Goal: Task Accomplishment & Management: Complete application form

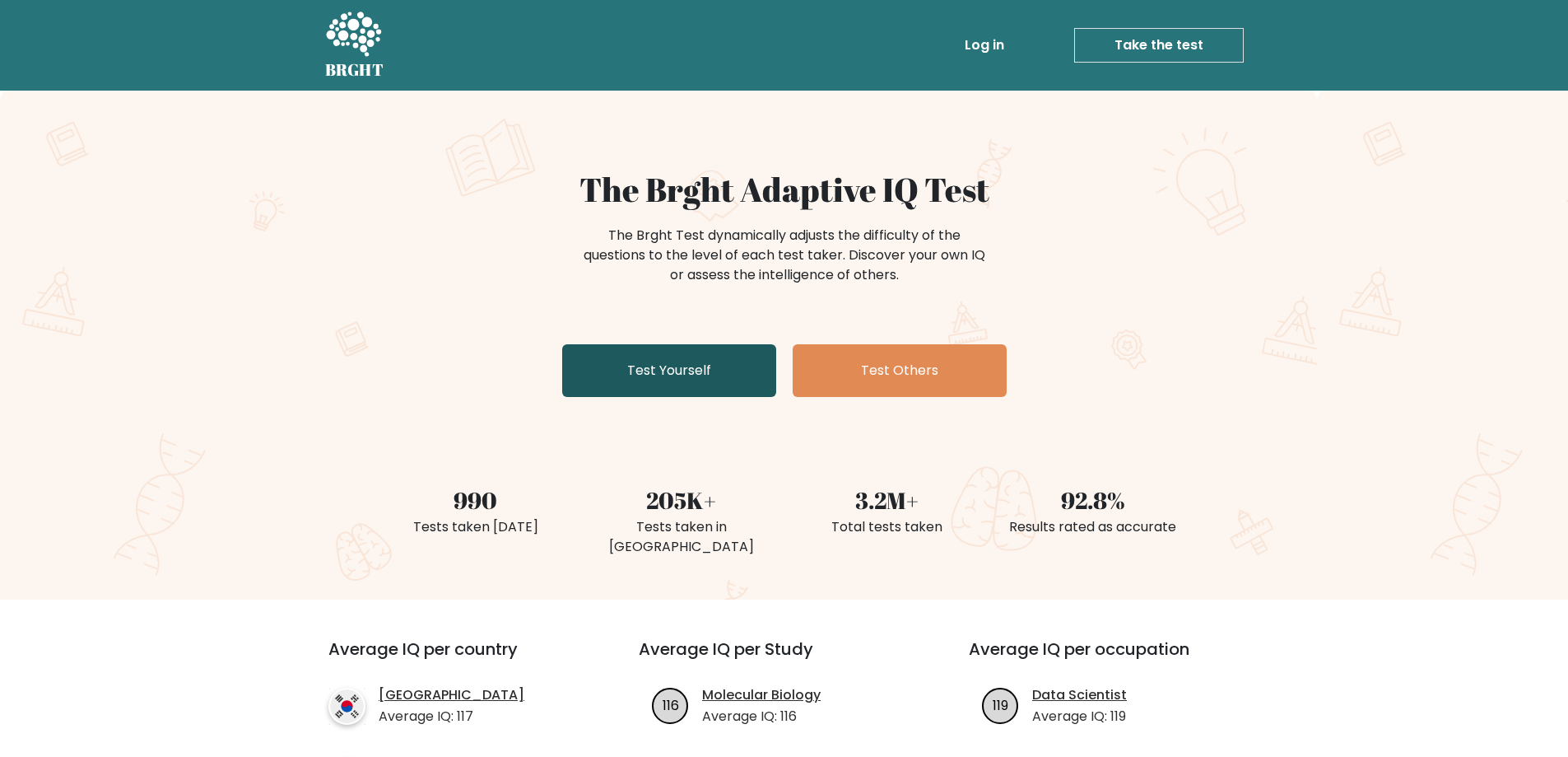
click at [690, 374] on link "Test Yourself" at bounding box center [669, 370] width 214 height 53
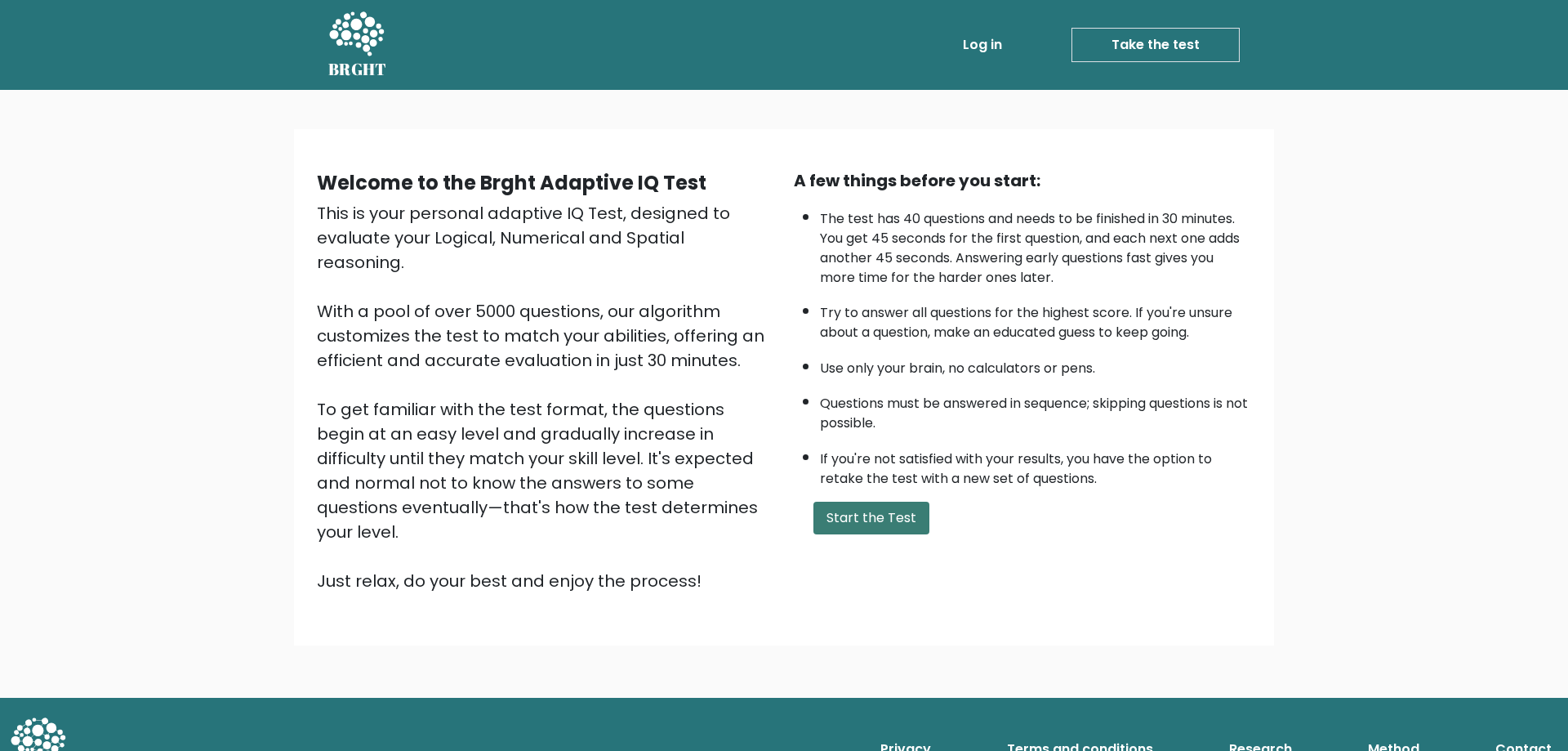
click at [840, 512] on button "Start the Test" at bounding box center [871, 518] width 116 height 33
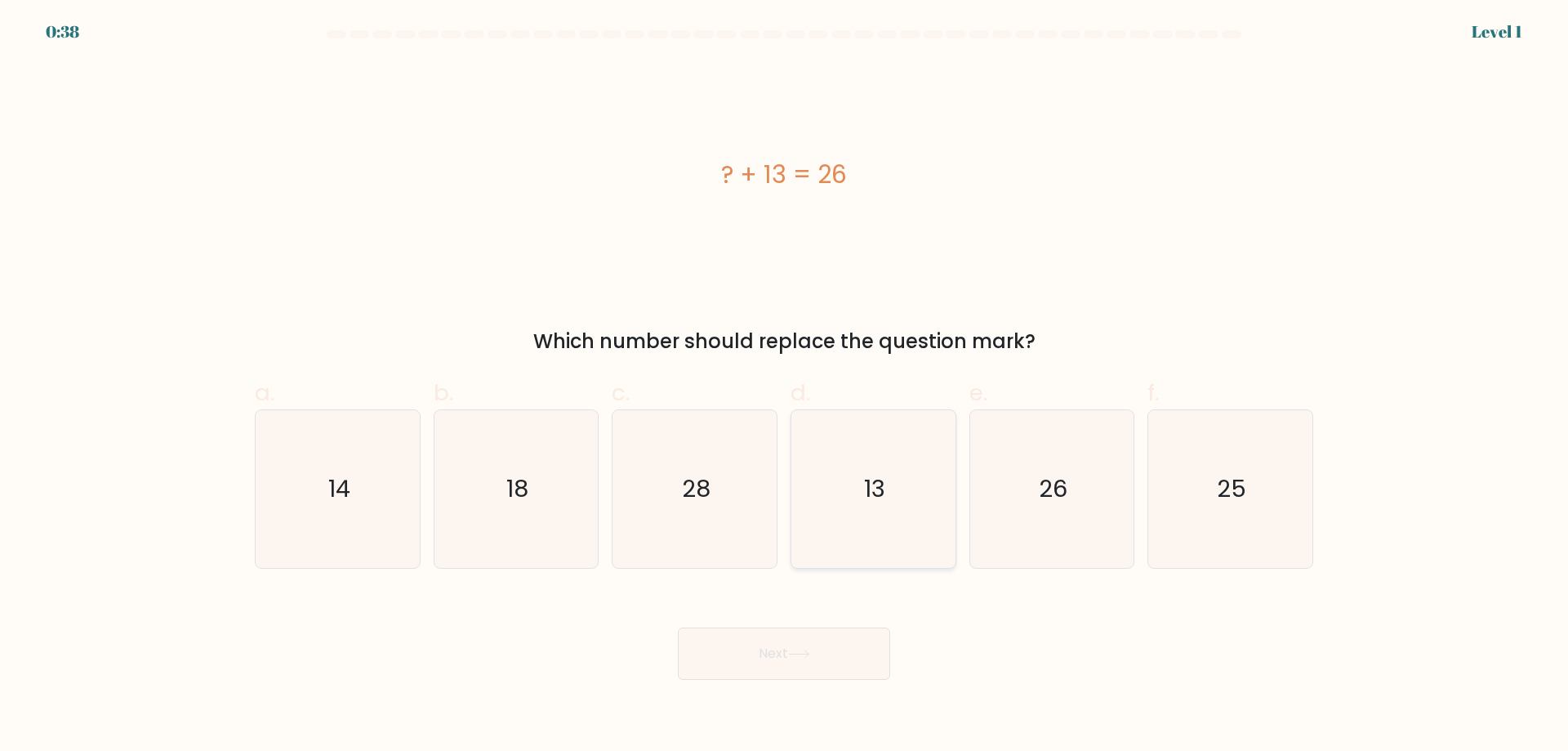
click at [844, 499] on icon "13" at bounding box center [873, 489] width 158 height 158
click at [784, 387] on input "d. 13" at bounding box center [784, 381] width 1 height 11
radio input "true"
click at [774, 646] on button "Next" at bounding box center [784, 653] width 212 height 53
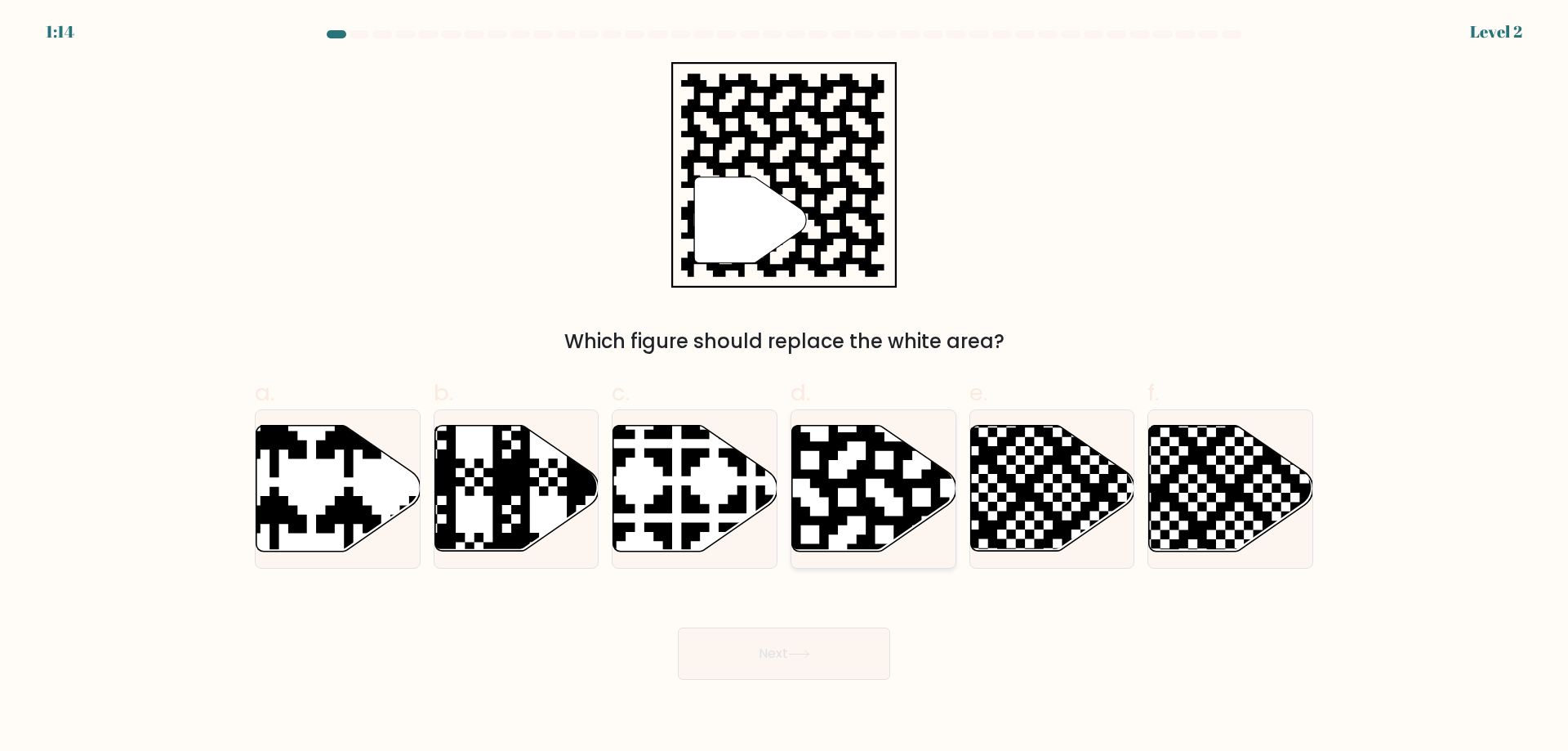
click at [883, 473] on icon at bounding box center [921, 423] width 298 height 298
click at [784, 387] on input "d." at bounding box center [784, 381] width 1 height 11
radio input "true"
click at [751, 662] on button "Next" at bounding box center [784, 653] width 212 height 53
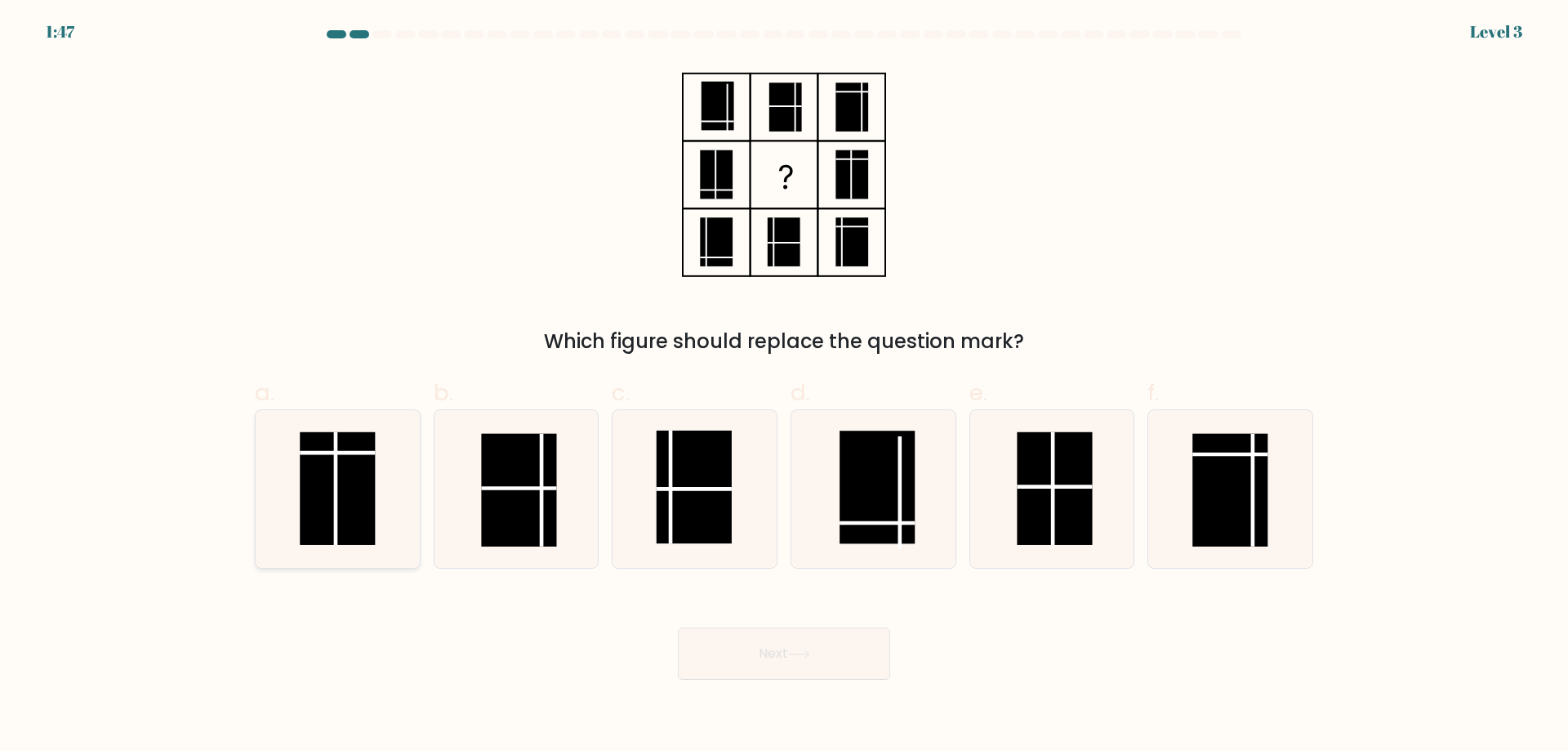
click at [354, 462] on rect at bounding box center [337, 489] width 76 height 113
click at [784, 387] on input "a." at bounding box center [784, 381] width 1 height 11
radio input "true"
click at [816, 660] on button "Next" at bounding box center [784, 653] width 212 height 53
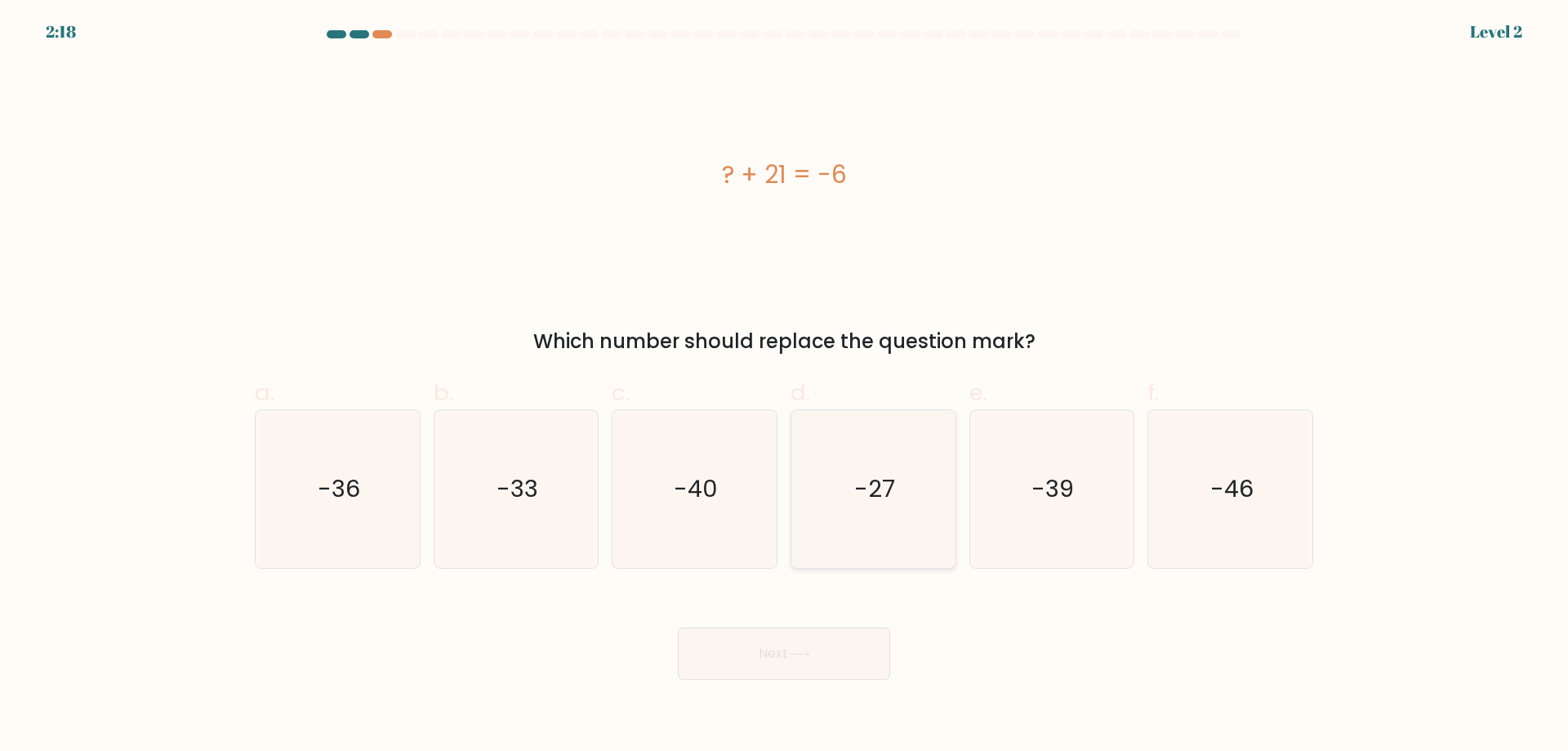
click at [880, 509] on icon "-27" at bounding box center [873, 489] width 158 height 158
click at [784, 387] on input "d. -27" at bounding box center [784, 381] width 1 height 11
radio input "true"
click at [818, 666] on button "Next" at bounding box center [784, 653] width 212 height 53
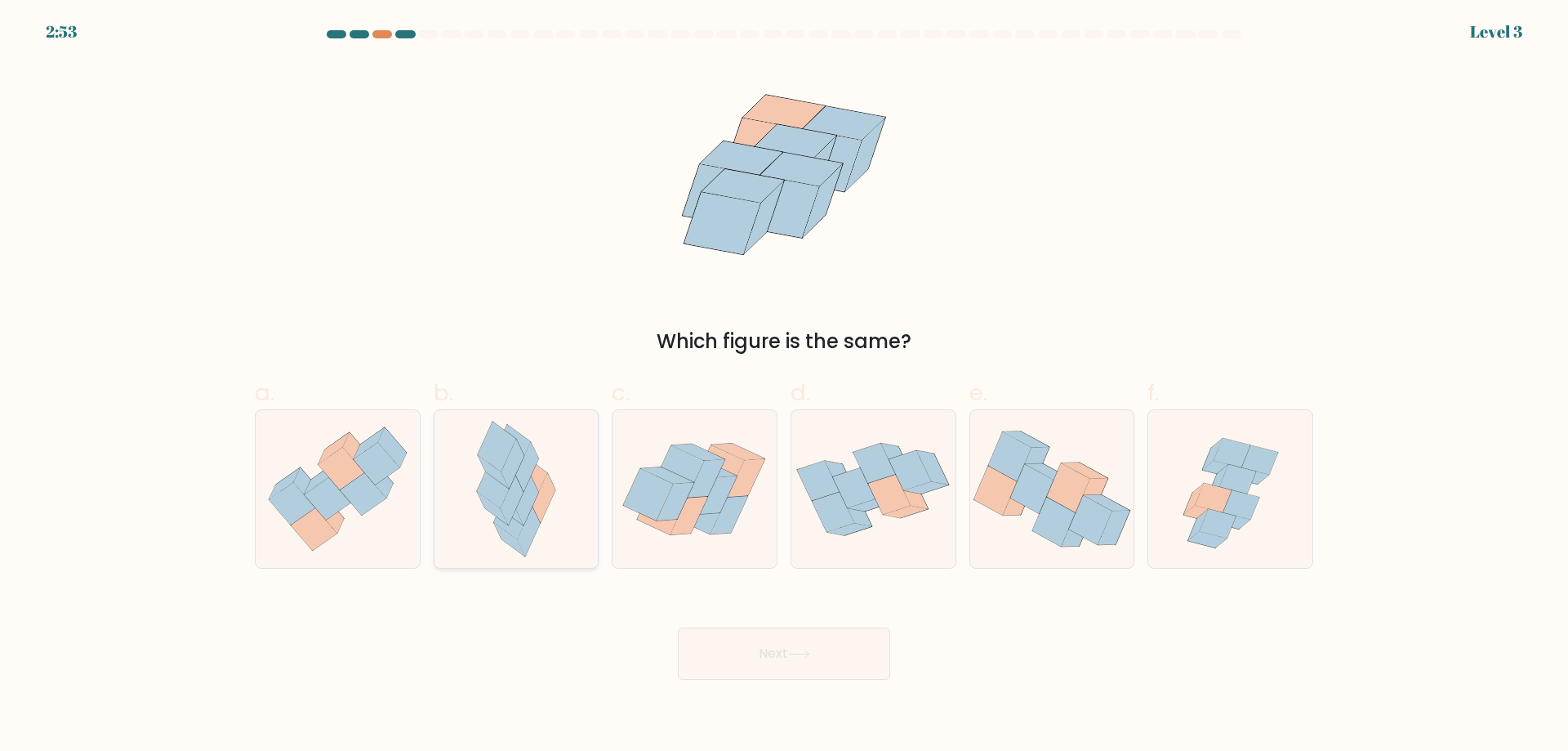
click at [478, 477] on icon at bounding box center [517, 489] width 103 height 158
click at [784, 387] on input "b." at bounding box center [784, 381] width 1 height 11
radio input "true"
click at [838, 652] on button "Next" at bounding box center [784, 653] width 212 height 53
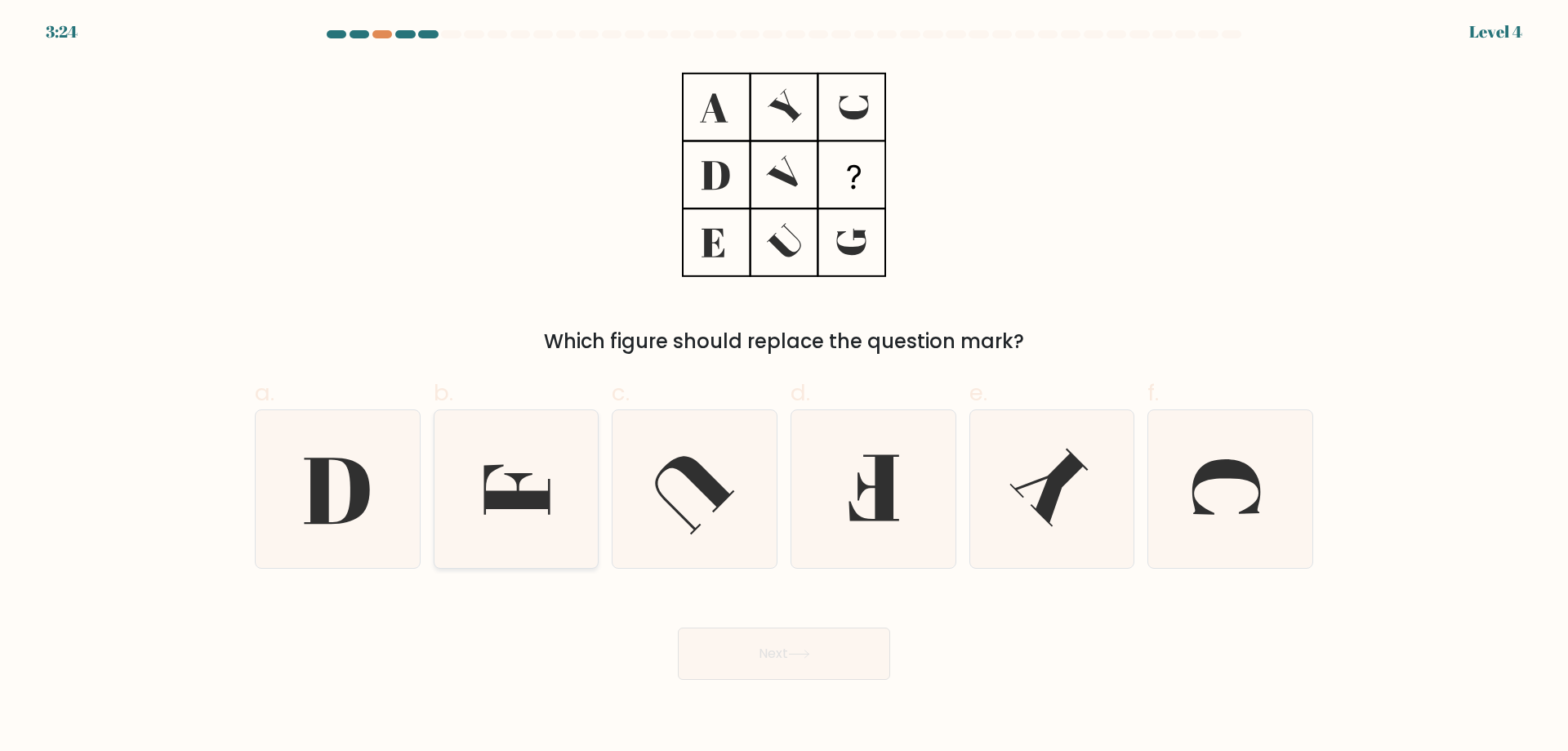
click at [494, 498] on icon at bounding box center [517, 489] width 66 height 50
click at [784, 387] on input "b." at bounding box center [784, 381] width 1 height 11
radio input "true"
click at [778, 659] on button "Next" at bounding box center [784, 653] width 212 height 53
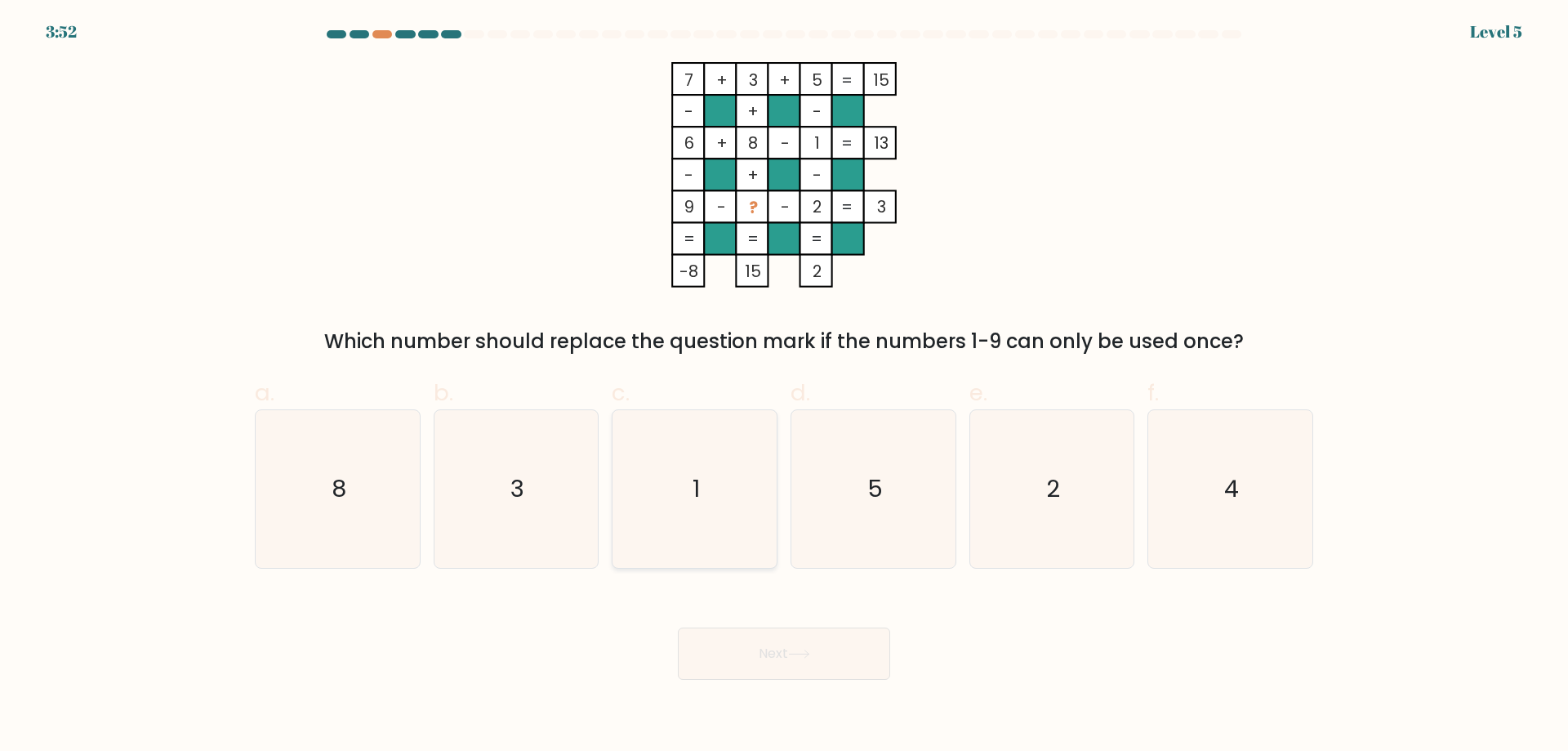
click at [644, 503] on icon "1" at bounding box center [695, 489] width 158 height 158
click at [784, 387] on input "c. 1" at bounding box center [784, 381] width 1 height 11
radio input "true"
click at [541, 517] on icon "3" at bounding box center [516, 489] width 158 height 158
click at [784, 387] on input "b. 3" at bounding box center [784, 381] width 1 height 11
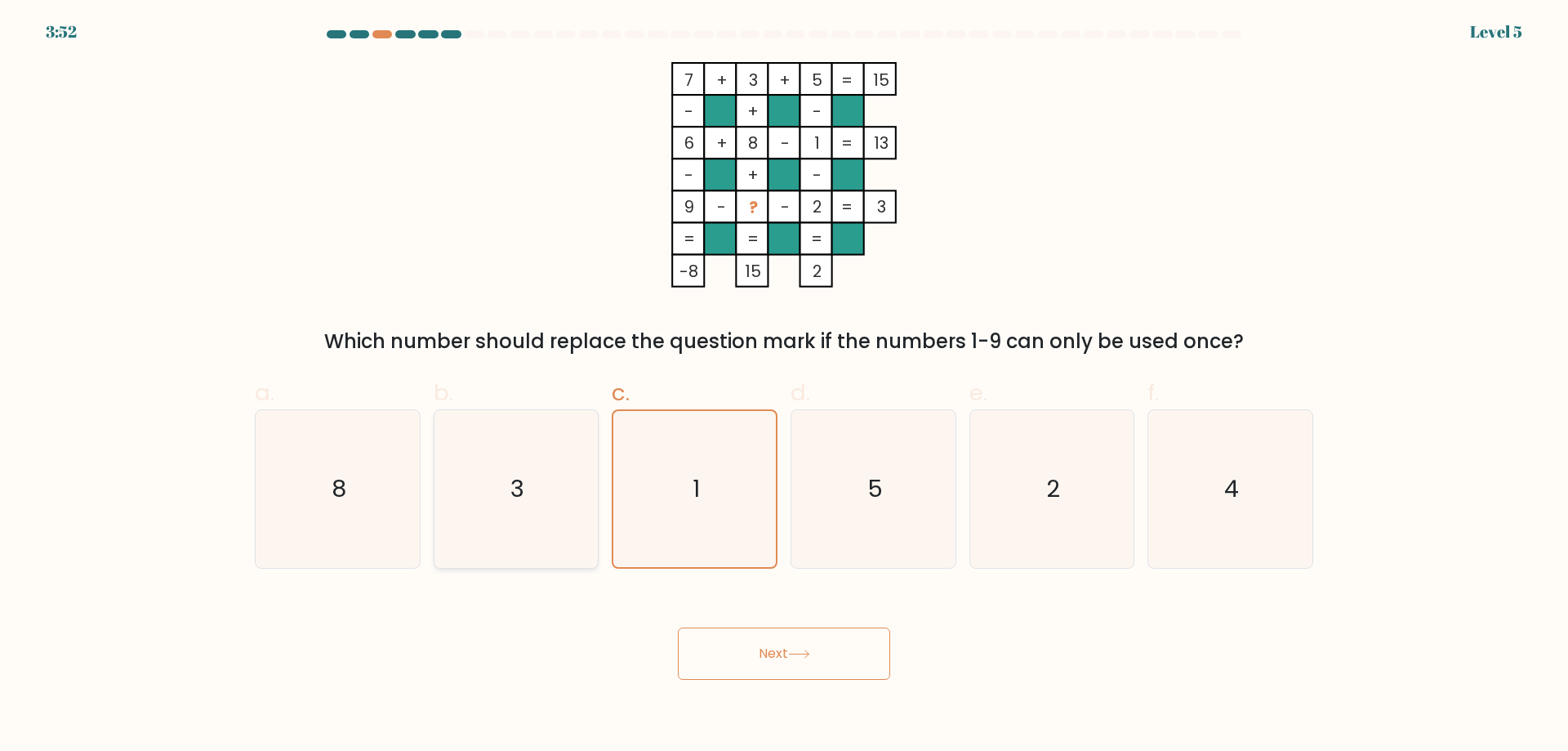
radio input "true"
click at [645, 499] on icon "1" at bounding box center [695, 489] width 158 height 158
click at [784, 387] on input "c. 1" at bounding box center [784, 381] width 1 height 11
radio input "true"
click at [866, 491] on icon "5" at bounding box center [873, 489] width 158 height 158
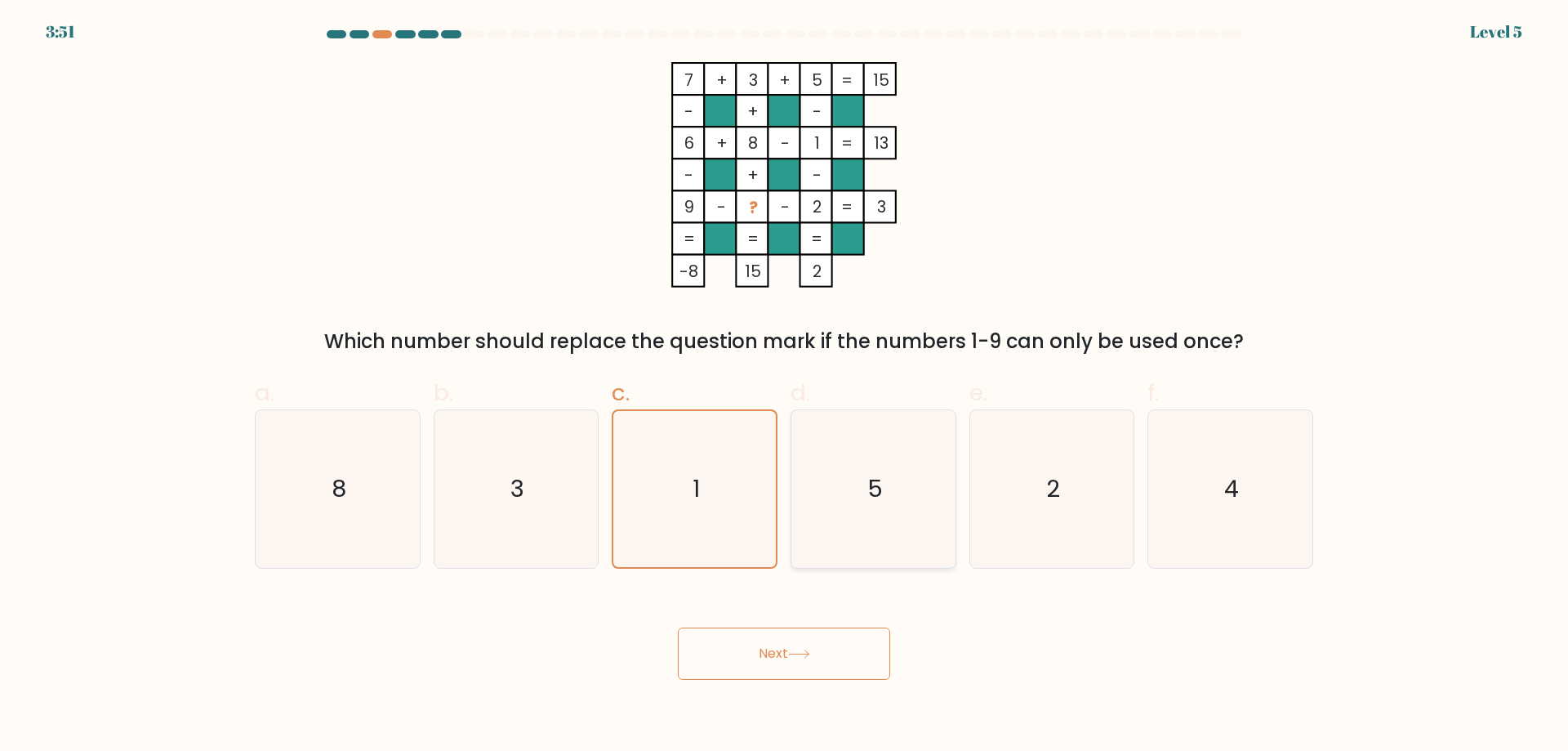
click at [784, 387] on input "d. 5" at bounding box center [784, 381] width 1 height 11
radio input "true"
click at [891, 485] on icon "5" at bounding box center [872, 488] width 156 height 156
click at [784, 387] on input "d. 5" at bounding box center [784, 381] width 1 height 11
click at [991, 493] on icon "2" at bounding box center [1051, 489] width 158 height 158
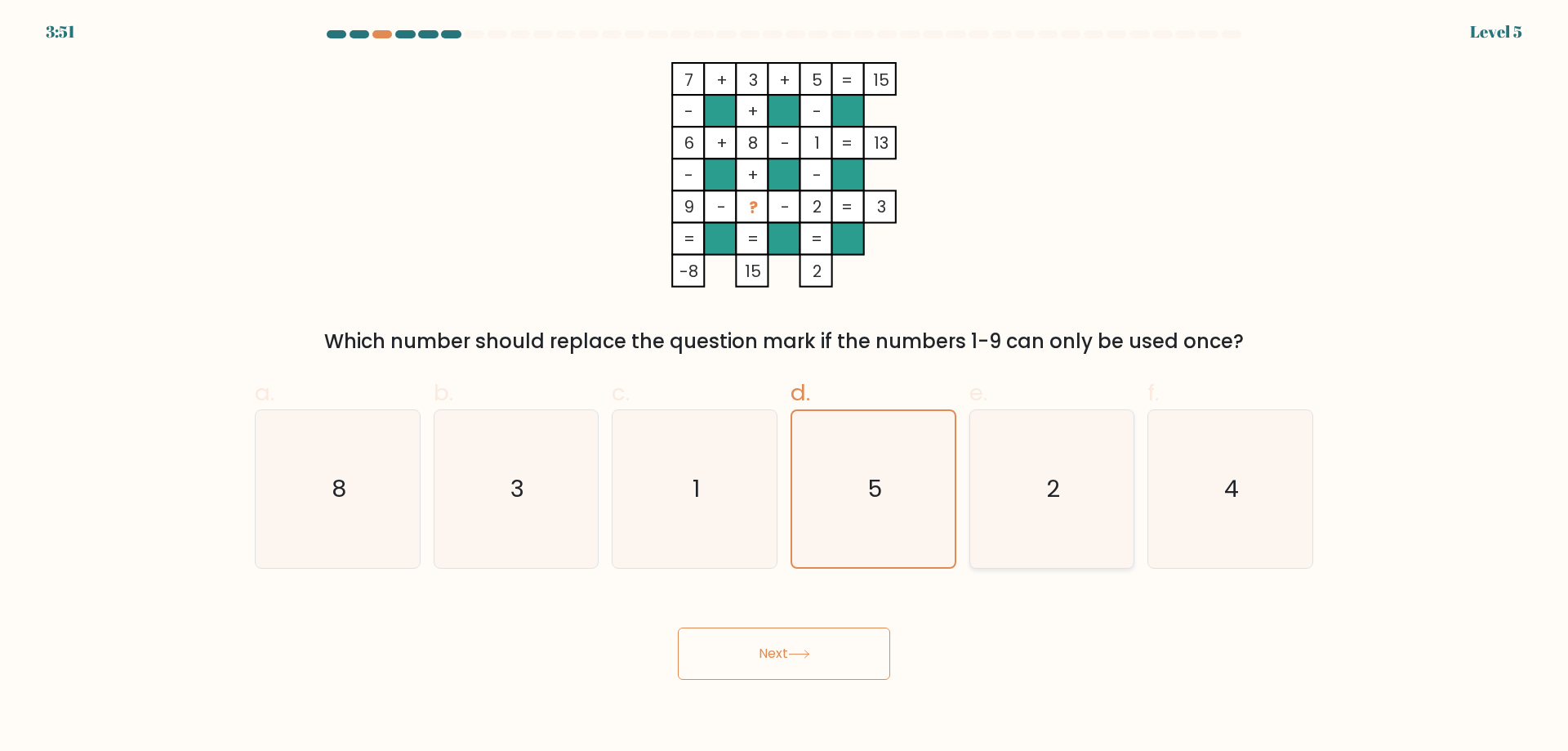
click at [784, 387] on input "e. 2" at bounding box center [784, 381] width 1 height 11
radio input "true"
click at [1100, 476] on icon "2" at bounding box center [1051, 488] width 156 height 156
click at [784, 387] on input "e. 2" at bounding box center [784, 381] width 1 height 11
click at [673, 481] on icon "1" at bounding box center [695, 489] width 158 height 158
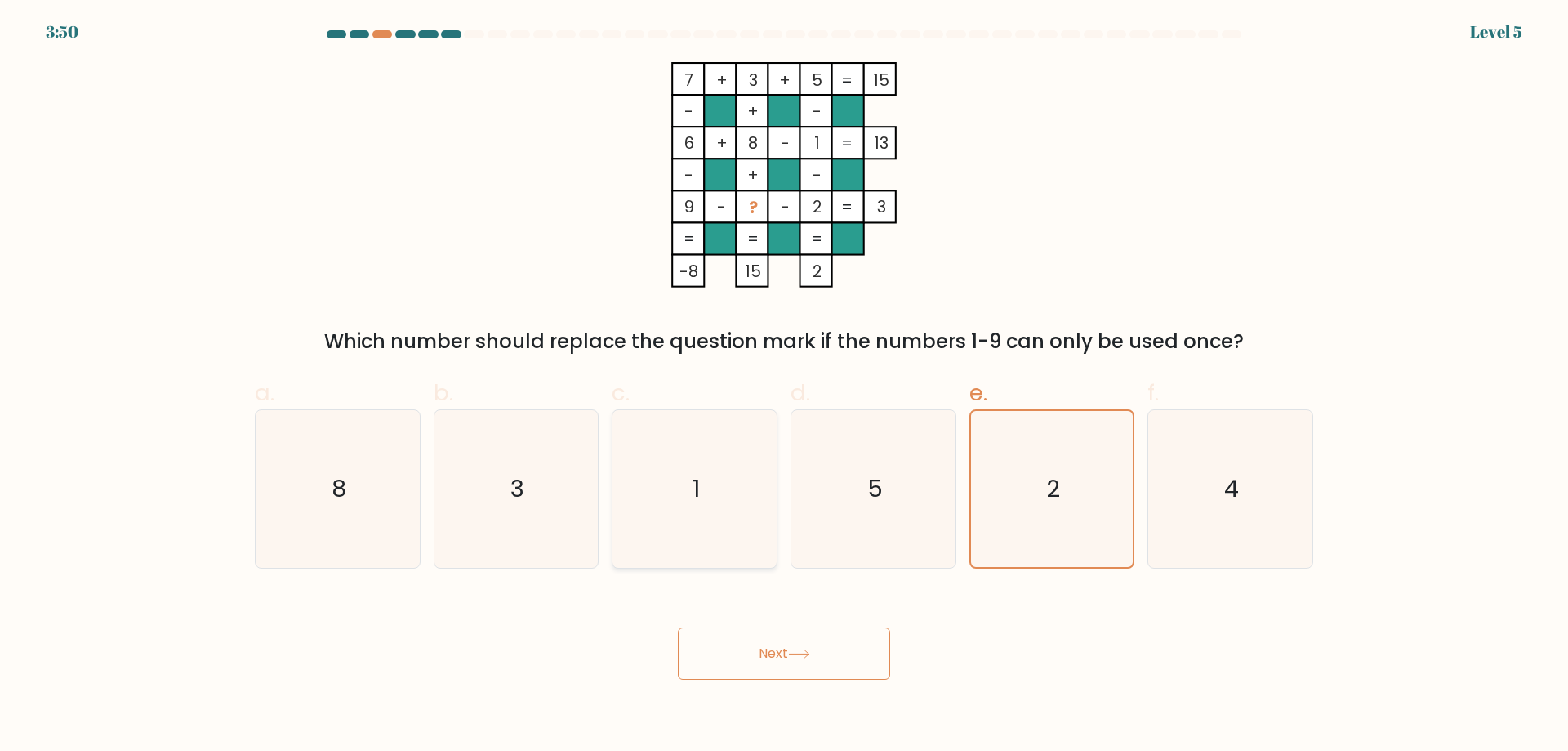
click at [784, 387] on input "c. 1" at bounding box center [784, 381] width 1 height 11
radio input "true"
click at [526, 510] on icon "3" at bounding box center [516, 489] width 158 height 158
click at [784, 387] on input "b. 3" at bounding box center [784, 381] width 1 height 11
radio input "true"
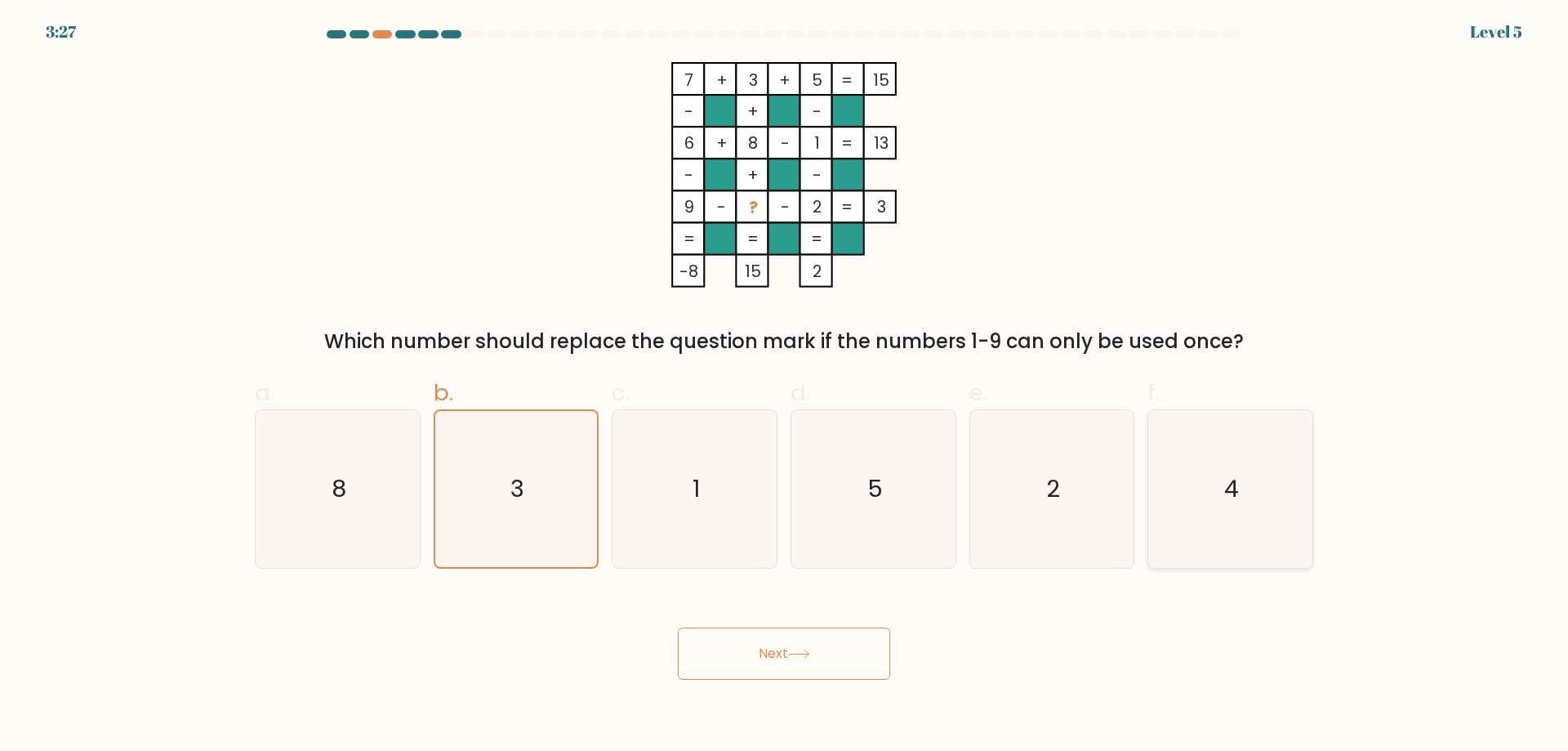
click at [1175, 505] on icon "4" at bounding box center [1230, 489] width 158 height 158
click at [784, 387] on input "f. 4" at bounding box center [784, 381] width 1 height 11
radio input "true"
click at [771, 665] on button "Next" at bounding box center [784, 653] width 212 height 53
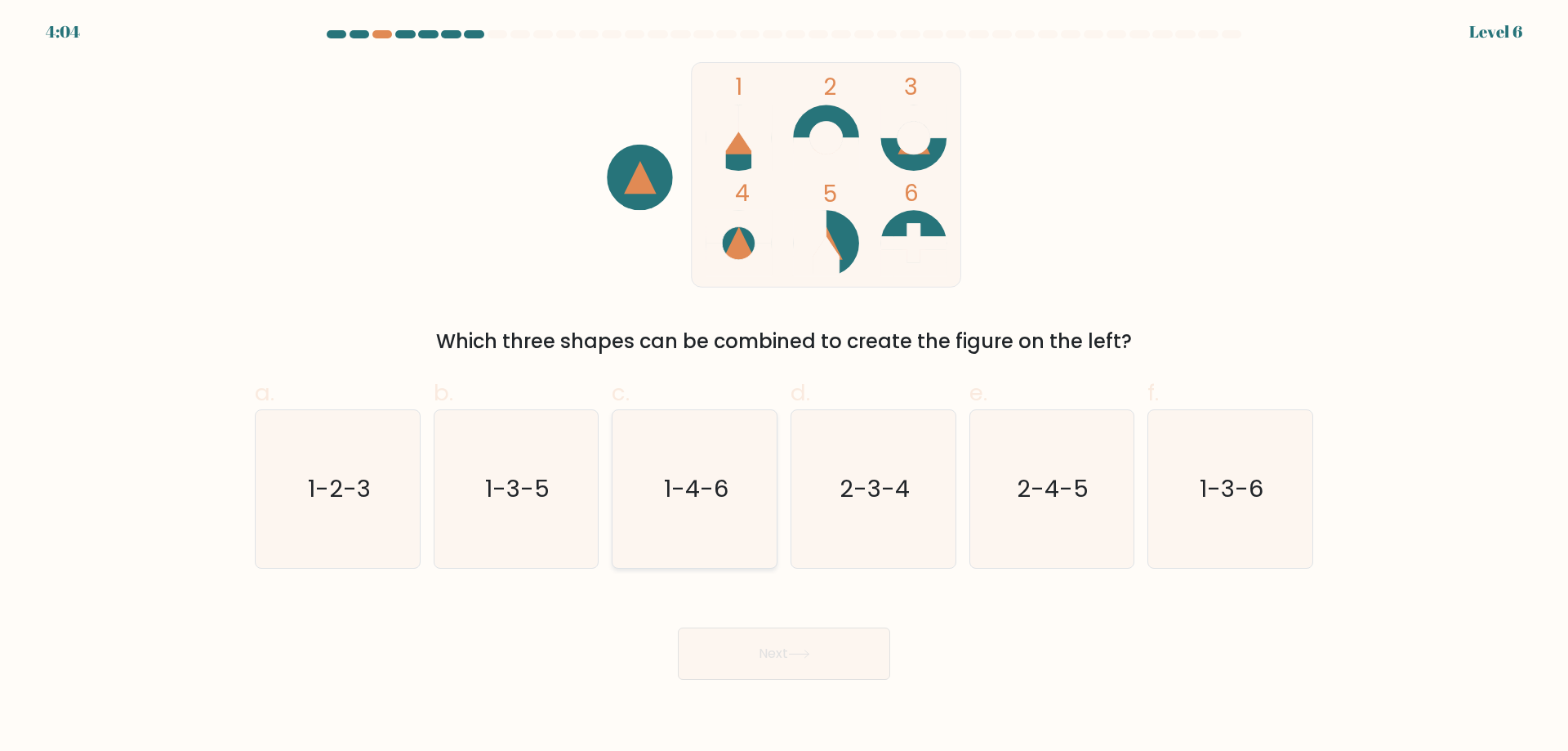
click at [658, 495] on icon "1-4-6" at bounding box center [695, 489] width 158 height 158
click at [784, 387] on input "c. 1-4-6" at bounding box center [784, 381] width 1 height 11
radio input "true"
click at [779, 663] on button "Next" at bounding box center [784, 653] width 212 height 53
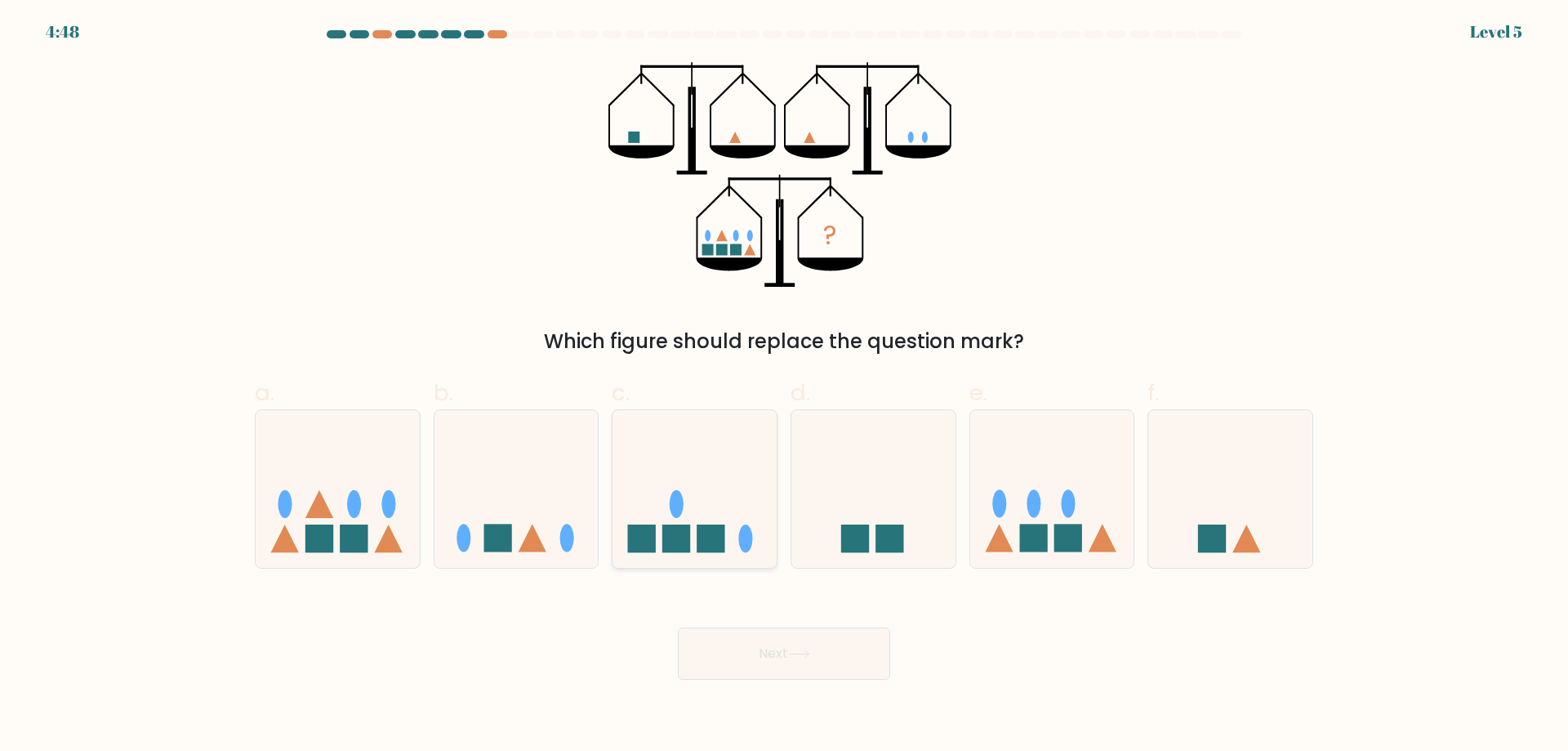
click at [728, 505] on icon at bounding box center [695, 489] width 165 height 136
click at [784, 387] on input "c." at bounding box center [784, 381] width 1 height 11
radio input "true"
click at [812, 674] on button "Next" at bounding box center [784, 653] width 212 height 53
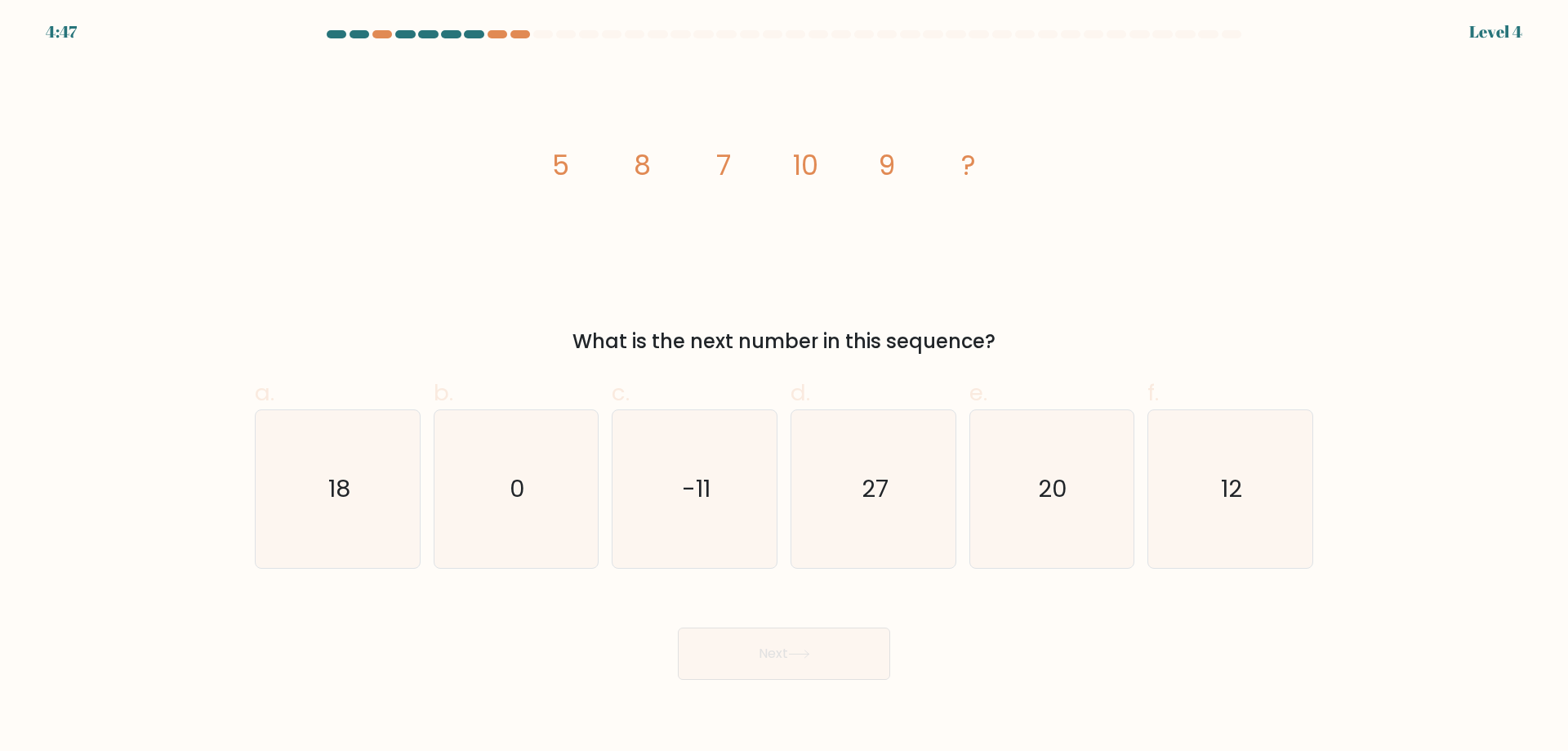
drag, startPoint x: 1113, startPoint y: 544, endPoint x: 1086, endPoint y: 571, distance: 38.2
click at [1177, 505] on icon "12" at bounding box center [1230, 489] width 158 height 158
click at [784, 387] on input "f. 12" at bounding box center [784, 381] width 1 height 11
radio input "true"
click at [840, 667] on button "Next" at bounding box center [784, 653] width 212 height 53
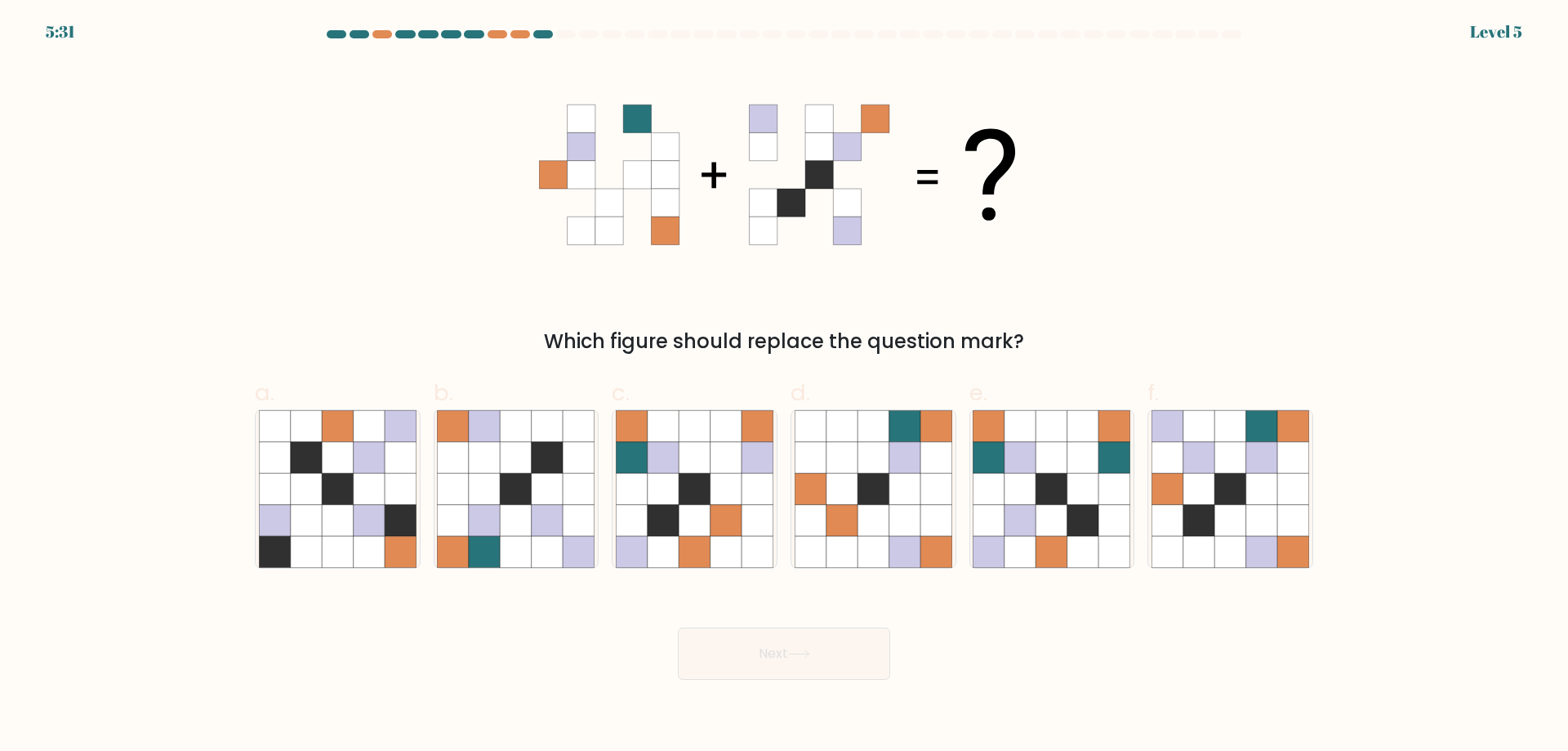
click at [482, 524] on icon at bounding box center [484, 520] width 31 height 31
click at [784, 387] on input "b." at bounding box center [784, 381] width 1 height 11
radio input "true"
click at [716, 638] on button "Next" at bounding box center [784, 653] width 212 height 53
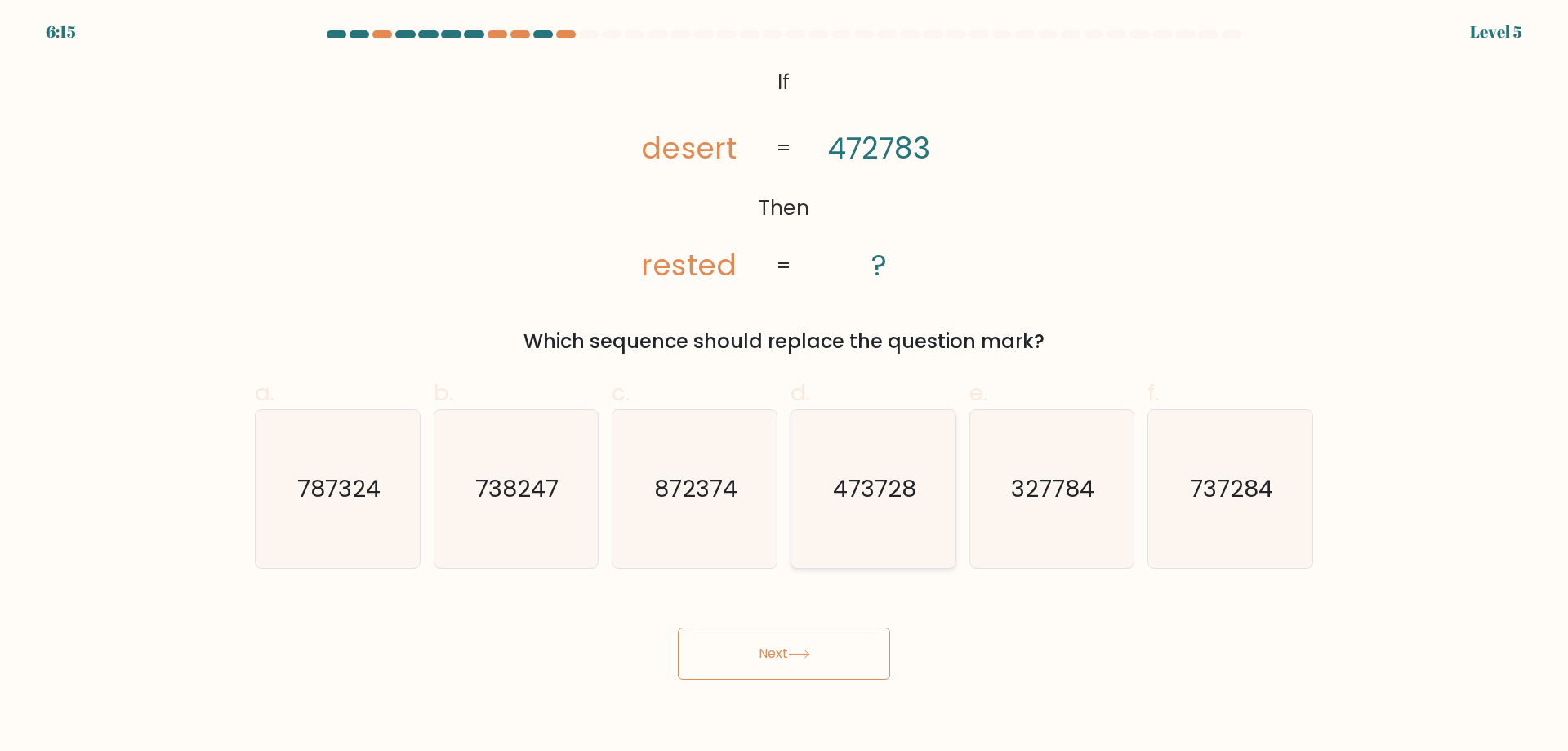
click at [894, 513] on icon "473728" at bounding box center [873, 489] width 158 height 158
click at [833, 657] on button "Next" at bounding box center [784, 653] width 212 height 53
click at [505, 507] on icon "738247" at bounding box center [516, 489] width 158 height 158
click at [784, 387] on input "b. 738247" at bounding box center [784, 381] width 1 height 11
radio input "true"
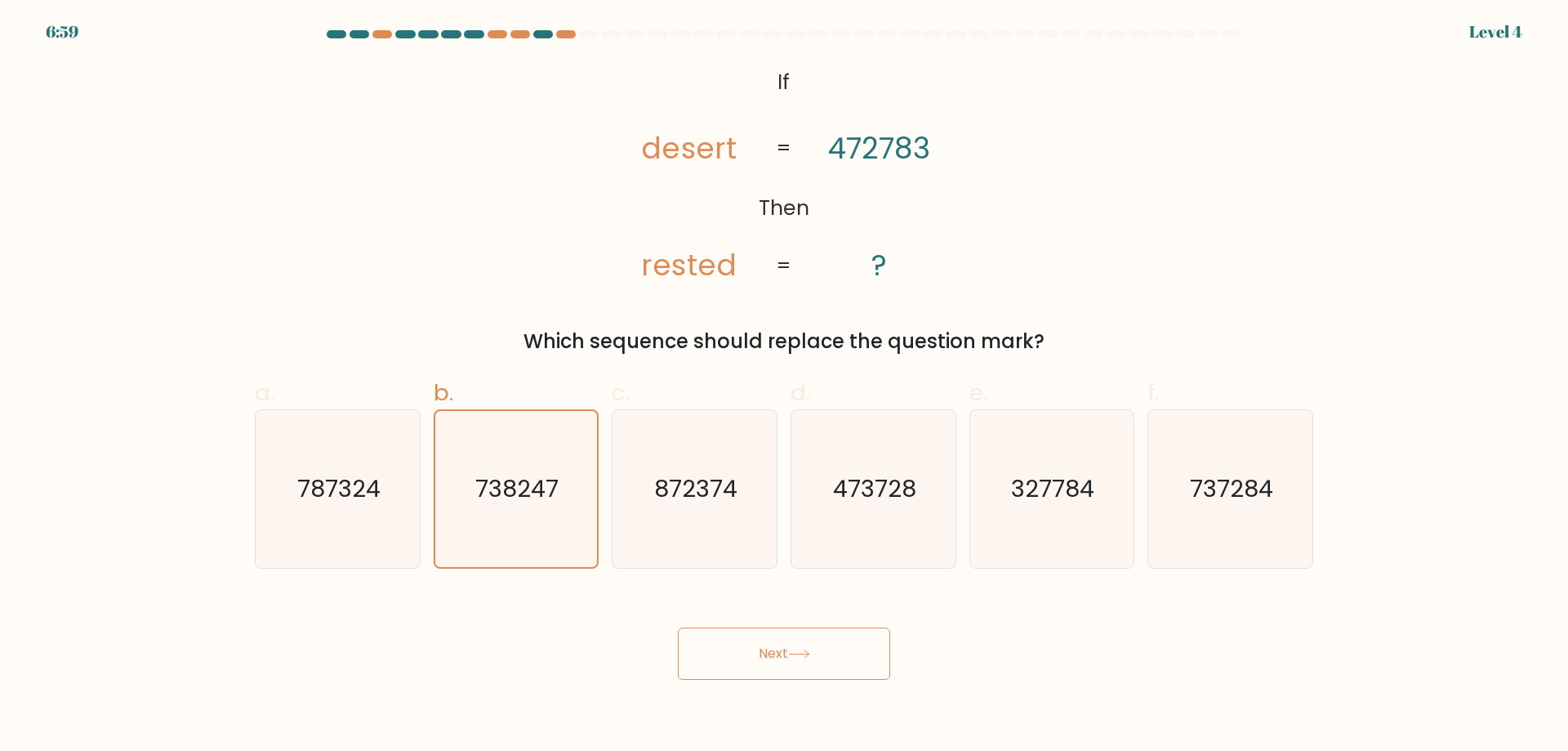
drag, startPoint x: 757, startPoint y: 673, endPoint x: 792, endPoint y: 667, distance: 35.5
click at [758, 674] on button "Next" at bounding box center [784, 653] width 212 height 53
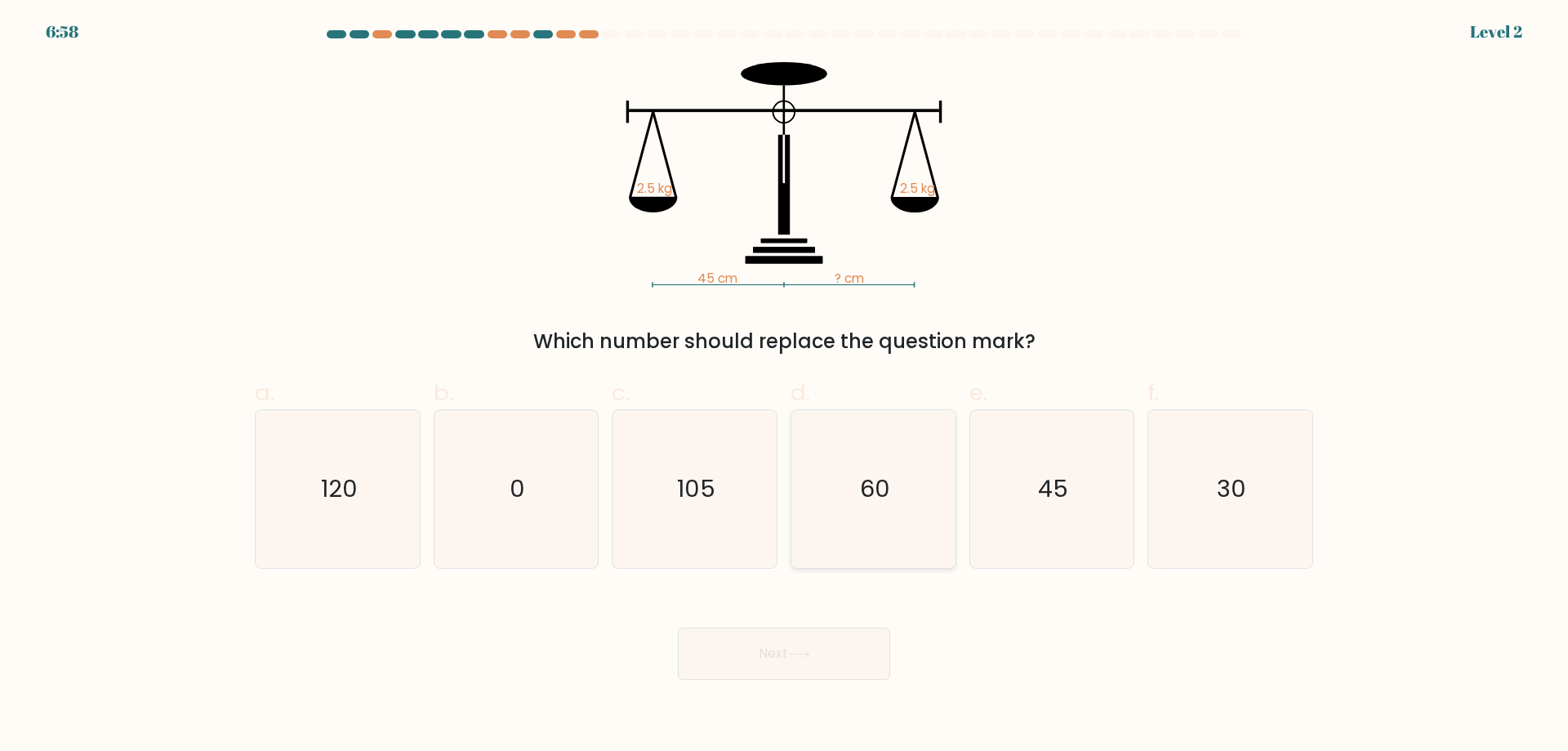
click at [847, 523] on icon "60" at bounding box center [873, 489] width 158 height 158
click at [784, 387] on input "d. 60" at bounding box center [784, 381] width 1 height 11
radio input "true"
click at [824, 662] on button "Next" at bounding box center [784, 653] width 212 height 53
click at [1047, 512] on icon "45" at bounding box center [1051, 489] width 158 height 158
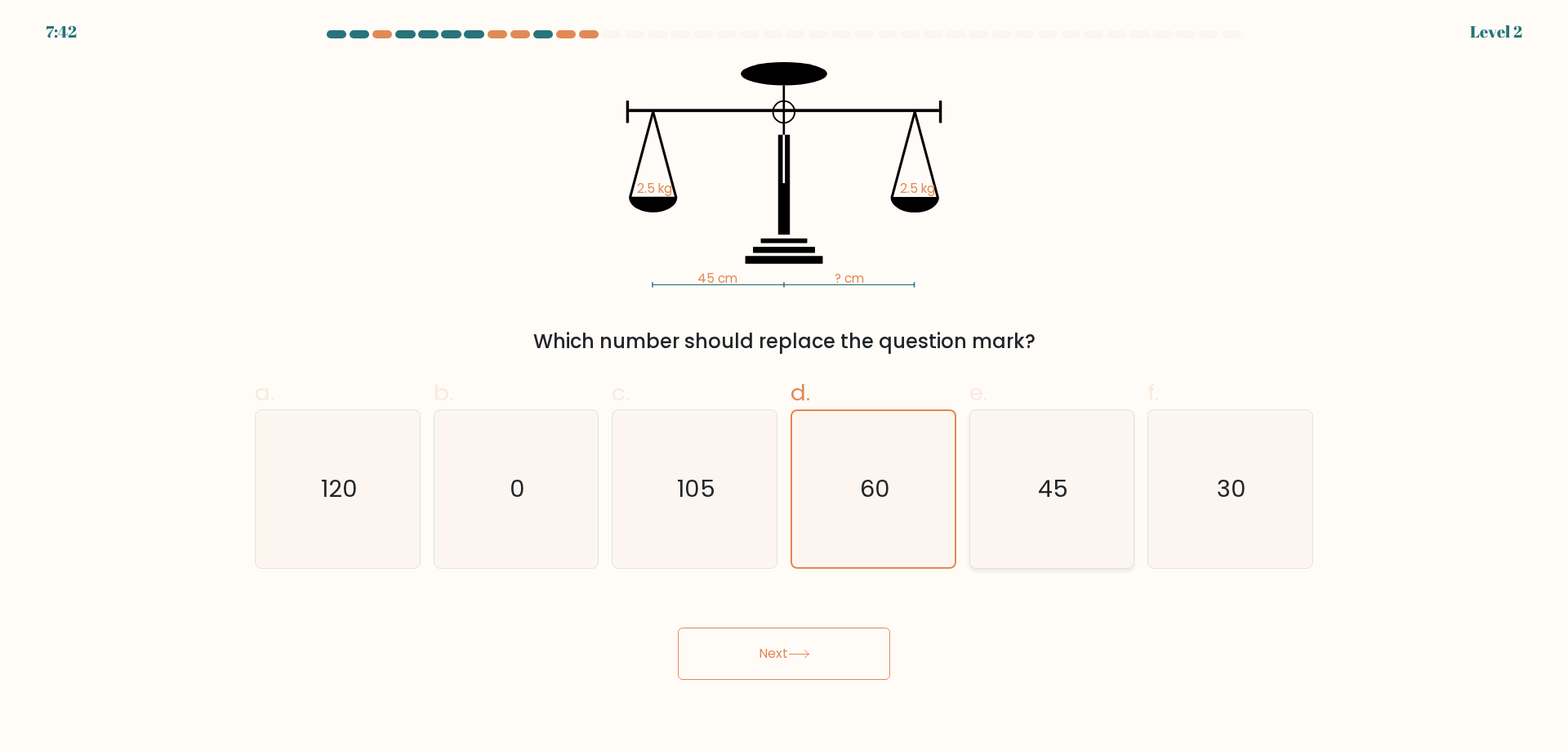
click at [784, 387] on input "e. 45" at bounding box center [784, 381] width 1 height 11
radio input "true"
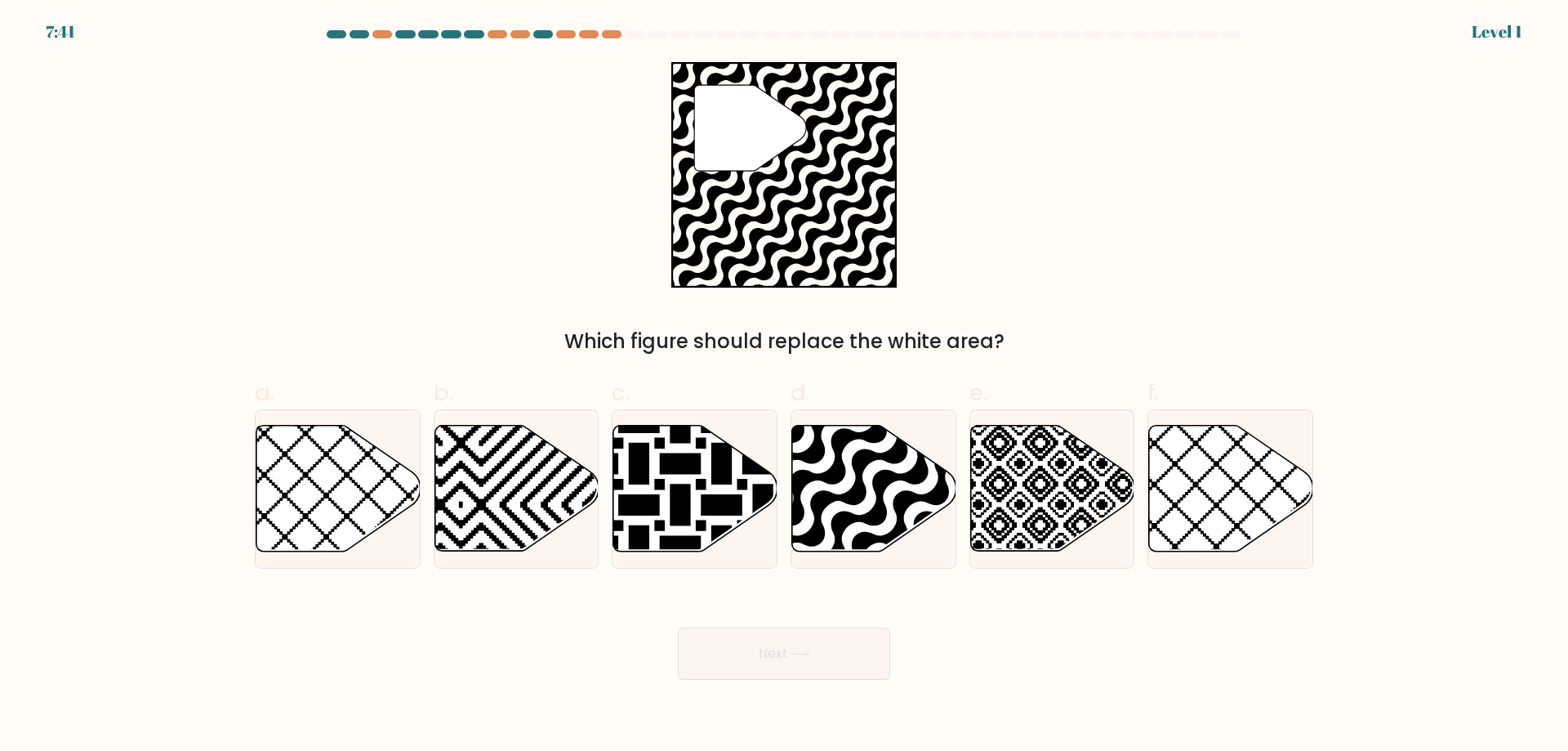
click at [840, 648] on button "Next" at bounding box center [784, 653] width 212 height 53
click at [1064, 518] on icon at bounding box center [1052, 488] width 165 height 125
click at [784, 387] on input "e." at bounding box center [784, 381] width 1 height 11
radio input "true"
click at [830, 486] on icon at bounding box center [874, 488] width 165 height 125
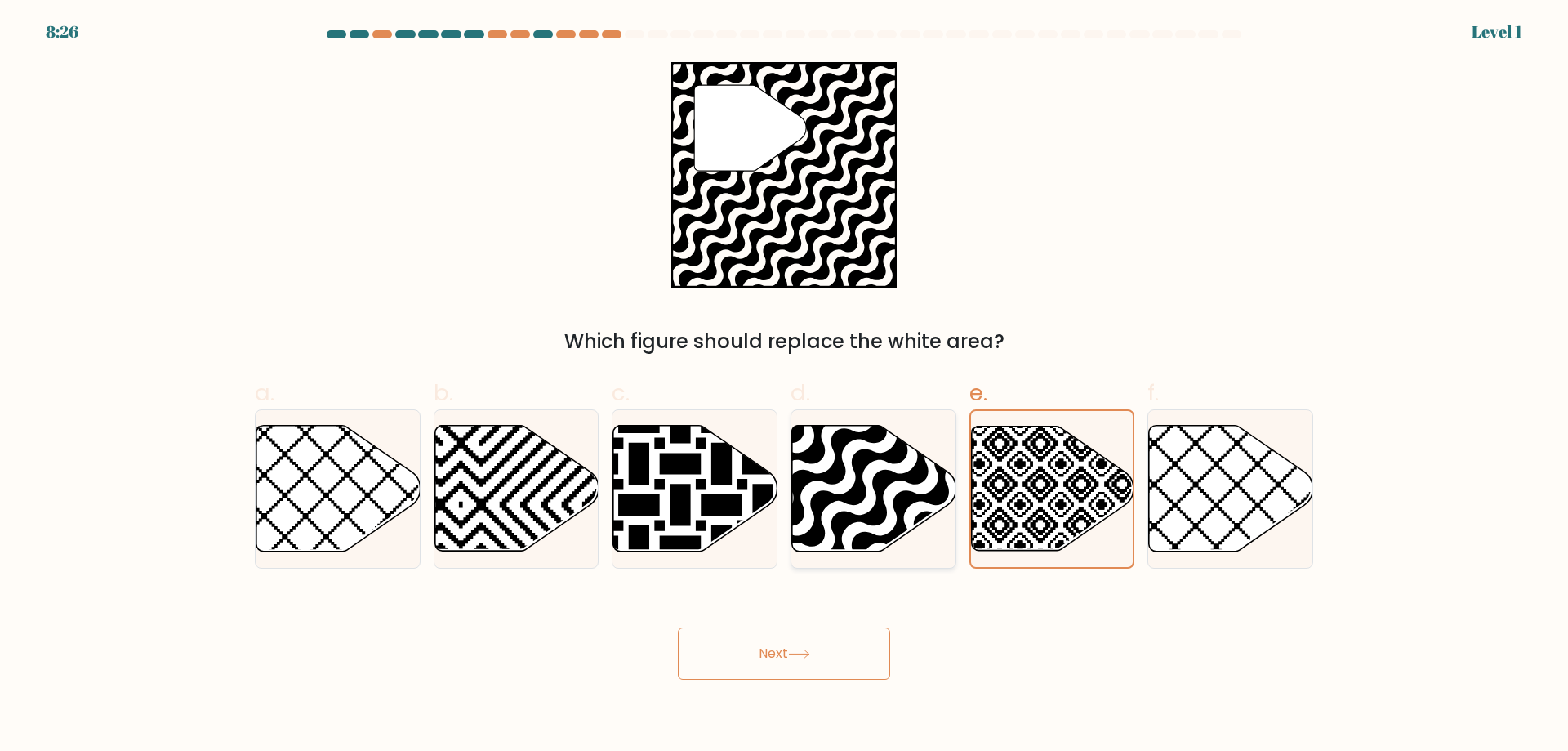
click at [784, 387] on input "d." at bounding box center [784, 381] width 1 height 11
radio input "true"
drag, startPoint x: 650, startPoint y: 502, endPoint x: 887, endPoint y: 502, distance: 237.0
click at [654, 501] on icon at bounding box center [639, 423] width 331 height 331
click at [784, 387] on input "c." at bounding box center [784, 381] width 1 height 11
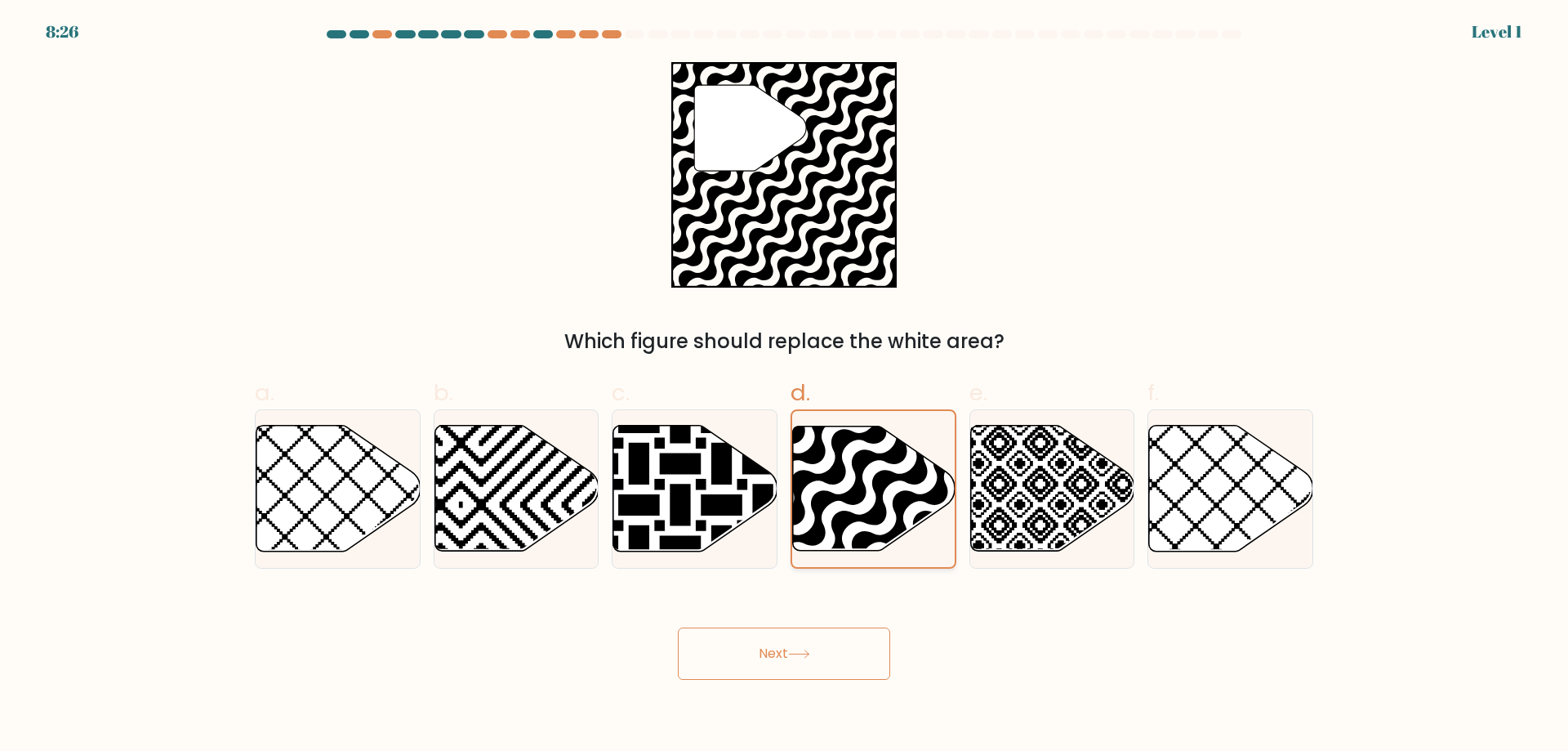
radio input "true"
click at [890, 504] on icon at bounding box center [874, 488] width 165 height 125
click at [784, 387] on input "d." at bounding box center [784, 381] width 1 height 11
radio input "true"
click at [675, 519] on icon at bounding box center [639, 423] width 331 height 331
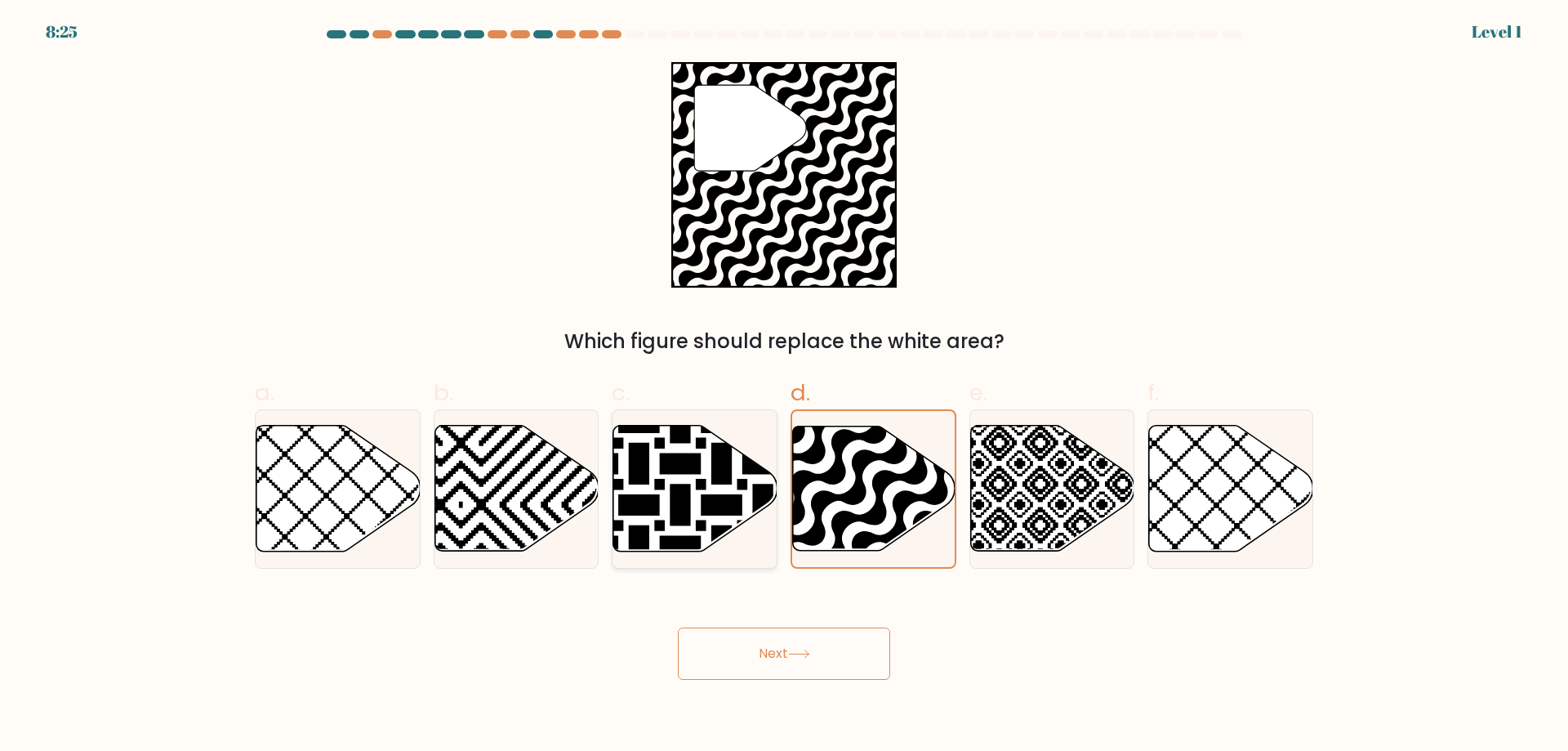
click at [784, 387] on input "c." at bounding box center [784, 381] width 1 height 11
radio input "true"
drag, startPoint x: 720, startPoint y: 489, endPoint x: 756, endPoint y: 494, distance: 36.3
click at [731, 489] on icon at bounding box center [696, 489] width 163 height 124
click at [784, 387] on input "c." at bounding box center [784, 381] width 1 height 11
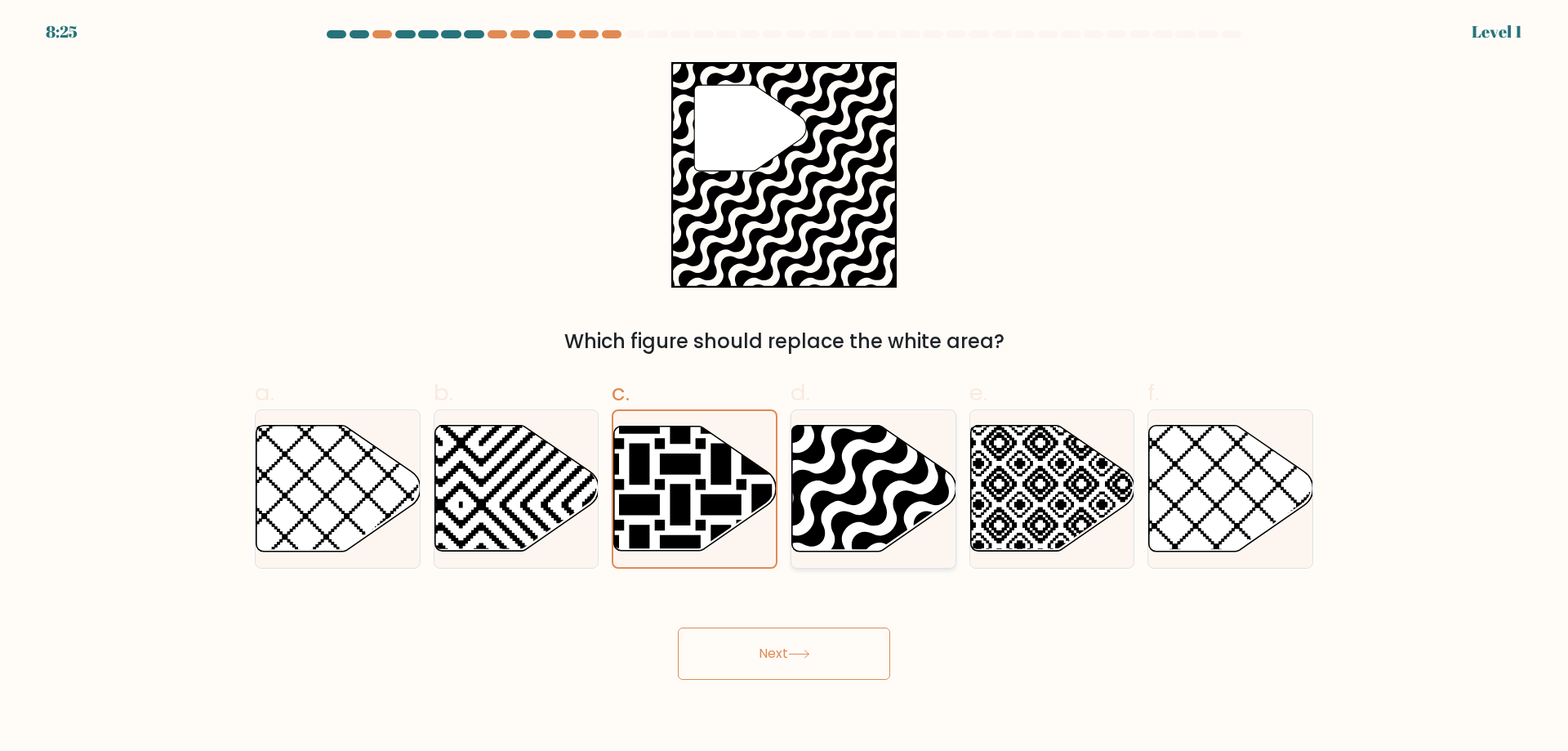
click at [901, 521] on icon at bounding box center [924, 558] width 331 height 331
click at [784, 387] on input "d." at bounding box center [784, 381] width 1 height 11
radio input "true"
click at [878, 497] on icon at bounding box center [922, 556] width 326 height 326
click at [784, 387] on input "d." at bounding box center [784, 381] width 1 height 11
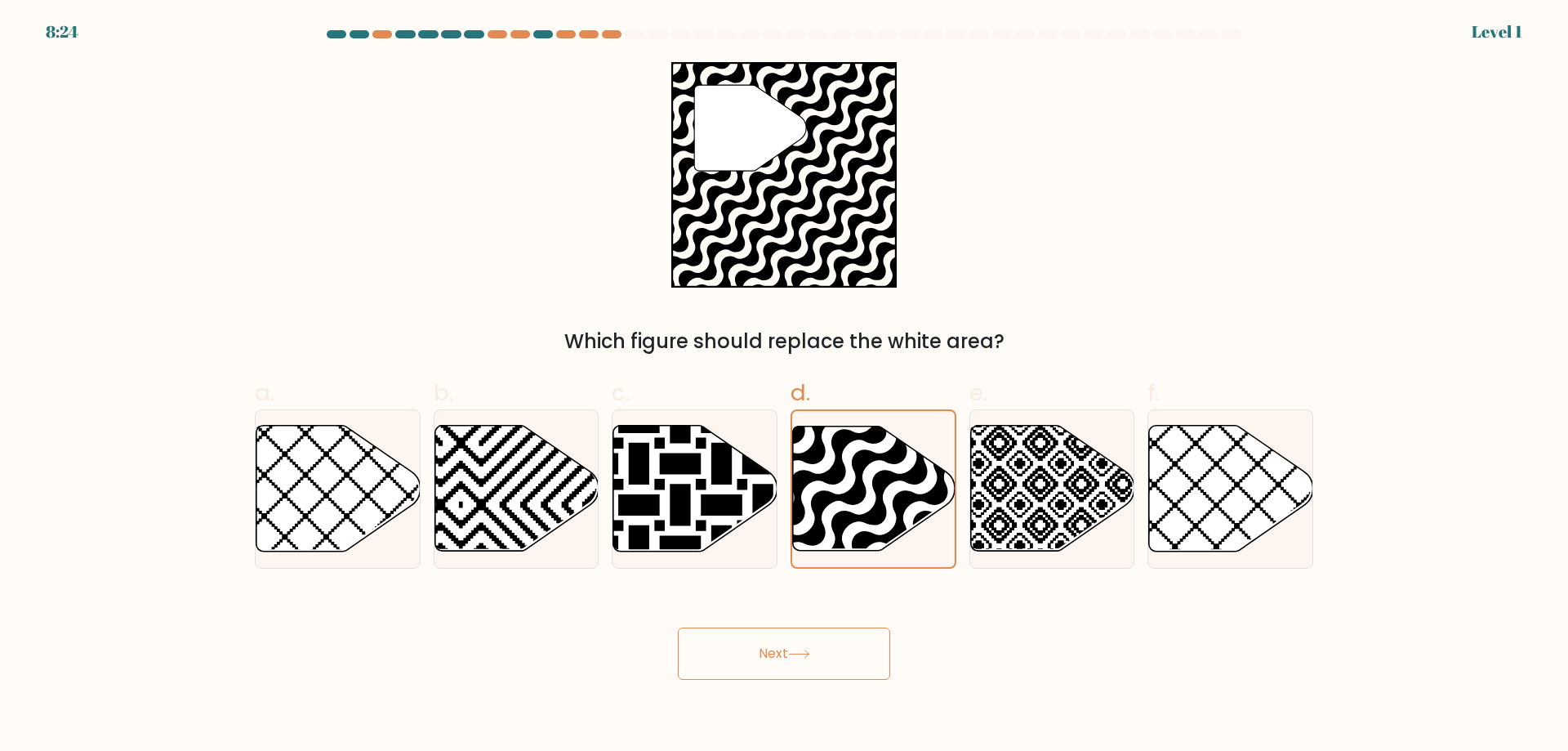
click at [800, 673] on button "Next" at bounding box center [784, 653] width 212 height 53
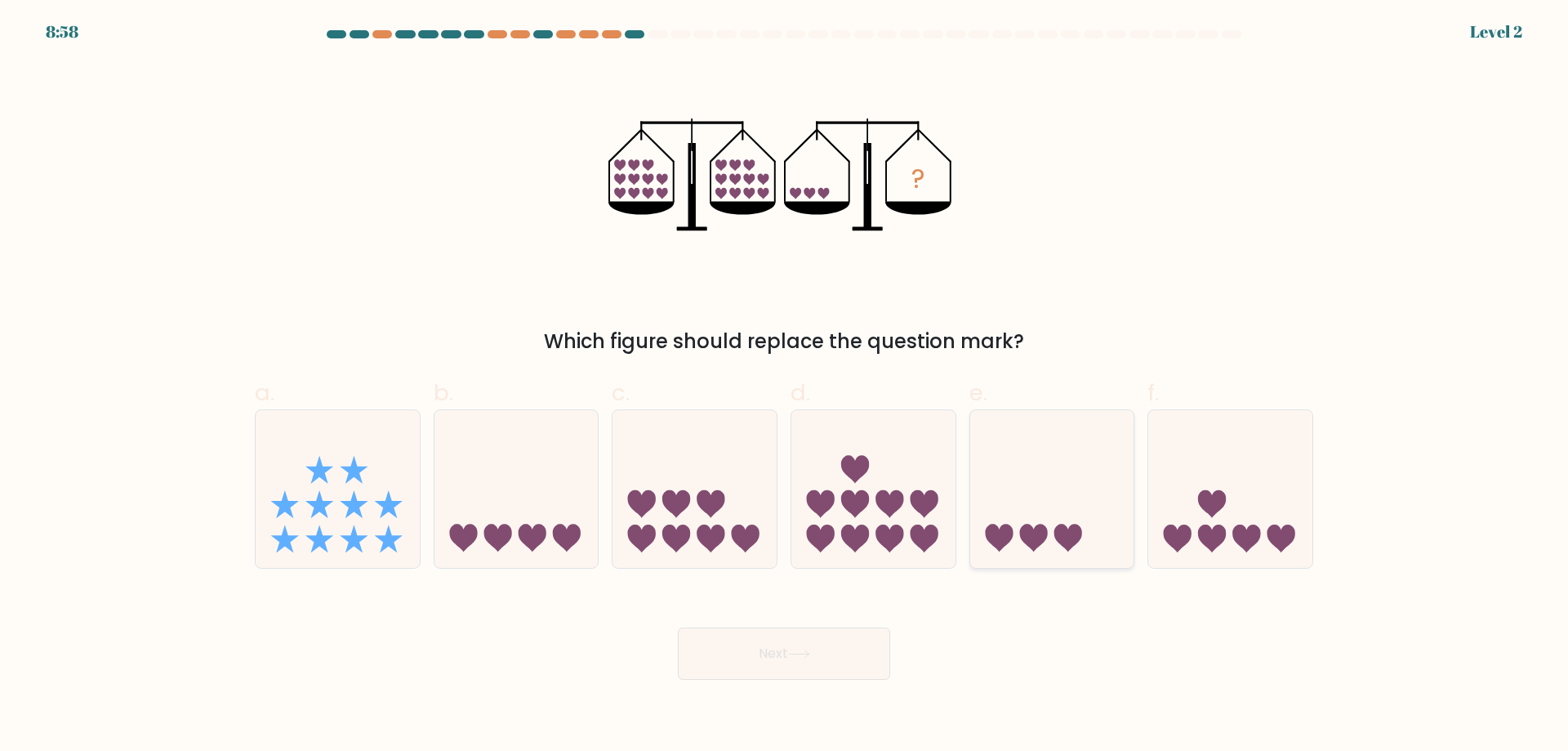
click at [1071, 521] on icon at bounding box center [1052, 489] width 165 height 136
click at [784, 387] on input "e." at bounding box center [784, 381] width 1 height 11
radio input "true"
click at [770, 667] on button "Next" at bounding box center [784, 653] width 212 height 53
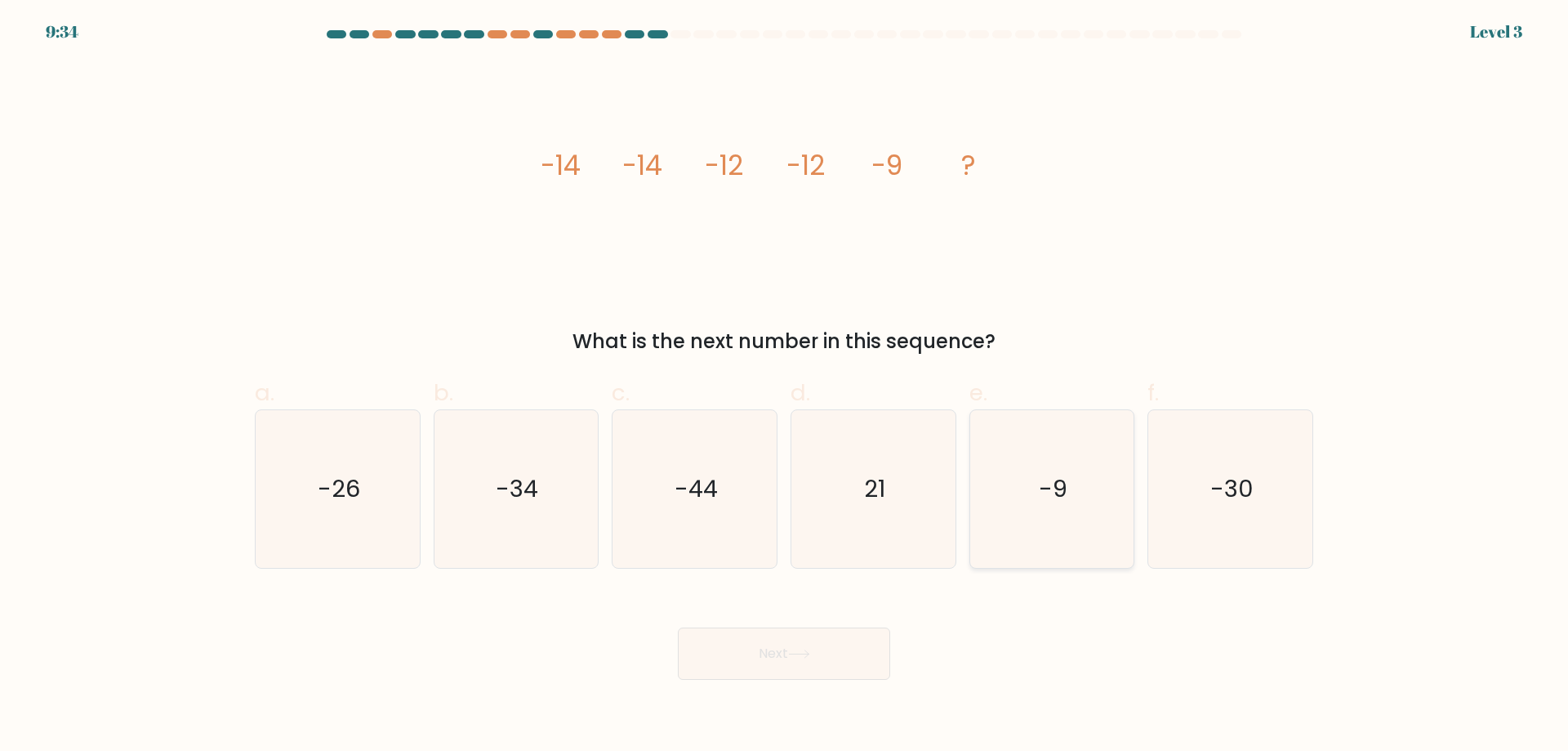
click at [996, 505] on icon "-9" at bounding box center [1051, 489] width 158 height 158
click at [784, 387] on input "e. -9" at bounding box center [784, 381] width 1 height 11
radio input "true"
click at [772, 650] on button "Next" at bounding box center [784, 653] width 212 height 53
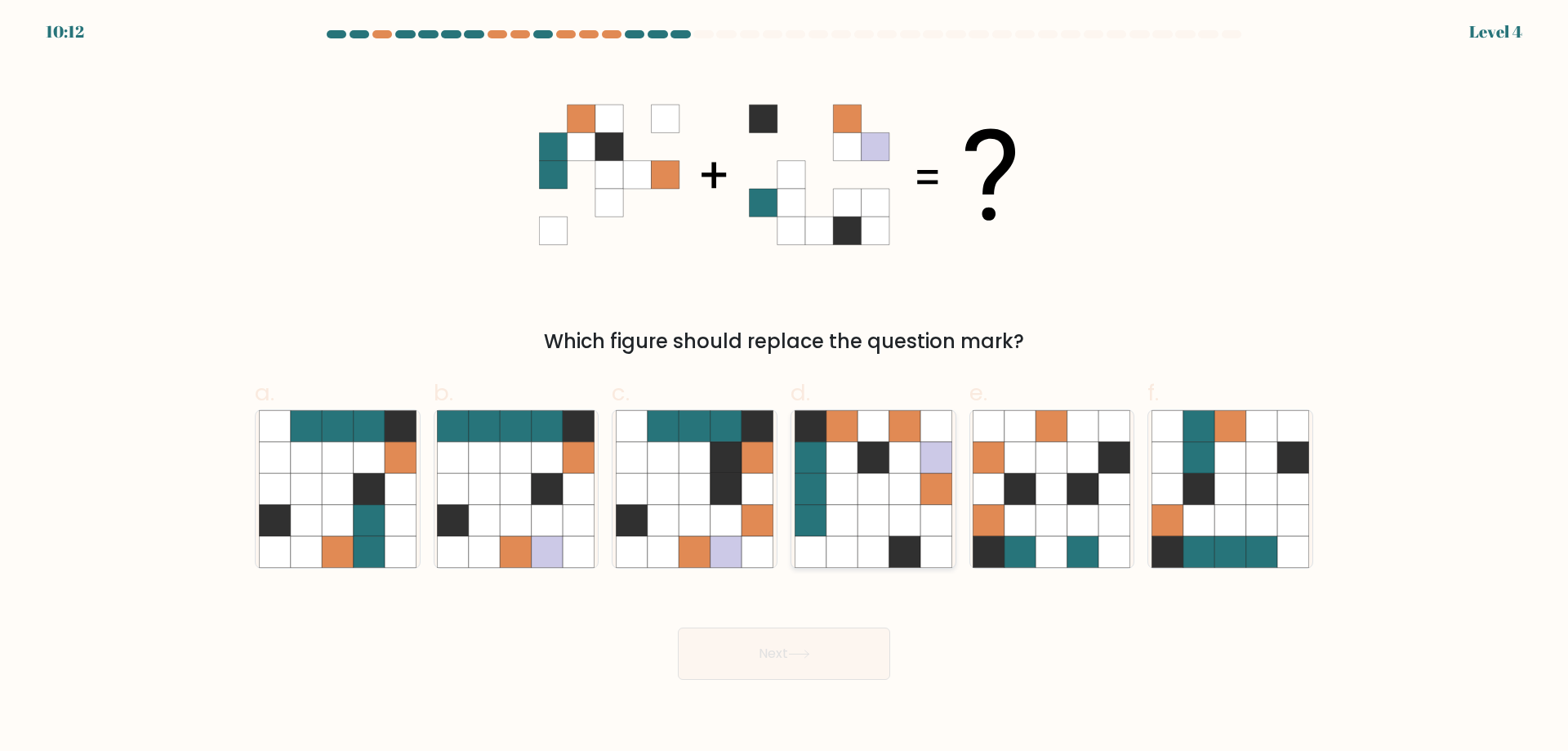
click at [868, 507] on icon at bounding box center [872, 520] width 31 height 31
click at [784, 387] on input "d." at bounding box center [784, 381] width 1 height 11
radio input "true"
click at [789, 662] on button "Next" at bounding box center [784, 653] width 212 height 53
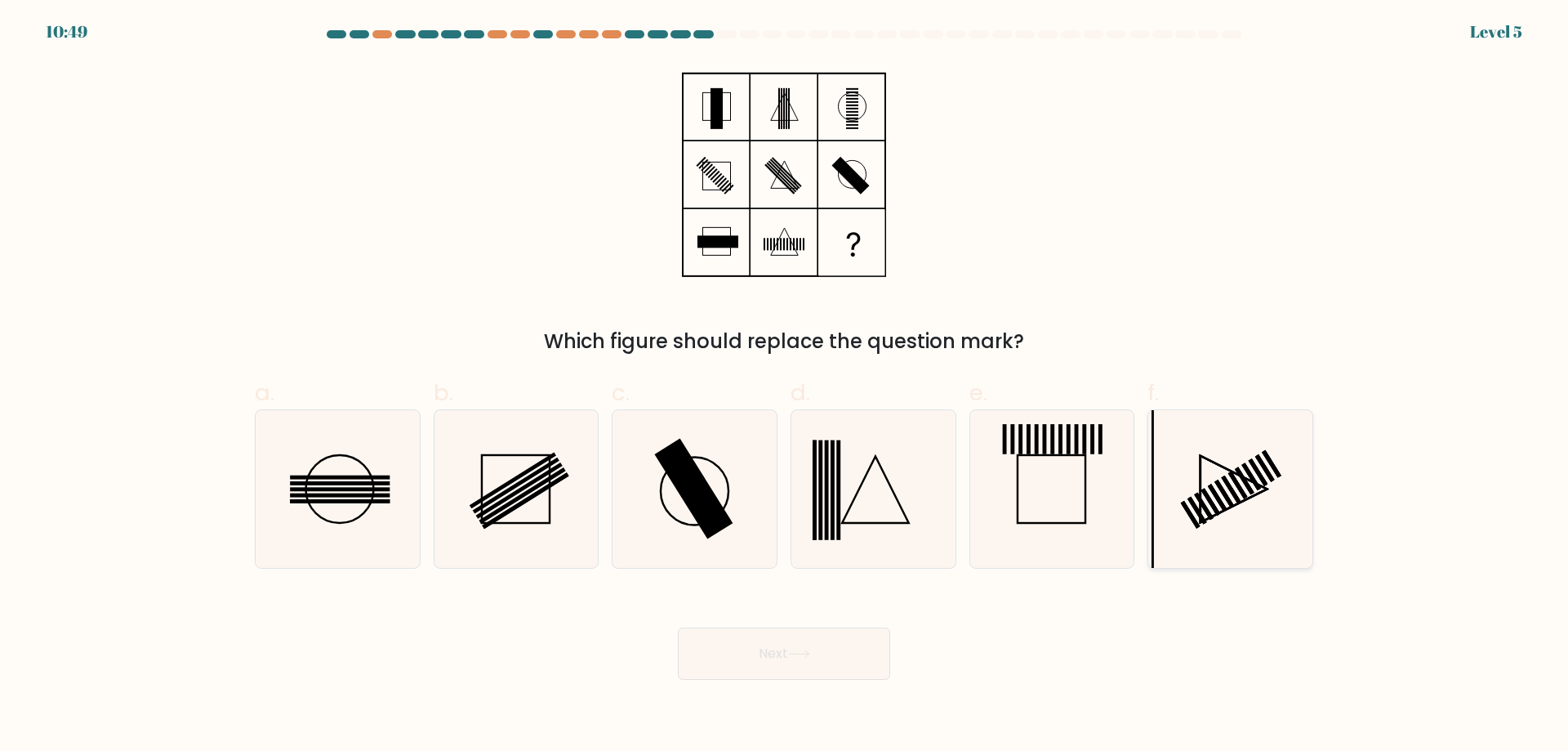
click at [1185, 516] on icon at bounding box center [1230, 489] width 158 height 158
click at [784, 387] on input "f." at bounding box center [784, 381] width 1 height 11
radio input "true"
click at [823, 655] on button "Next" at bounding box center [784, 653] width 212 height 53
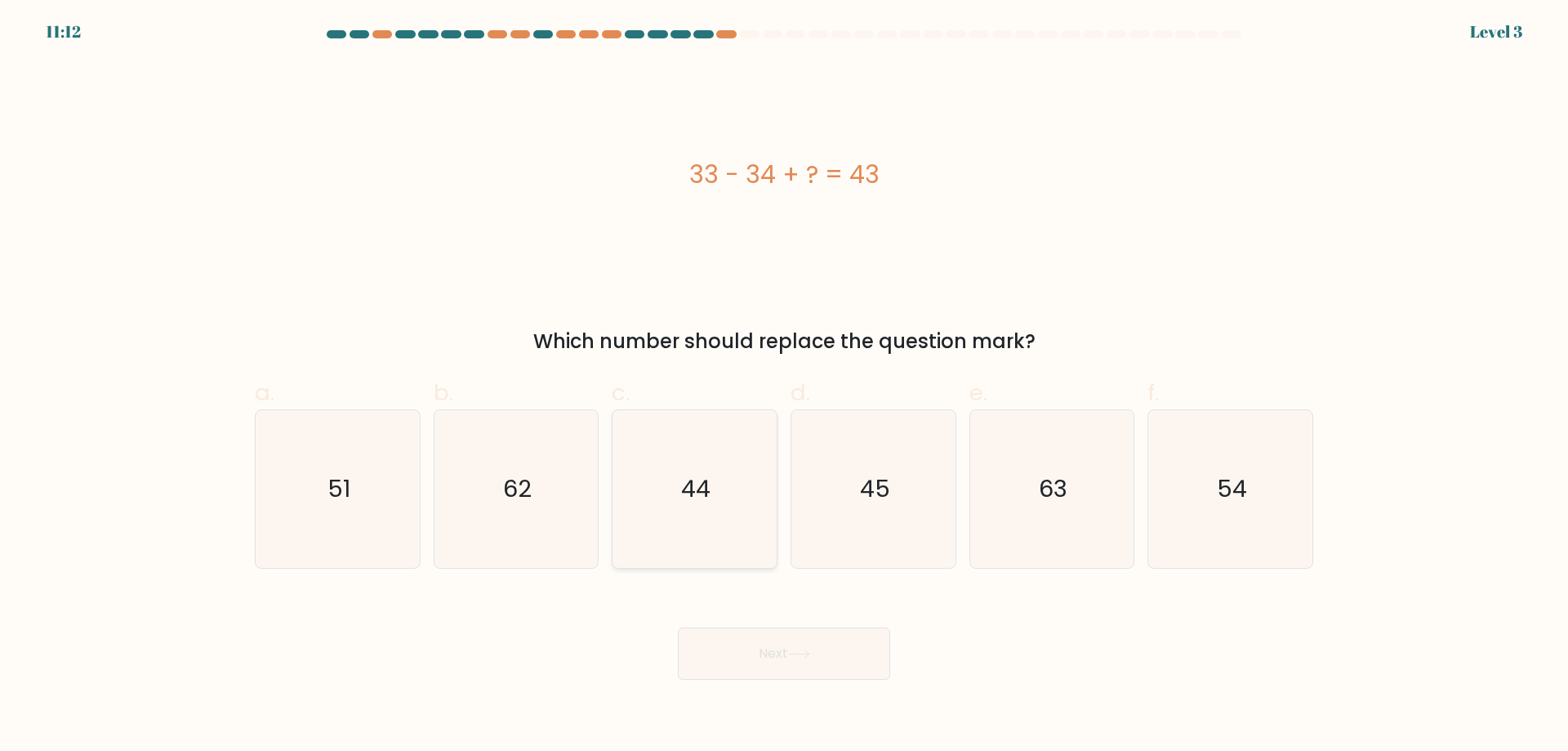
drag, startPoint x: 705, startPoint y: 517, endPoint x: 860, endPoint y: 662, distance: 212.2
click at [708, 519] on icon "44" at bounding box center [695, 489] width 158 height 158
click at [784, 387] on input "c. 44" at bounding box center [784, 381] width 1 height 11
radio input "true"
click at [809, 673] on button "Next" at bounding box center [784, 653] width 212 height 53
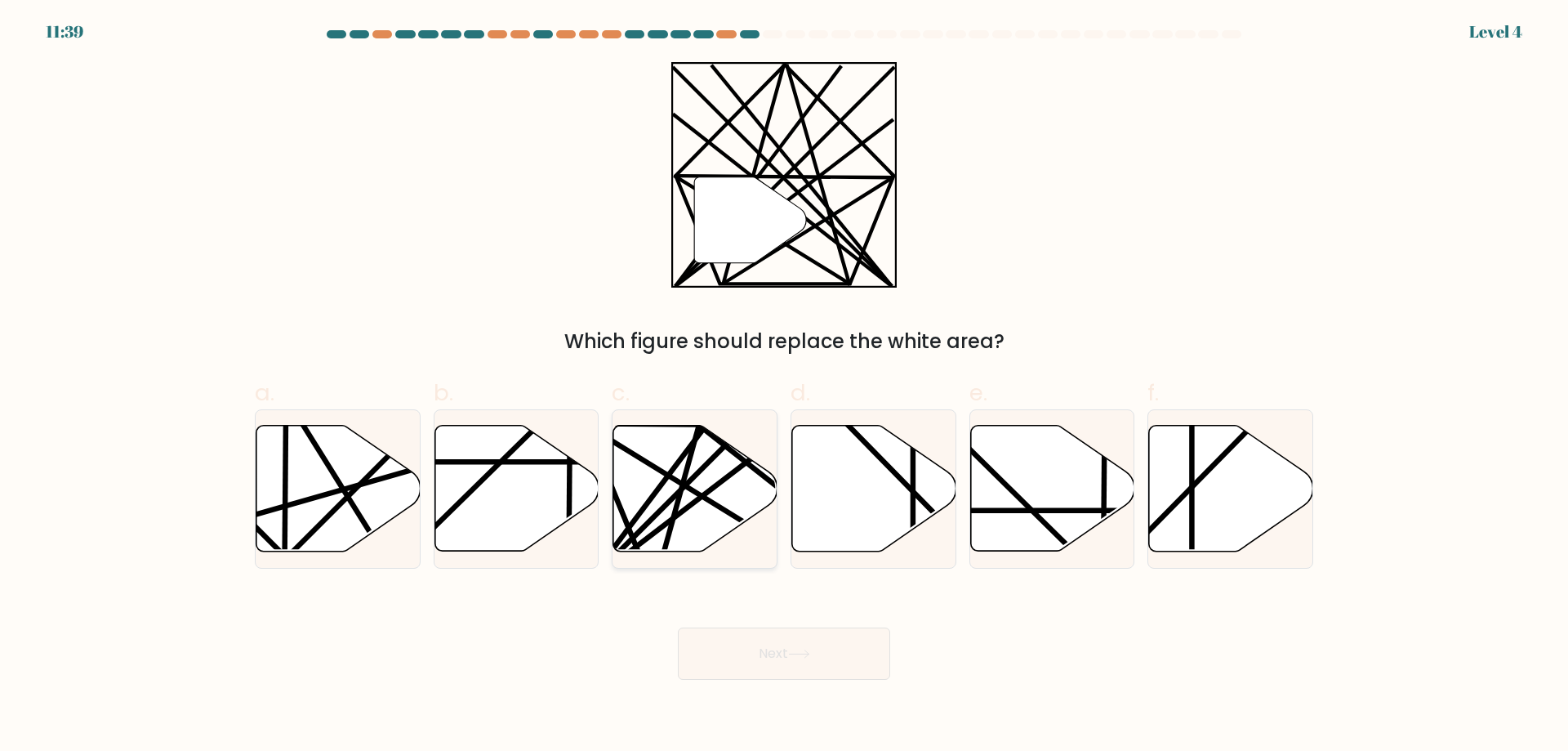
click at [681, 467] on icon at bounding box center [696, 488] width 165 height 125
click at [784, 387] on input "c." at bounding box center [784, 381] width 1 height 11
radio input "true"
click at [1039, 524] on icon at bounding box center [1052, 488] width 165 height 125
click at [784, 387] on input "e." at bounding box center [784, 381] width 1 height 11
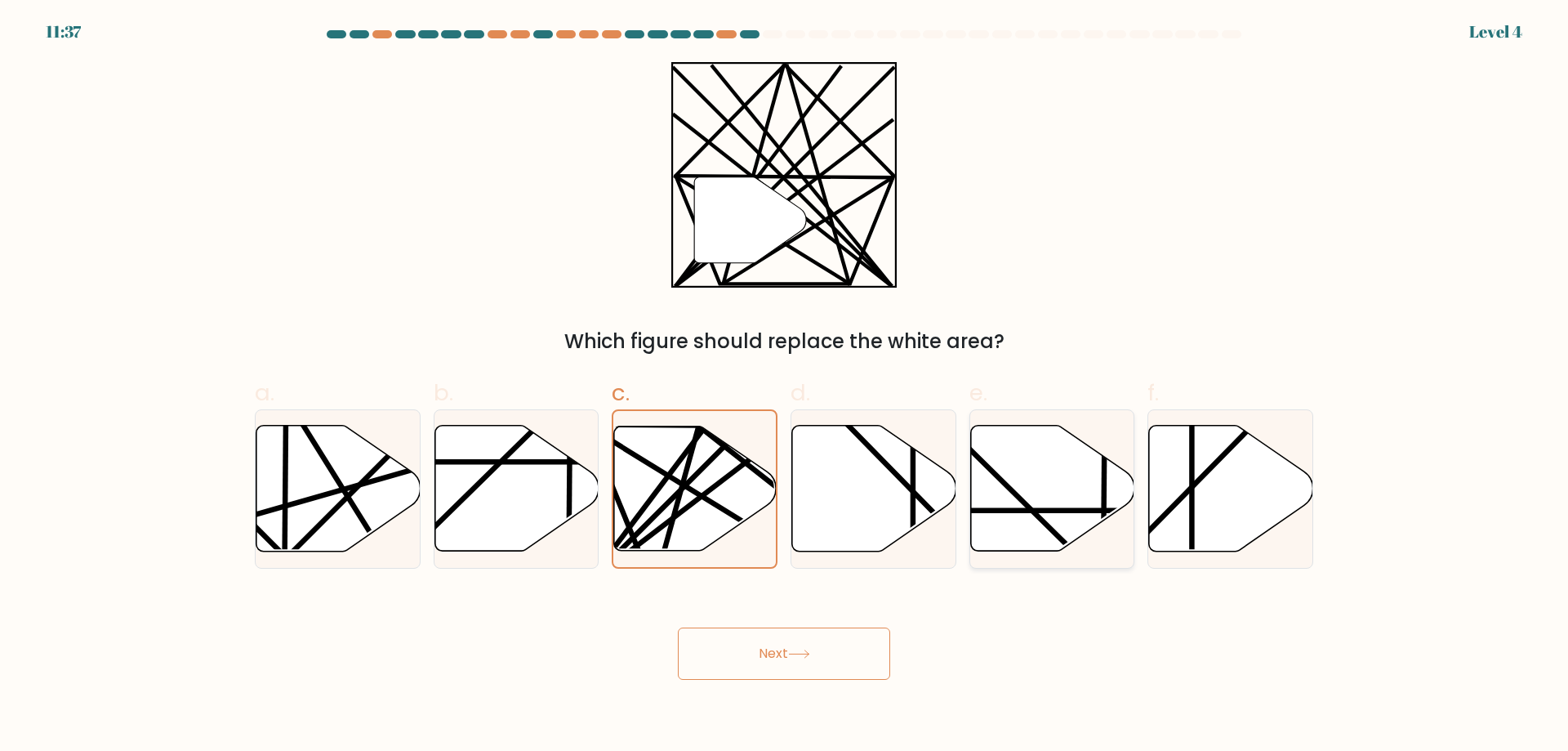
radio input "true"
click at [687, 505] on line at bounding box center [745, 462] width 320 height 244
click at [784, 387] on input "c." at bounding box center [784, 381] width 1 height 11
radio input "true"
click at [736, 647] on button "Next" at bounding box center [784, 653] width 212 height 53
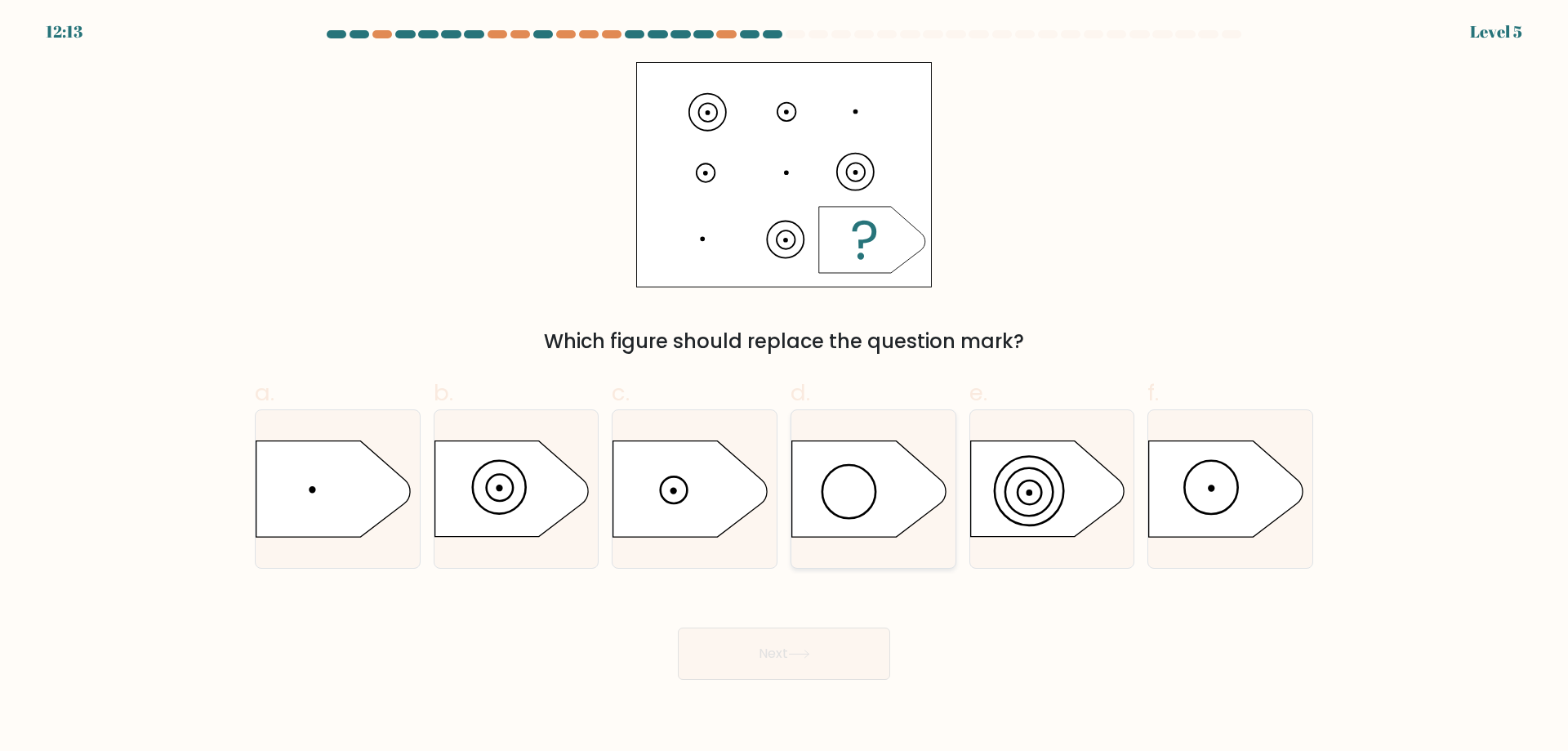
click at [825, 522] on icon at bounding box center [869, 489] width 153 height 96
click at [784, 387] on input "d." at bounding box center [784, 381] width 1 height 11
radio input "true"
drag, startPoint x: 539, startPoint y: 504, endPoint x: 701, endPoint y: 522, distance: 163.0
click at [576, 508] on icon at bounding box center [511, 489] width 153 height 96
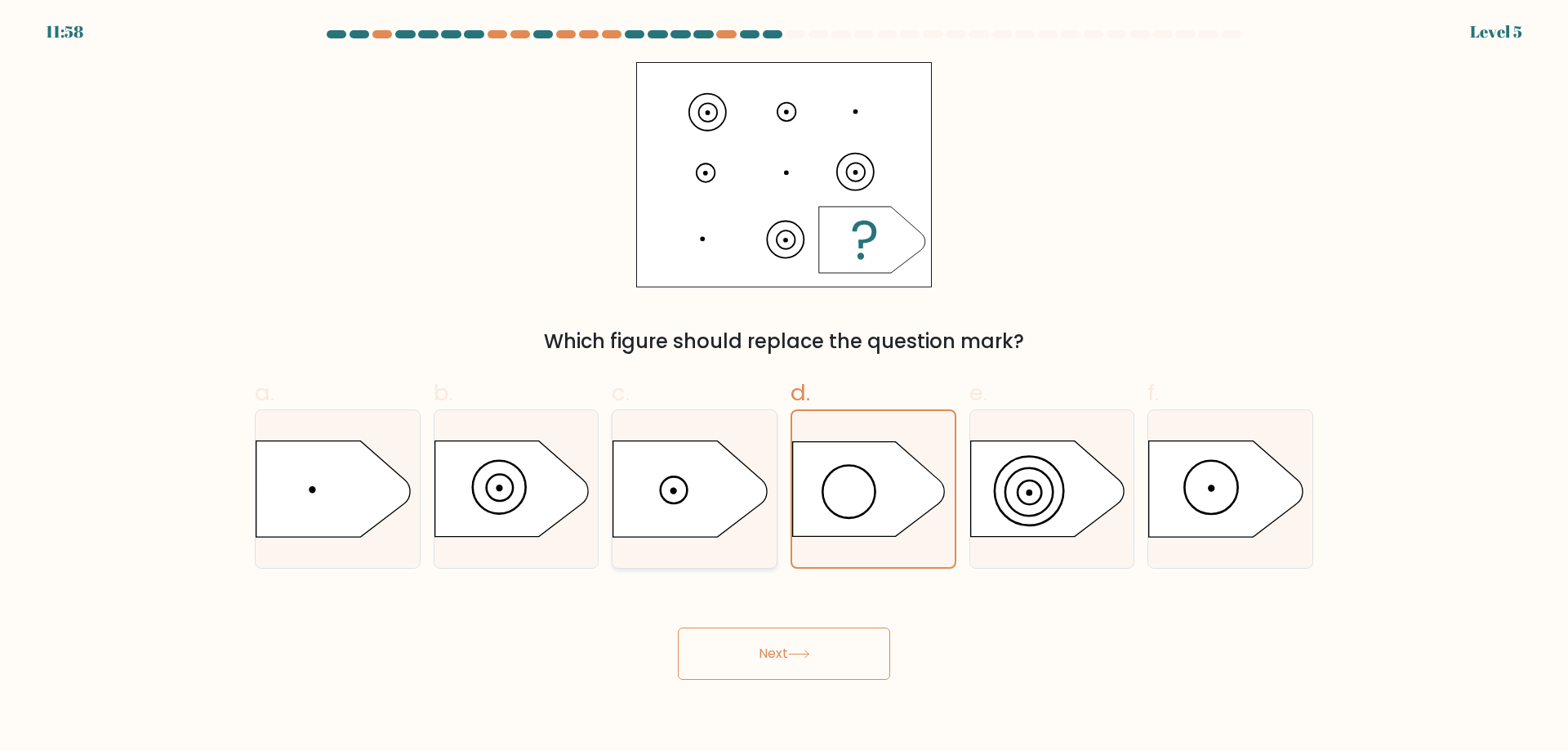
click at [784, 387] on input "b." at bounding box center [784, 381] width 1 height 11
radio input "true"
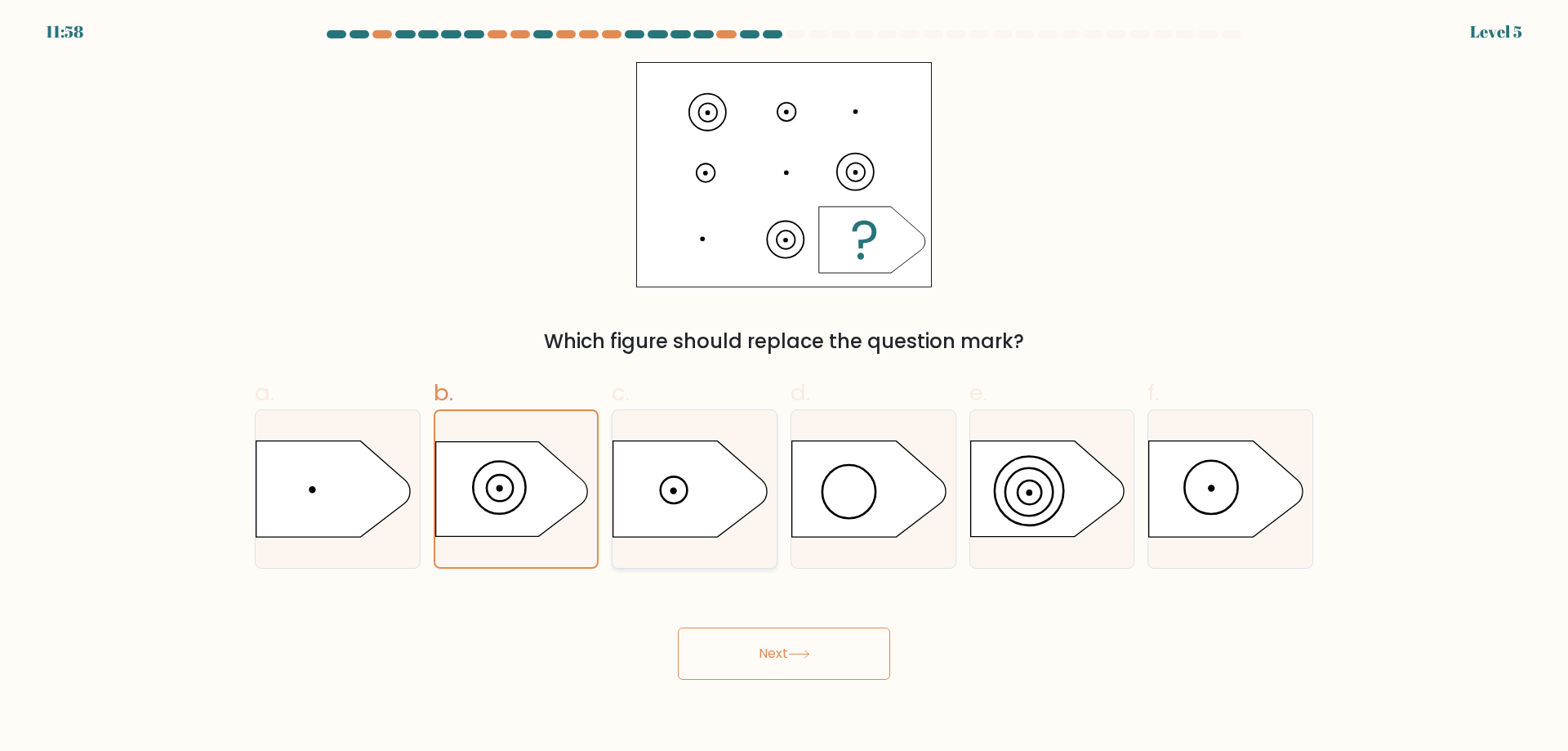
click at [703, 522] on icon at bounding box center [690, 489] width 153 height 96
click at [784, 387] on input "c." at bounding box center [784, 381] width 1 height 11
radio input "true"
click at [803, 651] on icon at bounding box center [799, 653] width 22 height 9
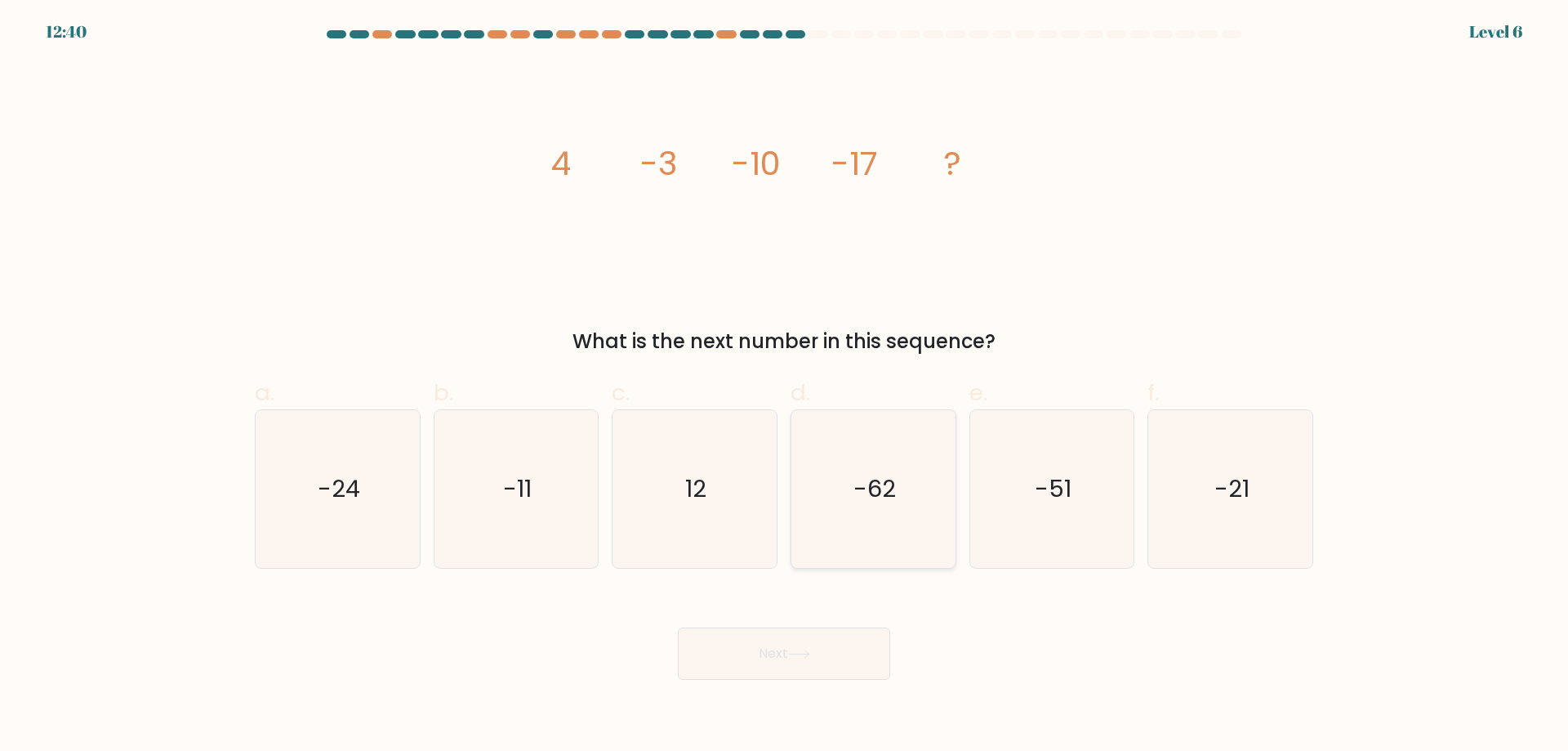
click at [853, 517] on icon "-62" at bounding box center [873, 489] width 158 height 158
click at [784, 387] on input "d. -62" at bounding box center [784, 381] width 1 height 11
radio input "true"
click at [810, 653] on icon at bounding box center [799, 653] width 22 height 9
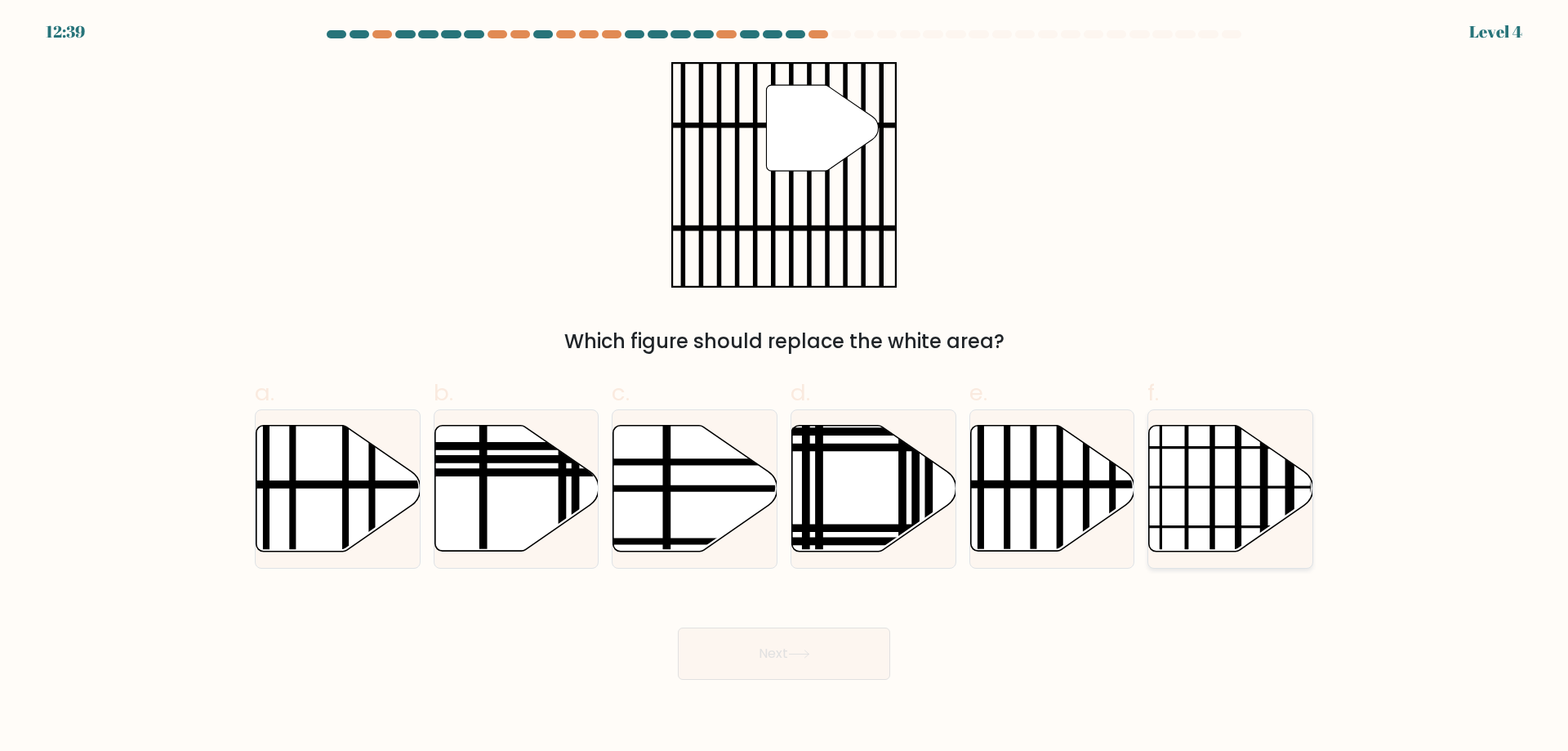
click at [1169, 487] on line at bounding box center [1281, 487] width 331 height 0
click at [784, 387] on input "f." at bounding box center [784, 381] width 1 height 11
radio input "true"
click at [787, 659] on button "Next" at bounding box center [784, 653] width 212 height 53
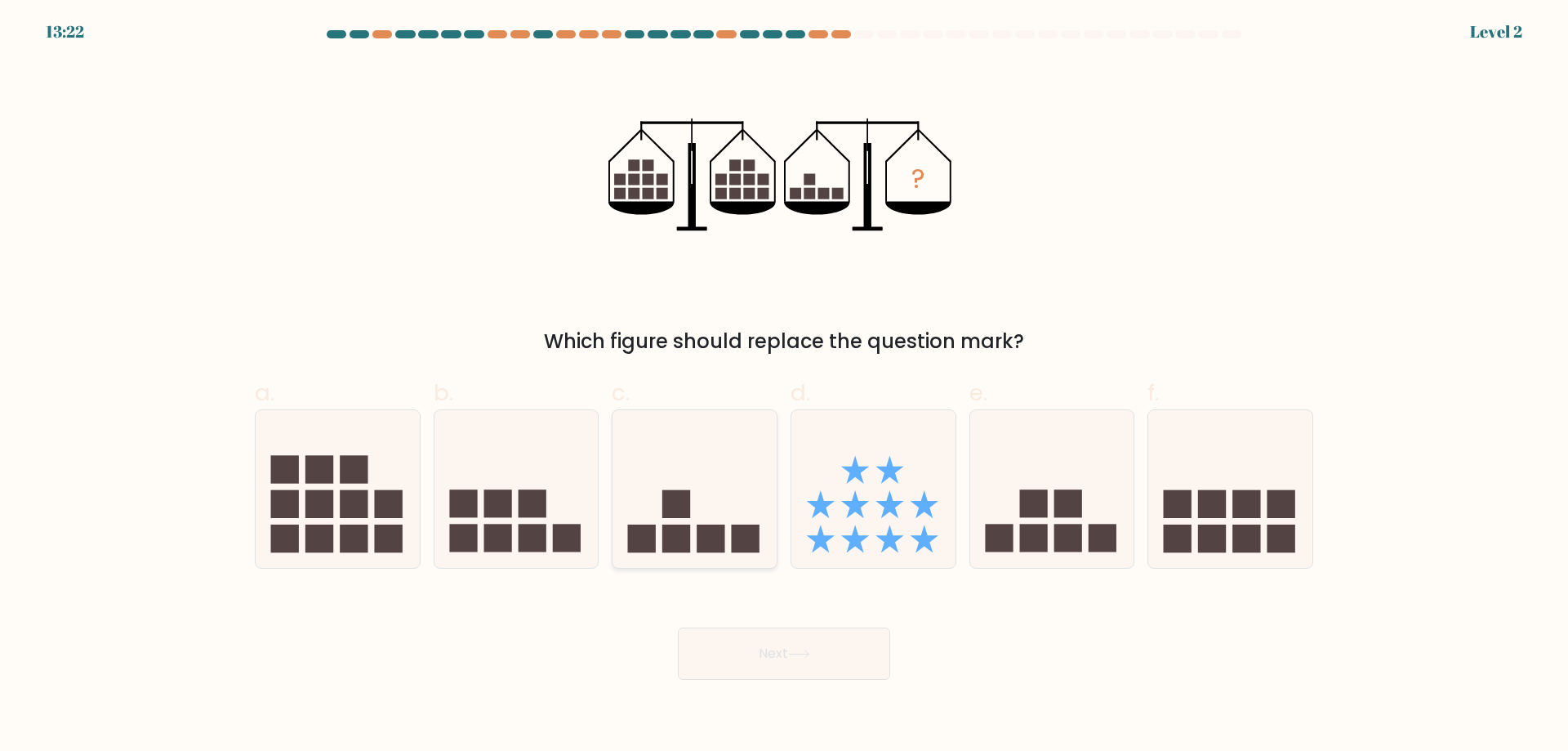
click at [703, 516] on icon at bounding box center [695, 489] width 165 height 136
click at [784, 387] on input "c." at bounding box center [784, 381] width 1 height 11
radio input "true"
click at [850, 534] on icon at bounding box center [873, 489] width 165 height 136
click at [784, 387] on input "d." at bounding box center [784, 381] width 1 height 11
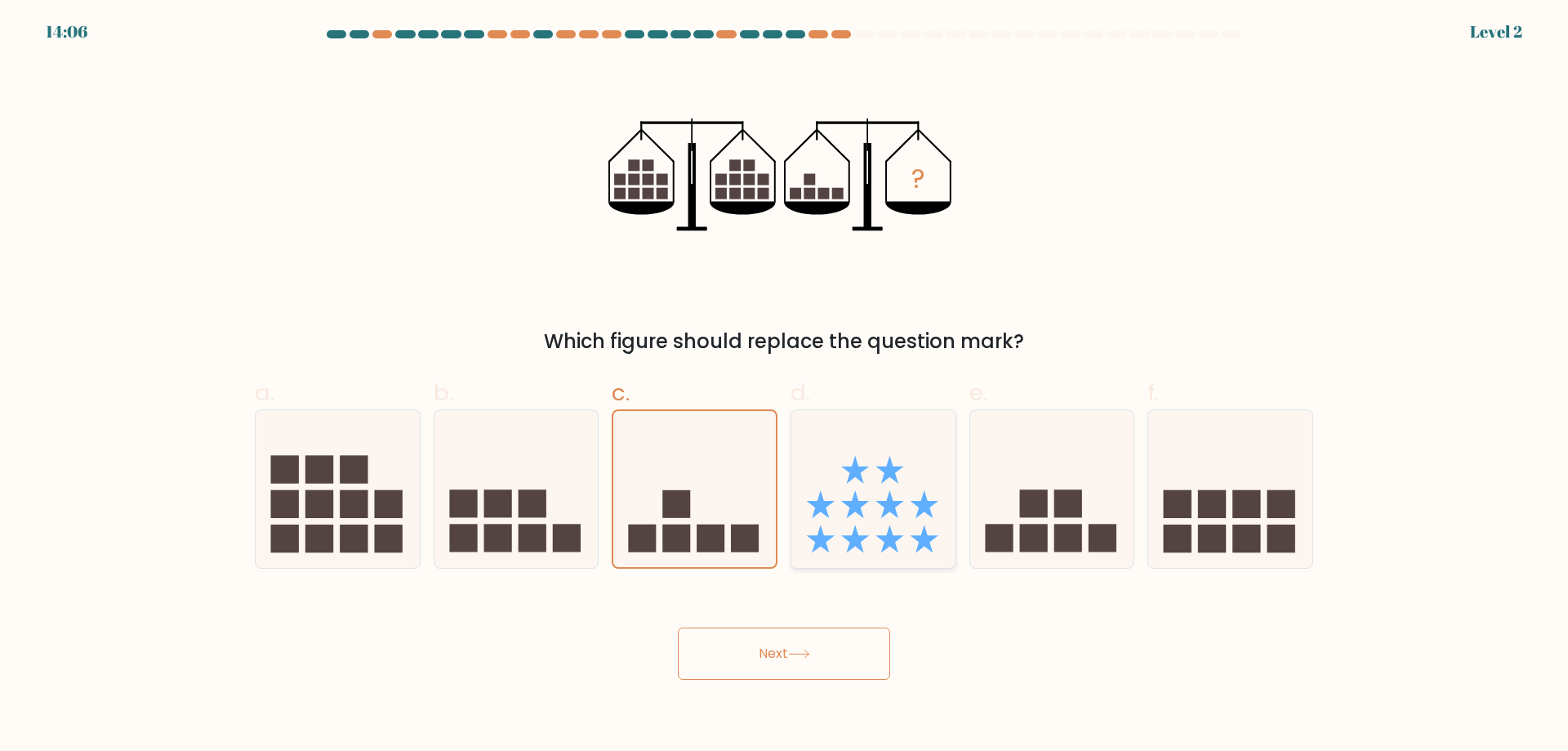
radio input "true"
click at [1058, 557] on div at bounding box center [1051, 489] width 166 height 159
click at [784, 387] on input "e." at bounding box center [784, 381] width 1 height 11
radio input "true"
drag, startPoint x: 848, startPoint y: 508, endPoint x: 806, endPoint y: 532, distance: 48.4
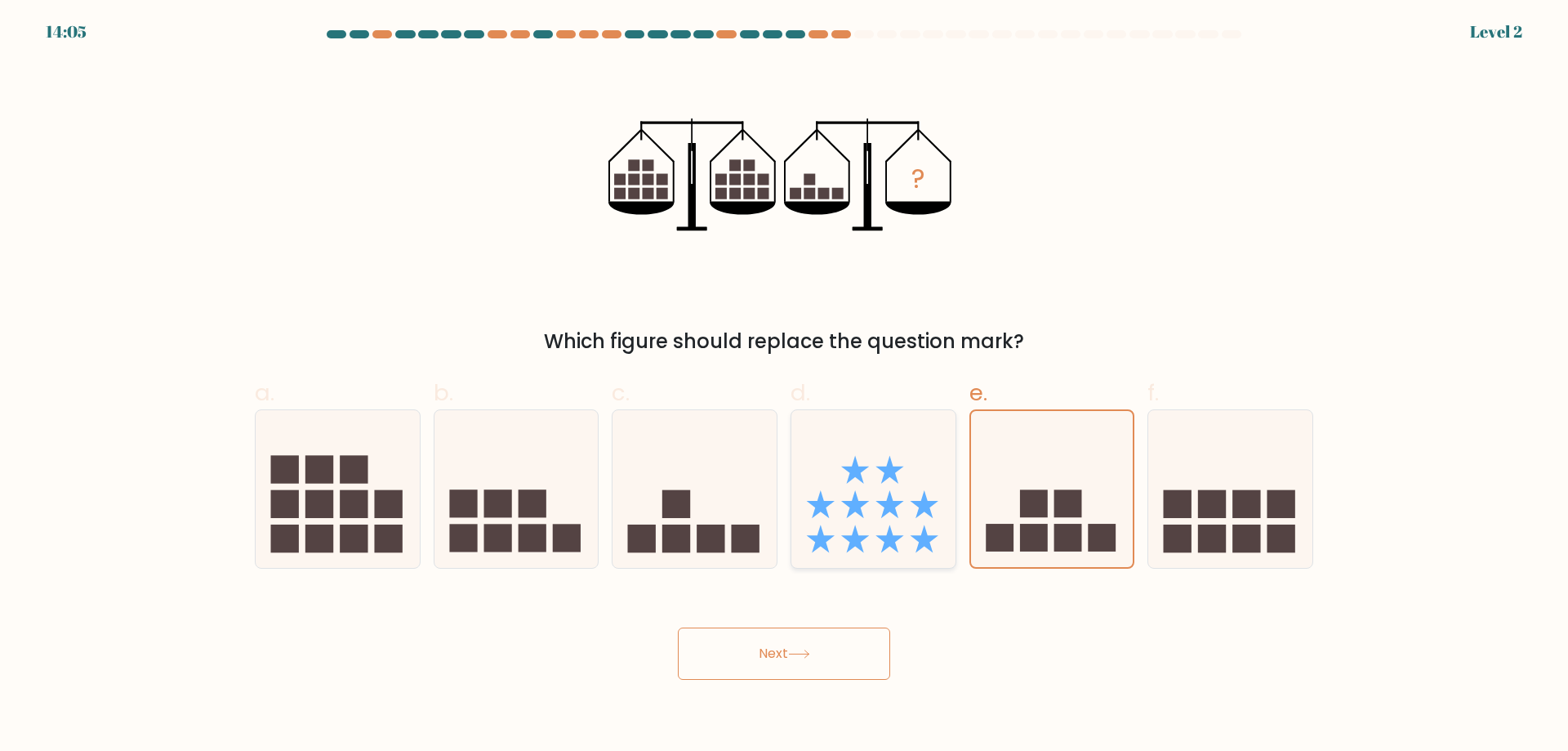
click at [847, 509] on icon at bounding box center [873, 489] width 165 height 136
click at [784, 387] on input "d." at bounding box center [784, 381] width 1 height 11
radio input "true"
click at [675, 523] on icon at bounding box center [695, 489] width 165 height 136
click at [784, 387] on input "c." at bounding box center [784, 381] width 1 height 11
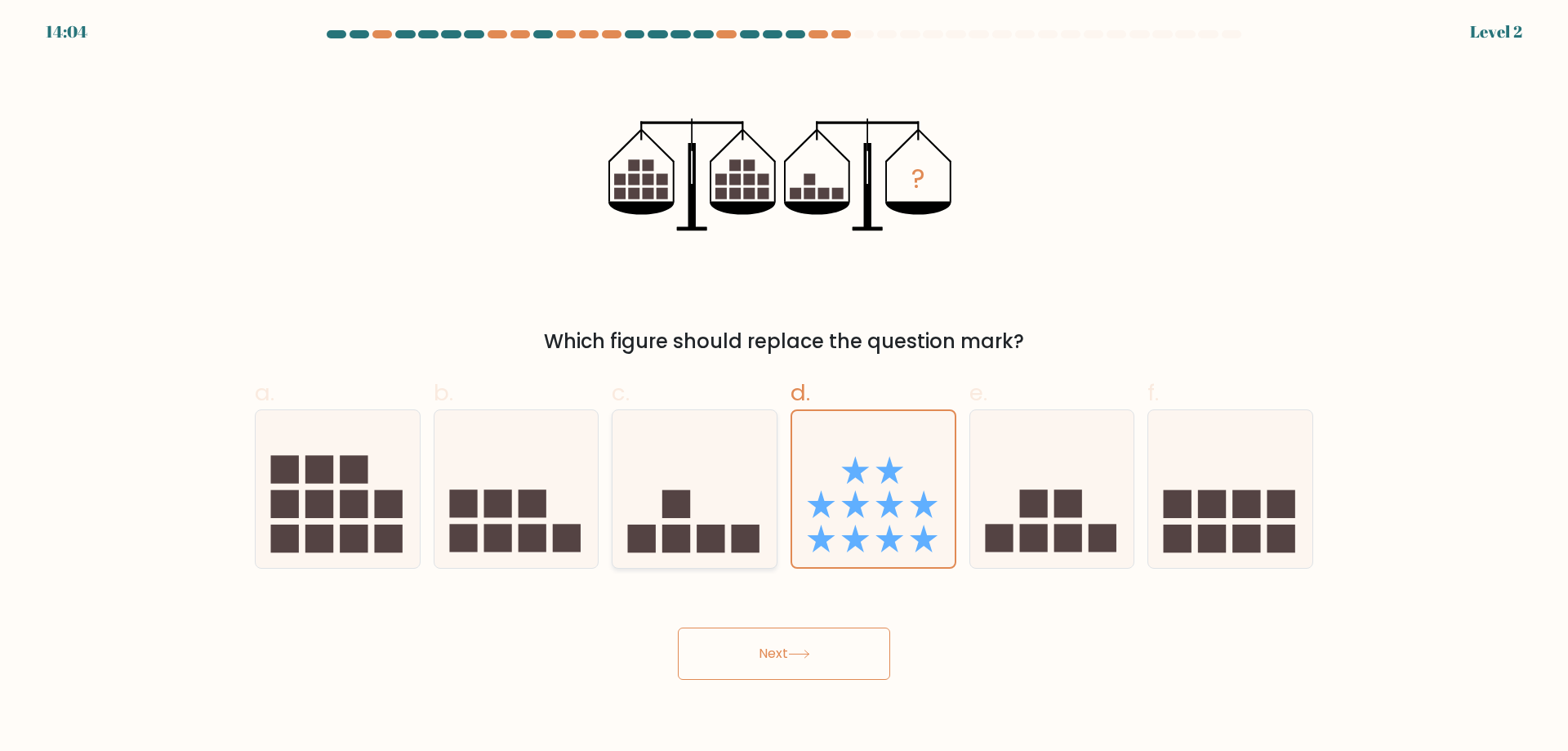
radio input "true"
click at [740, 670] on button "Next" at bounding box center [784, 653] width 212 height 53
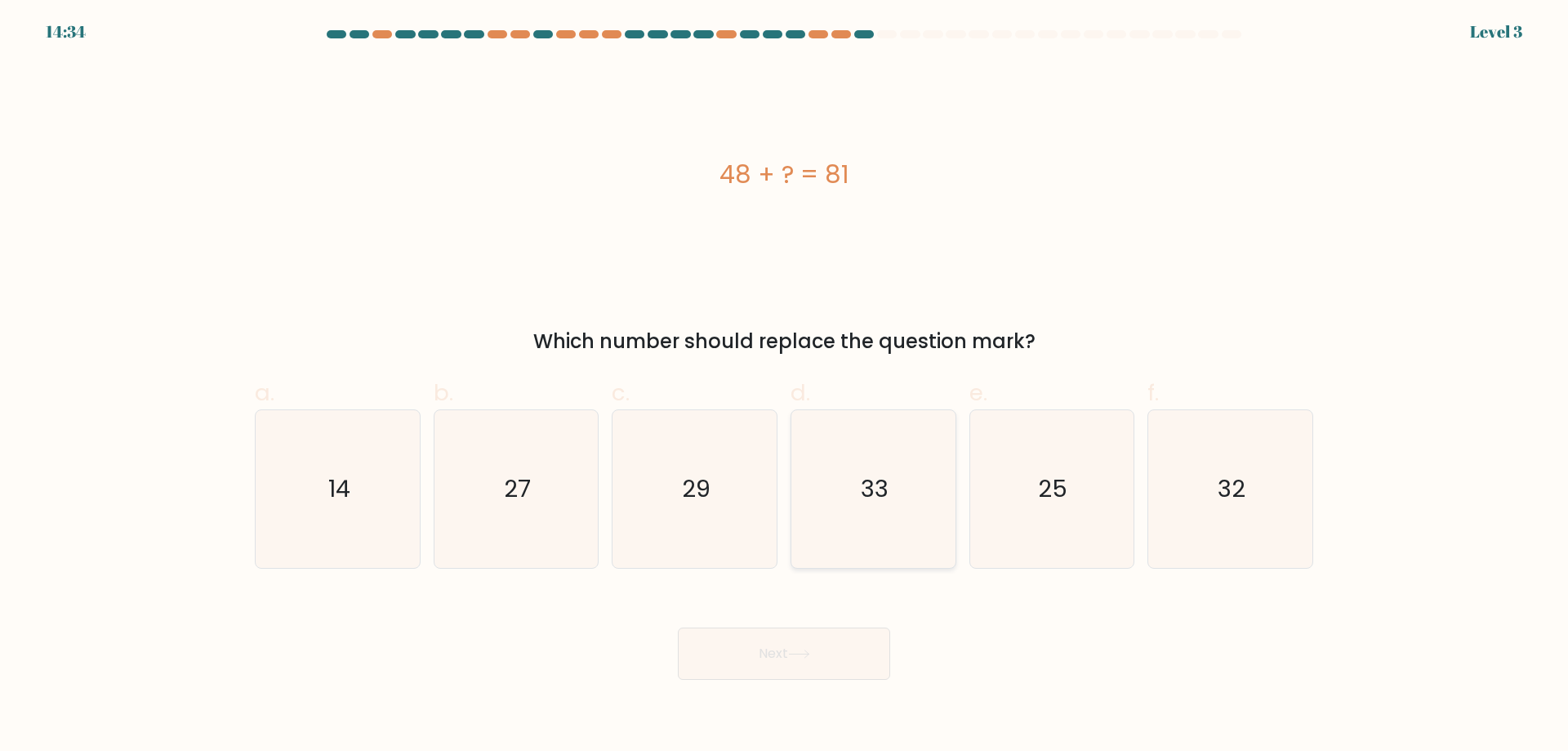
click at [885, 511] on icon "33" at bounding box center [873, 489] width 158 height 158
click at [784, 387] on input "d. 33" at bounding box center [784, 381] width 1 height 11
radio input "true"
click at [758, 655] on button "Next" at bounding box center [784, 653] width 212 height 53
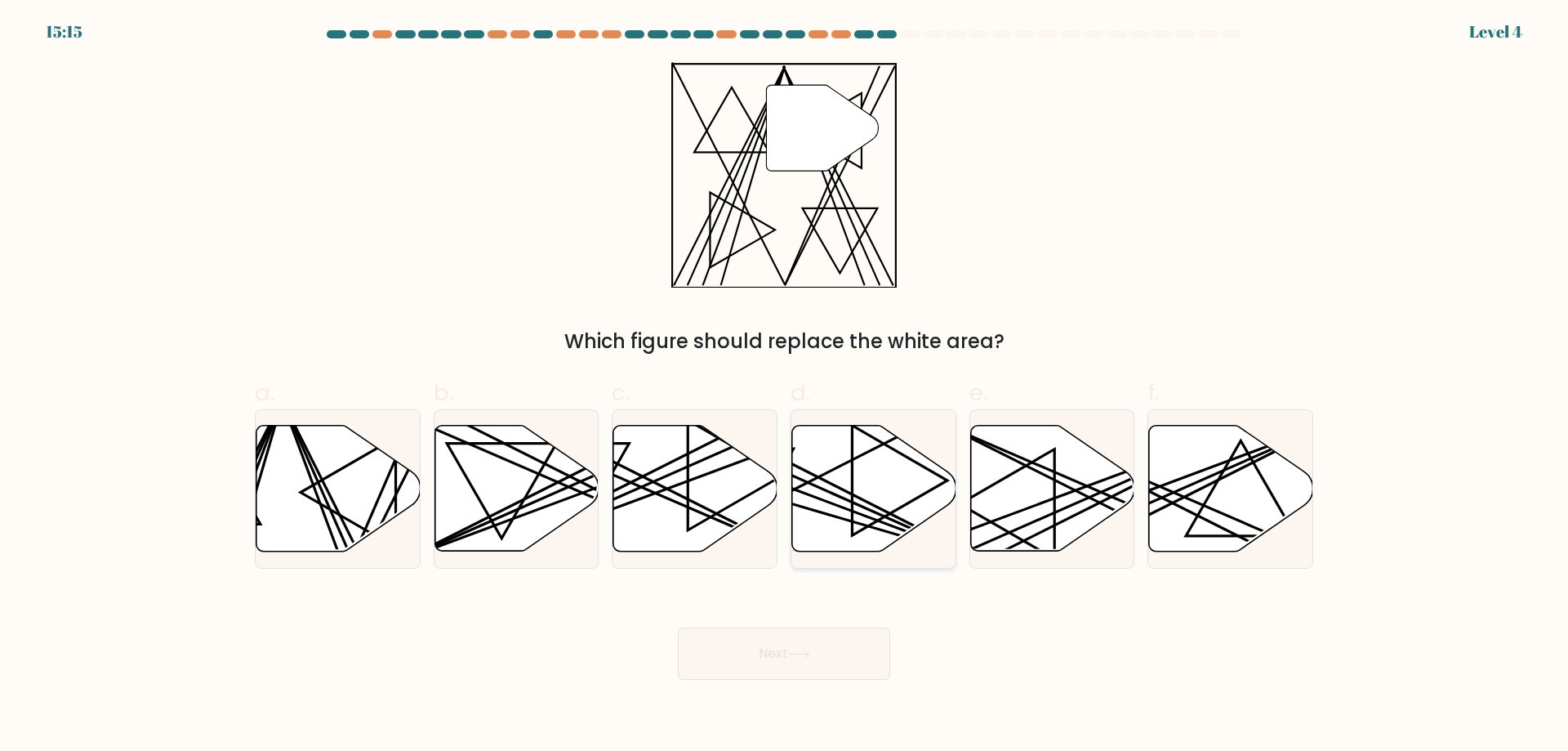
click at [818, 501] on icon at bounding box center [874, 488] width 165 height 125
click at [784, 387] on input "d." at bounding box center [784, 381] width 1 height 11
radio input "true"
click at [995, 499] on icon at bounding box center [1052, 488] width 165 height 125
click at [784, 387] on input "e." at bounding box center [784, 381] width 1 height 11
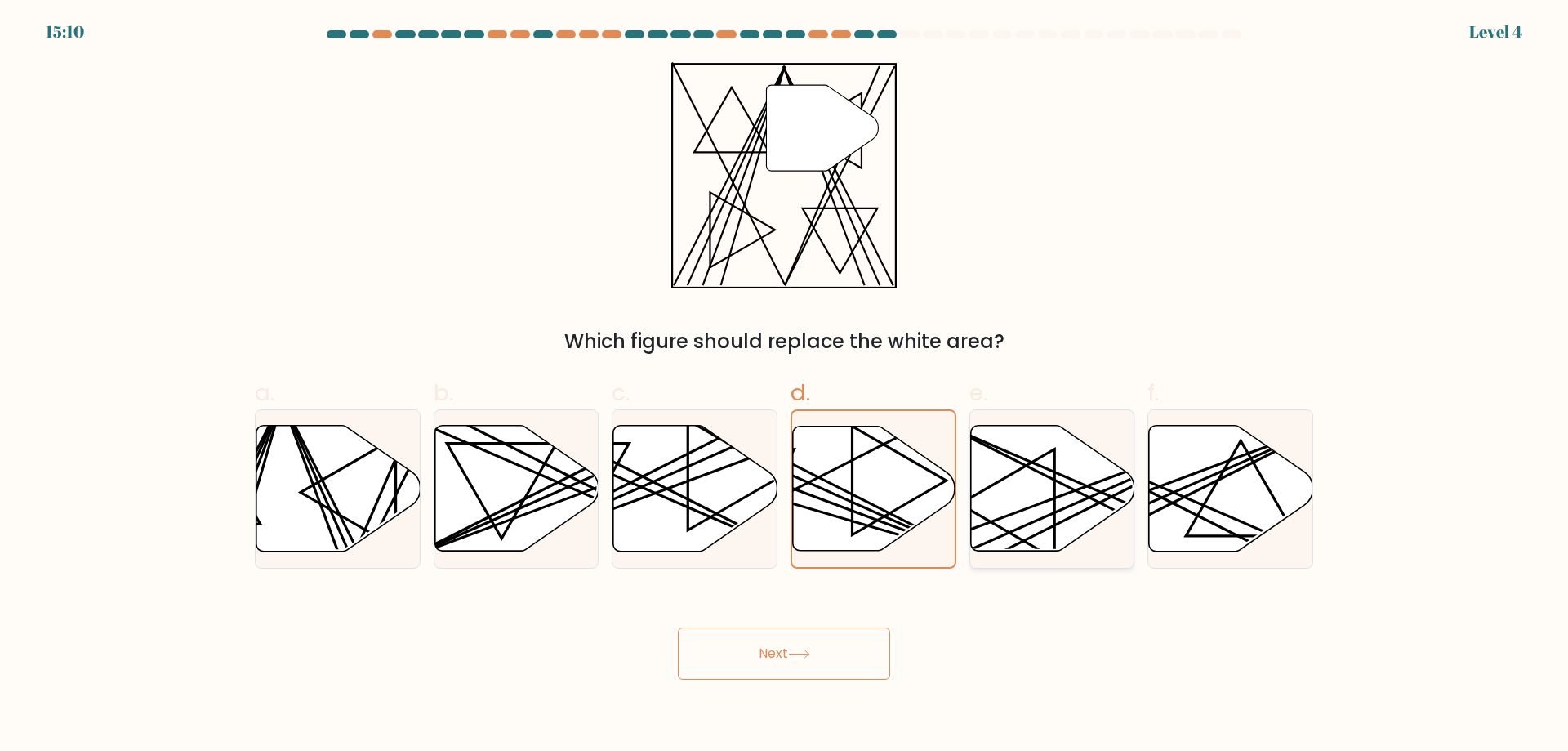
radio input "true"
click at [319, 480] on line at bounding box center [352, 558] width 142 height 320
click at [784, 387] on input "a." at bounding box center [784, 381] width 1 height 11
radio input "true"
click at [757, 642] on button "Next" at bounding box center [784, 653] width 212 height 53
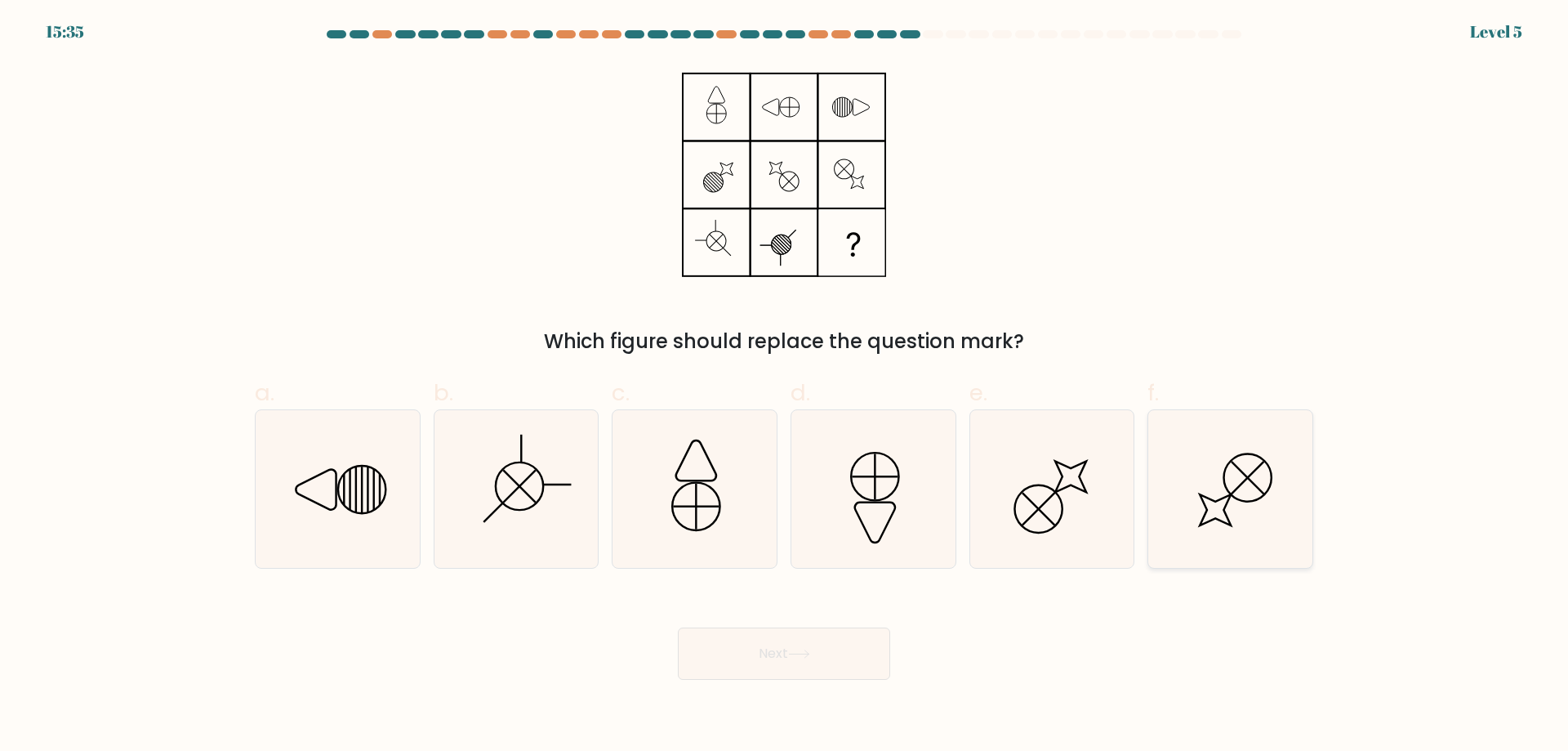
click at [1264, 504] on icon at bounding box center [1230, 489] width 158 height 158
click at [784, 387] on input "f." at bounding box center [784, 381] width 1 height 11
radio input "true"
click at [1009, 517] on icon at bounding box center [1051, 489] width 158 height 158
click at [784, 387] on input "e." at bounding box center [784, 381] width 1 height 11
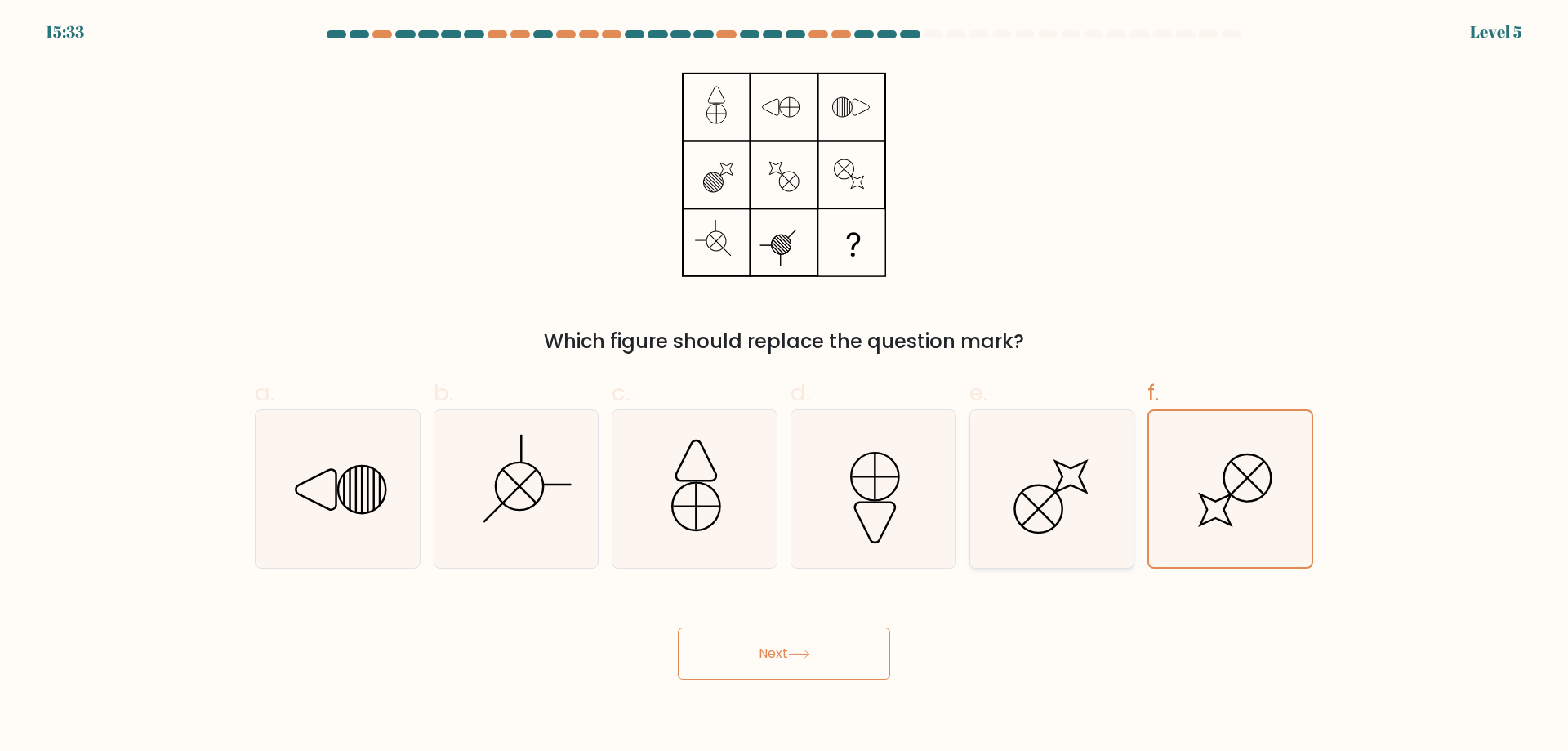
radio input "true"
click at [818, 648] on button "Next" at bounding box center [784, 653] width 212 height 53
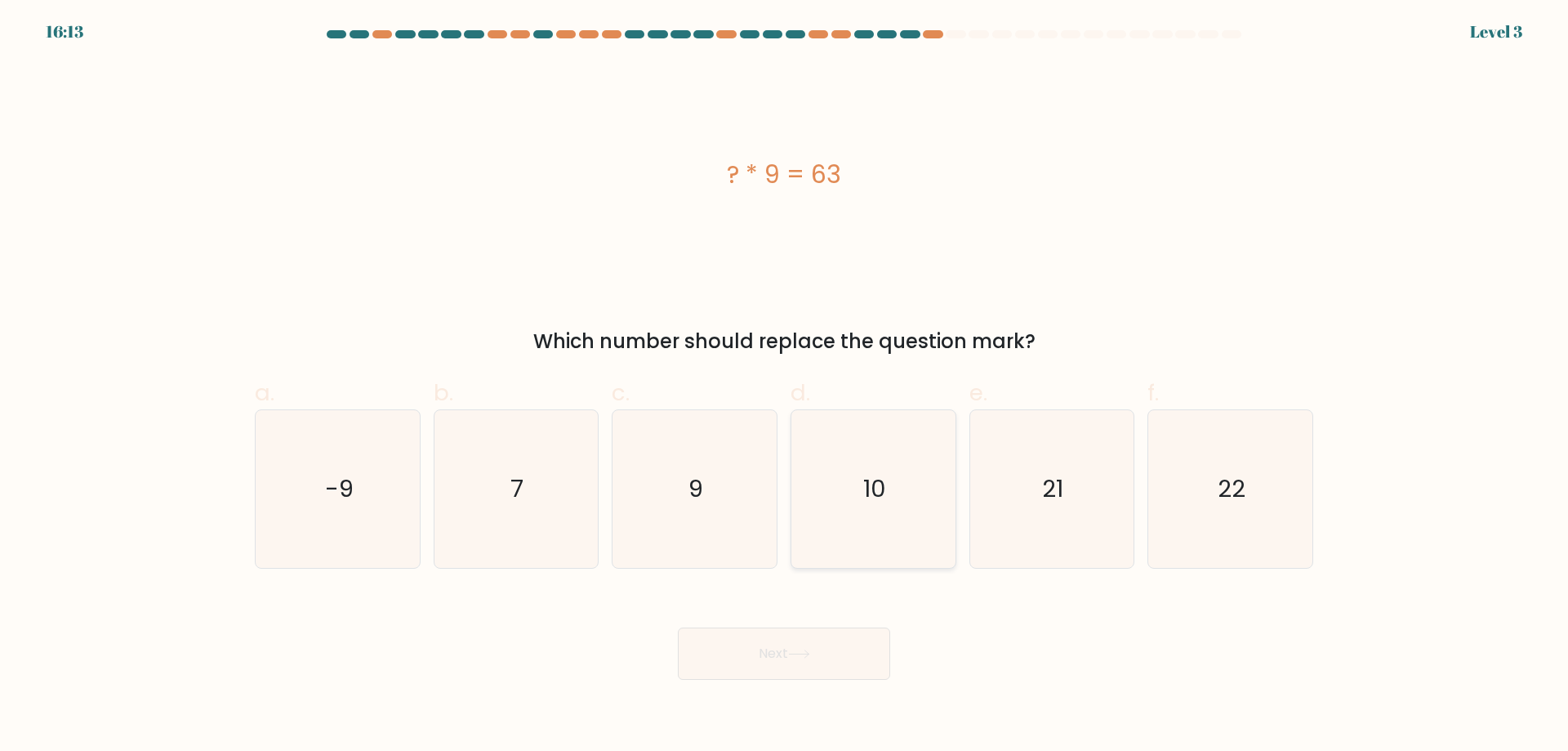
click at [849, 503] on icon "10" at bounding box center [873, 489] width 158 height 158
click at [784, 387] on input "d. 10" at bounding box center [784, 381] width 1 height 11
radio input "true"
click at [617, 528] on icon "9" at bounding box center [695, 489] width 158 height 158
click at [784, 387] on input "c. 9" at bounding box center [784, 381] width 1 height 11
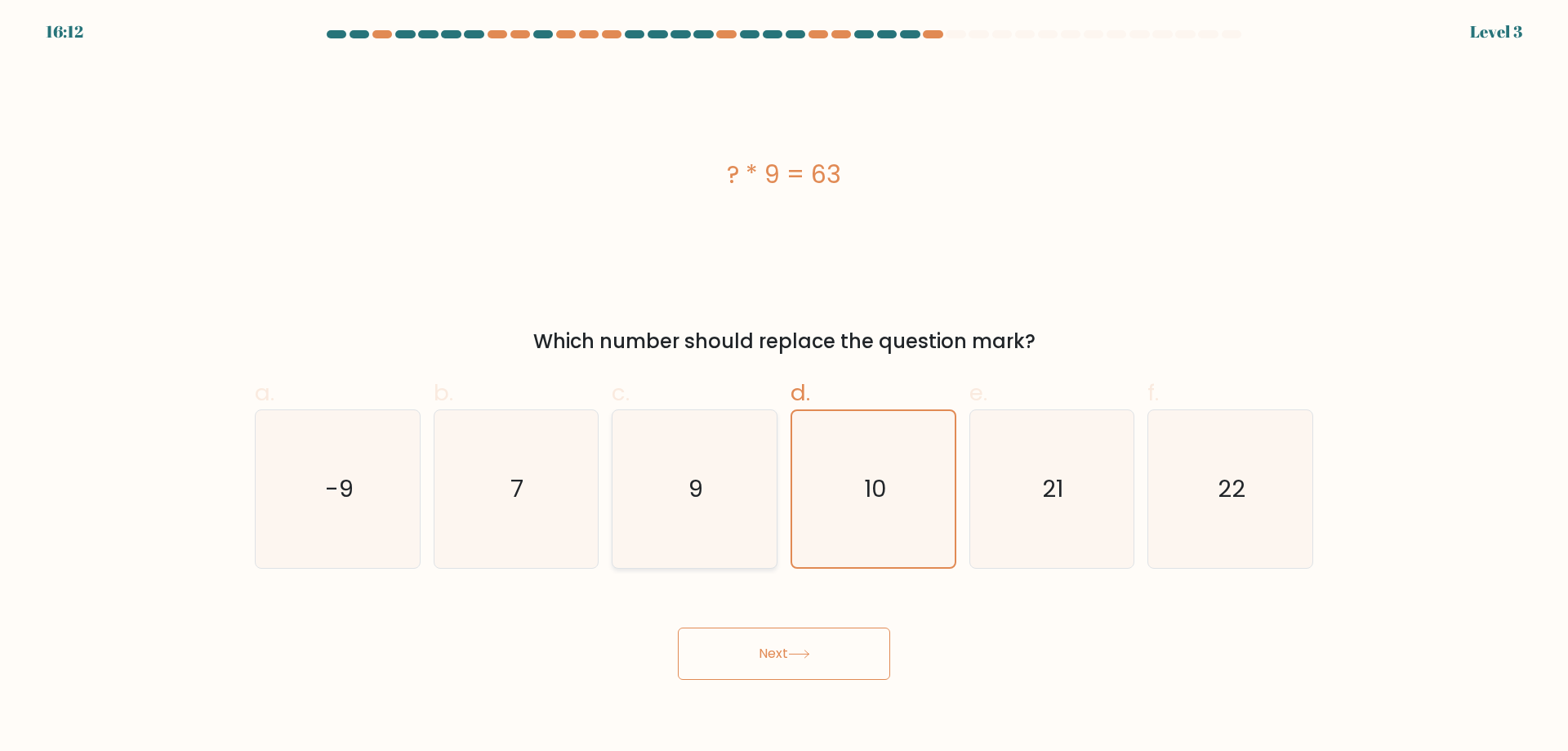
radio input "true"
click at [483, 514] on icon "7" at bounding box center [516, 489] width 158 height 158
click at [784, 387] on input "b. 7" at bounding box center [784, 381] width 1 height 11
radio input "true"
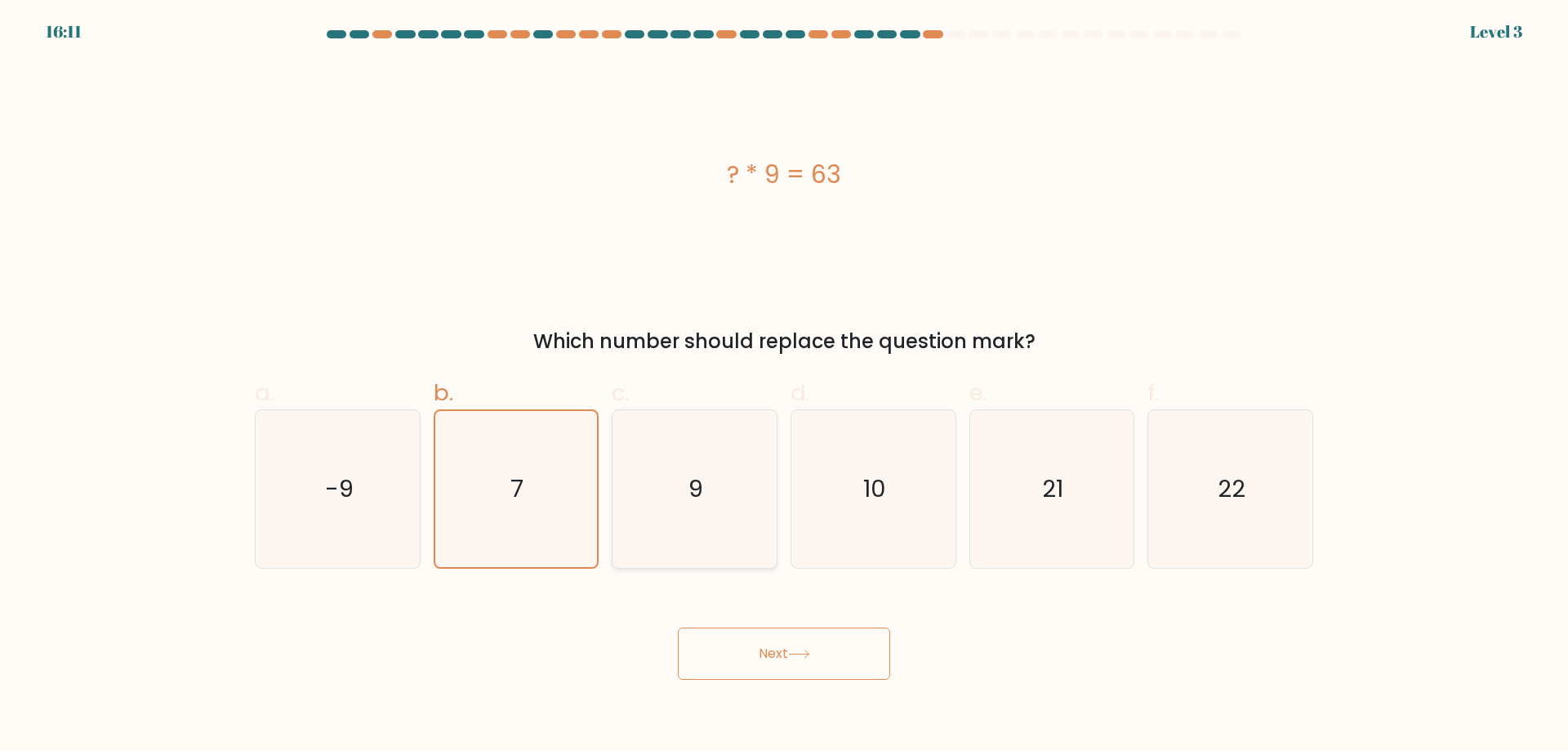
click at [729, 507] on icon "9" at bounding box center [695, 489] width 158 height 158
click at [784, 387] on input "c. 9" at bounding box center [784, 381] width 1 height 11
radio input "true"
click at [735, 642] on button "Next" at bounding box center [784, 653] width 212 height 53
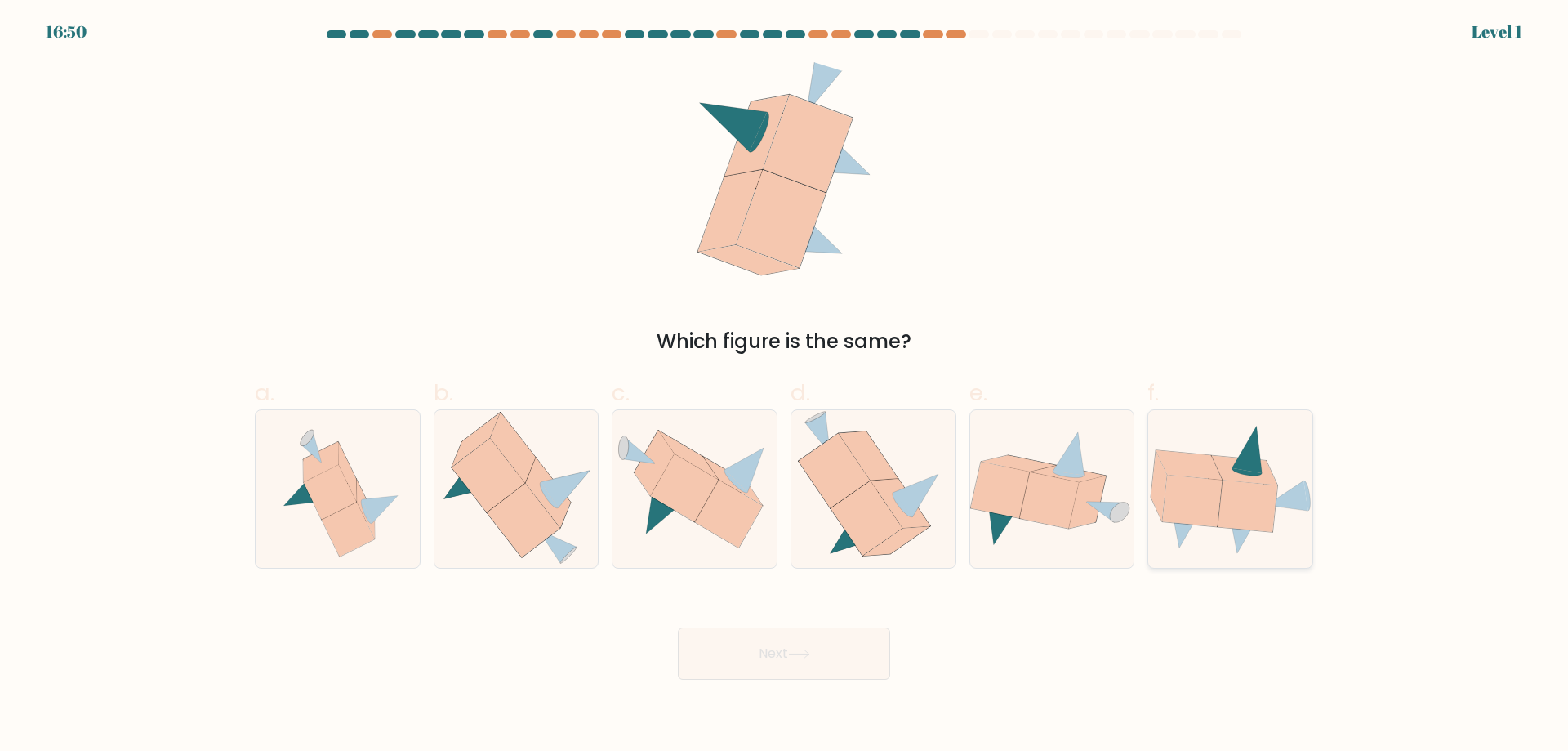
click at [1194, 501] on icon at bounding box center [1193, 500] width 59 height 52
click at [784, 387] on input "f." at bounding box center [784, 381] width 1 height 11
radio input "true"
click at [795, 650] on icon at bounding box center [799, 653] width 22 height 9
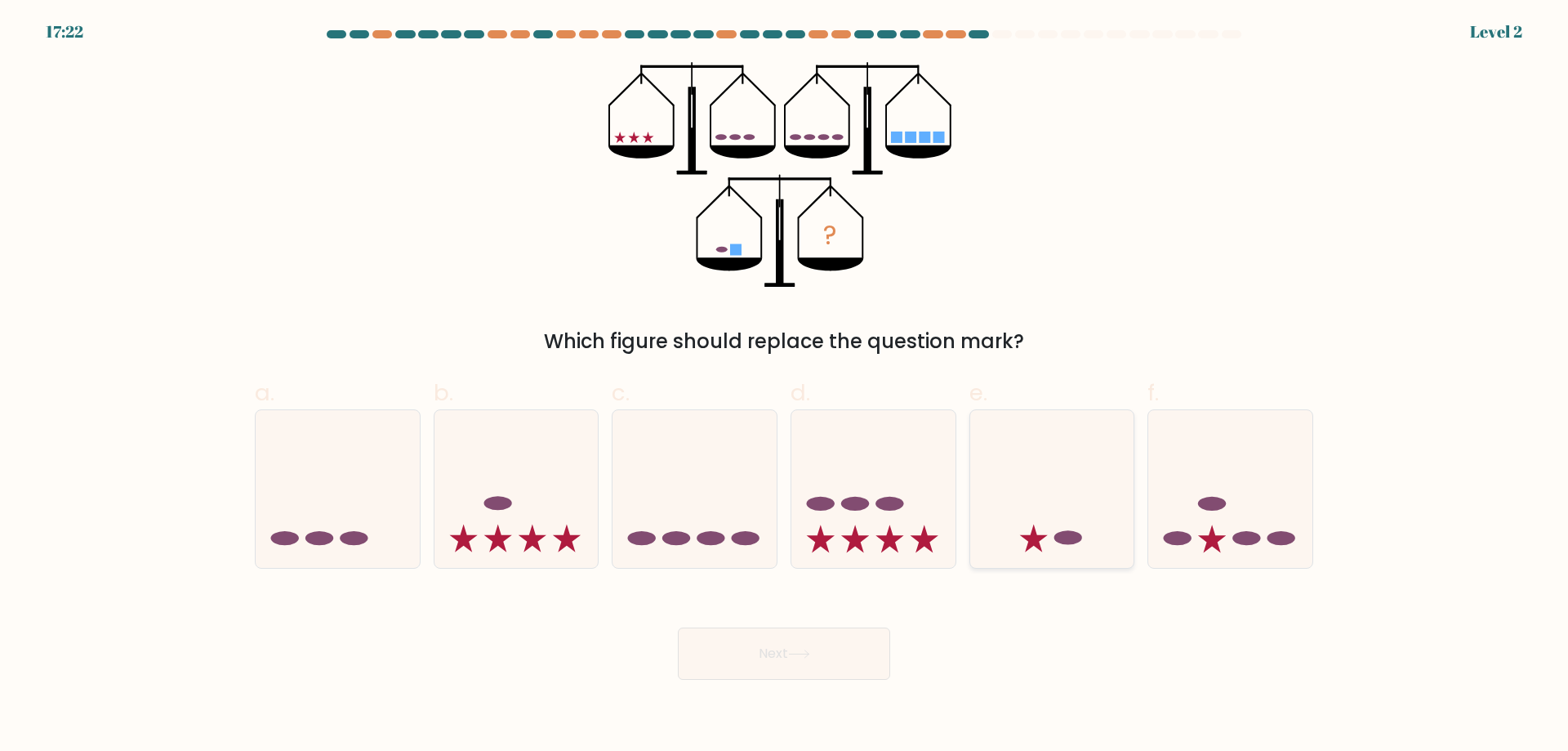
click at [1069, 517] on icon at bounding box center [1052, 489] width 165 height 136
click at [784, 387] on input "e." at bounding box center [784, 381] width 1 height 11
radio input "true"
click at [808, 656] on icon at bounding box center [799, 654] width 19 height 8
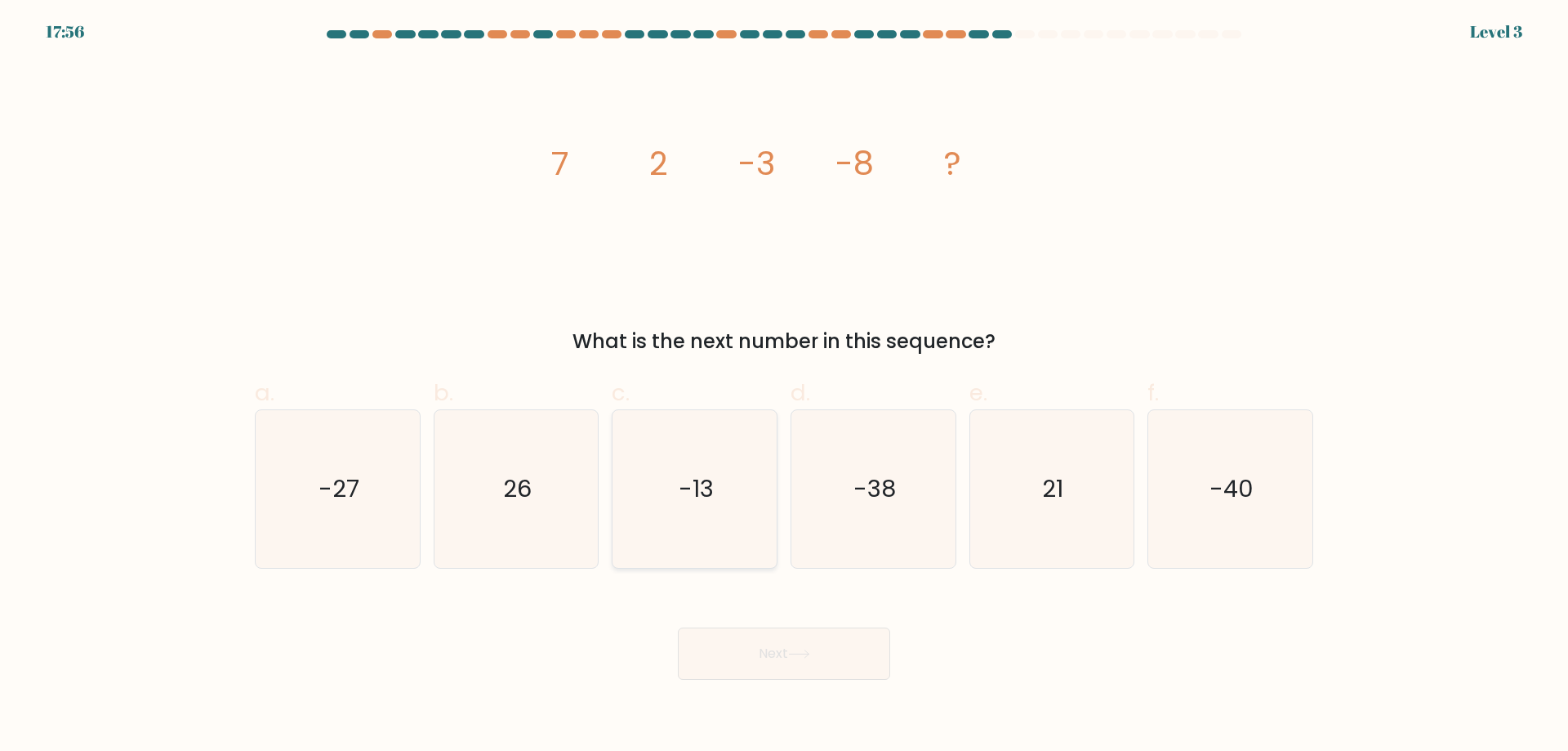
click at [669, 527] on icon "-13" at bounding box center [695, 489] width 158 height 158
click at [784, 387] on input "c. -13" at bounding box center [784, 381] width 1 height 11
radio input "true"
click at [766, 653] on button "Next" at bounding box center [784, 653] width 212 height 53
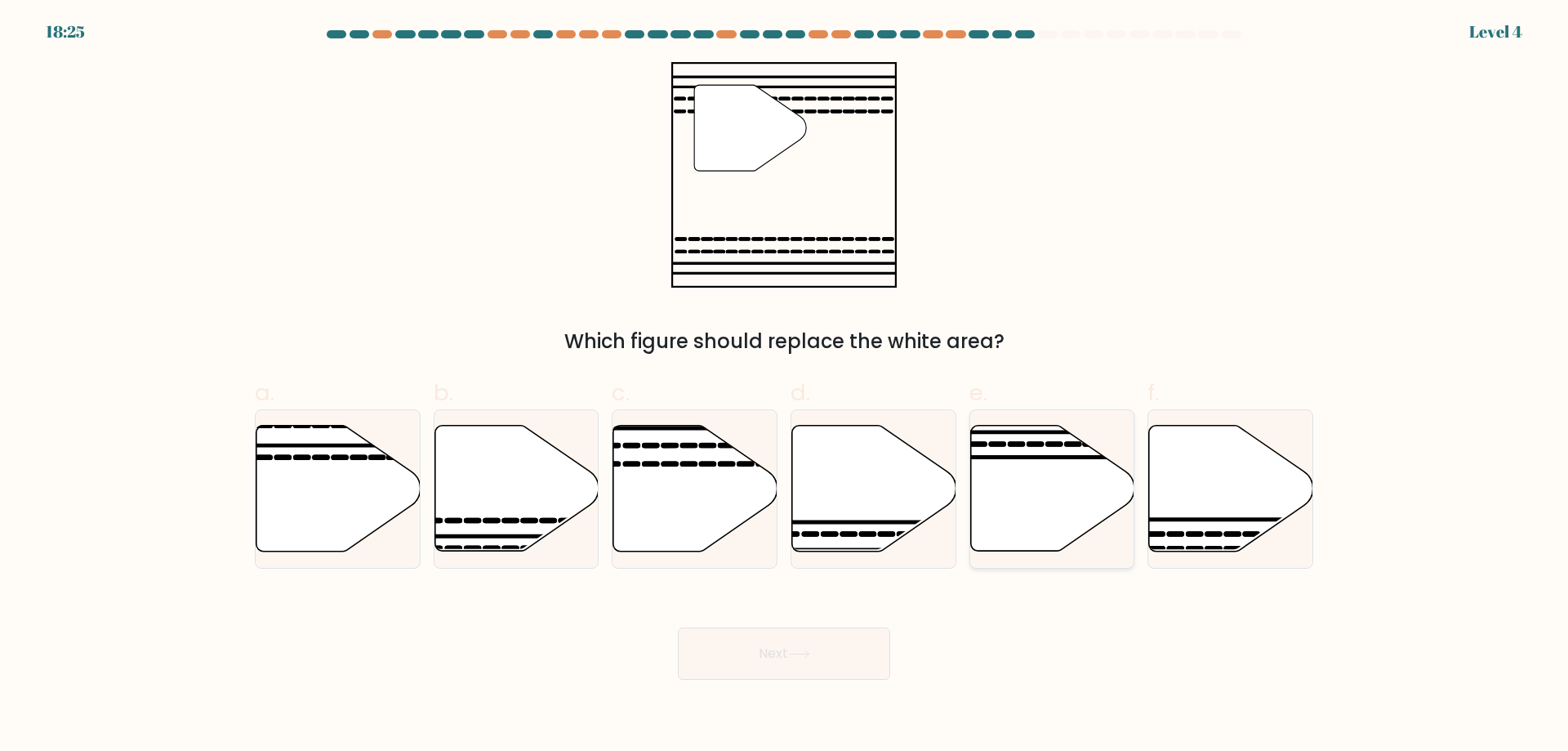
click at [983, 463] on icon at bounding box center [1052, 488] width 165 height 125
click at [784, 387] on input "e." at bounding box center [784, 381] width 1 height 11
radio input "true"
click at [733, 513] on icon at bounding box center [696, 488] width 165 height 125
click at [784, 387] on input "c." at bounding box center [784, 381] width 1 height 11
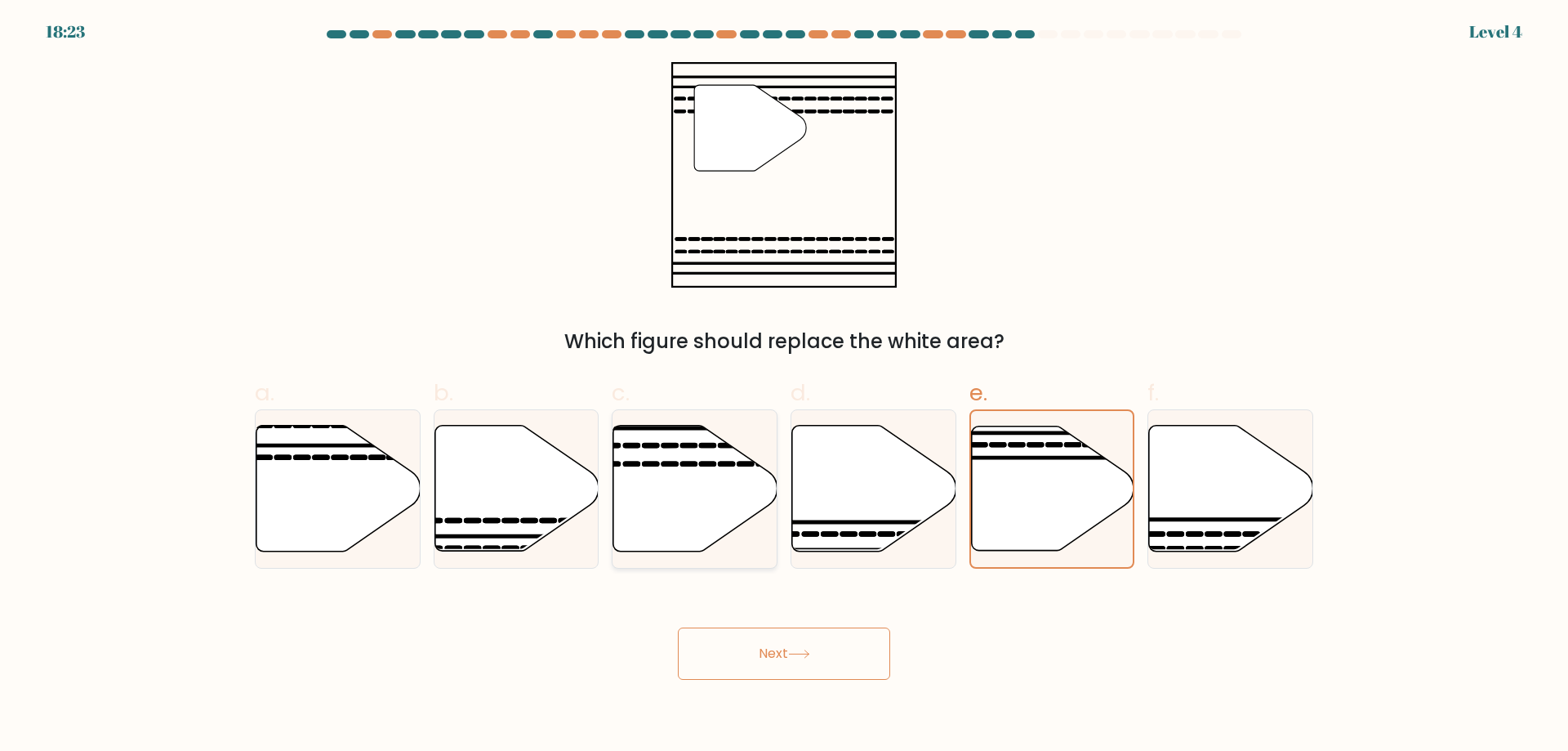
radio input "true"
click at [729, 648] on button "Next" at bounding box center [784, 653] width 212 height 53
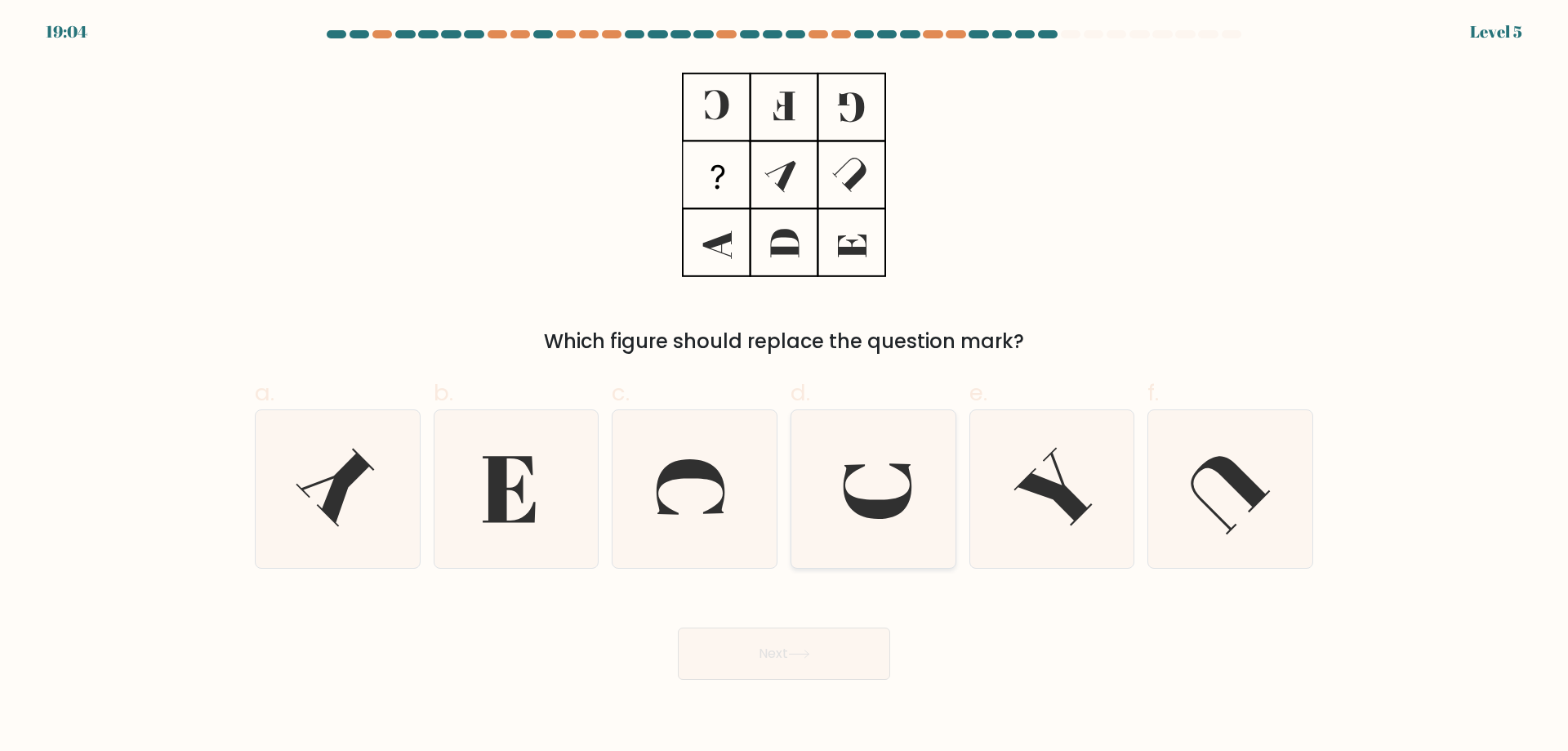
click at [889, 509] on icon at bounding box center [876, 491] width 68 height 55
click at [784, 387] on input "d." at bounding box center [784, 381] width 1 height 11
radio input "true"
click at [739, 673] on button "Next" at bounding box center [784, 653] width 212 height 53
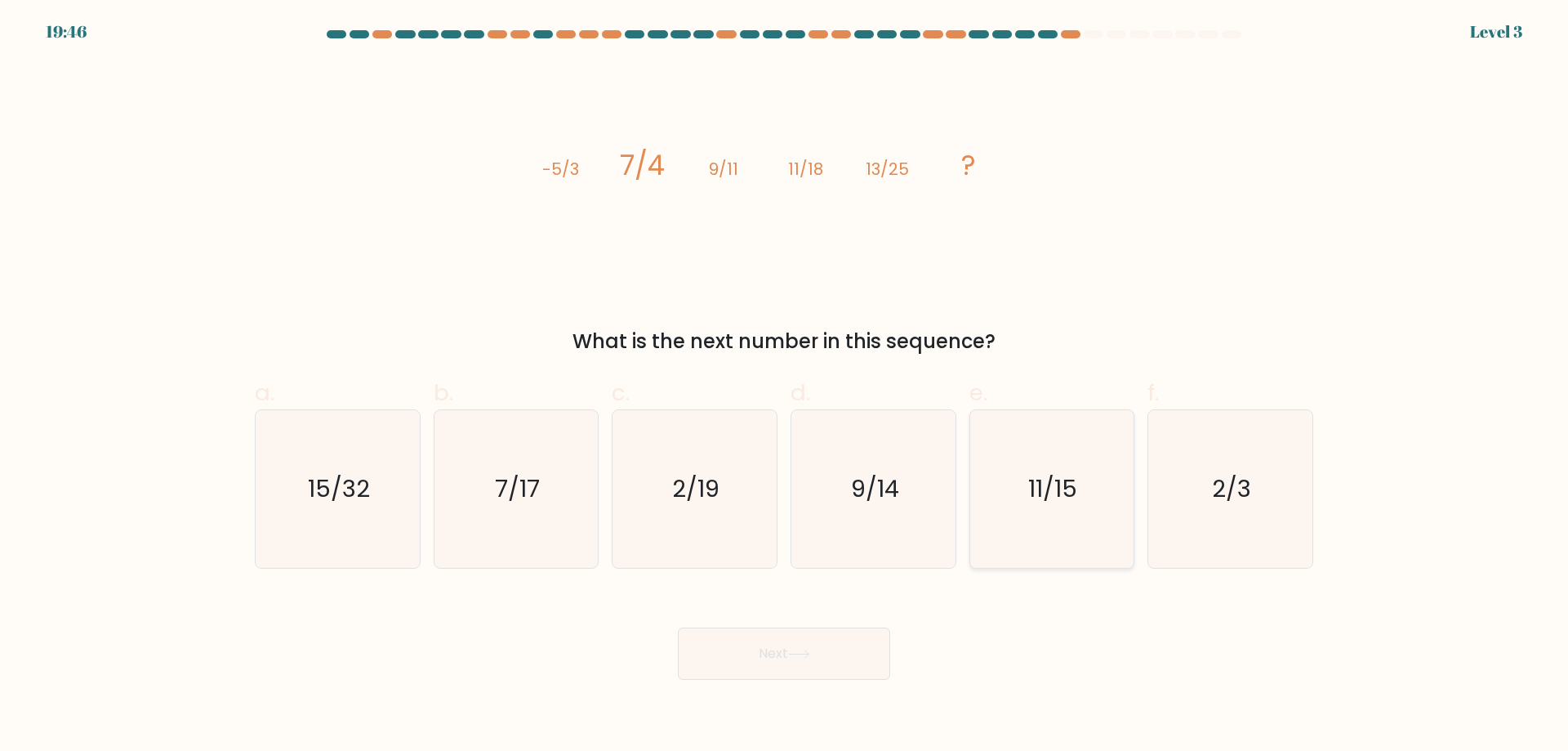
click at [1001, 506] on icon "11/15" at bounding box center [1051, 489] width 158 height 158
click at [784, 387] on input "e. 11/15" at bounding box center [784, 381] width 1 height 11
radio input "true"
click at [806, 663] on button "Next" at bounding box center [784, 653] width 212 height 53
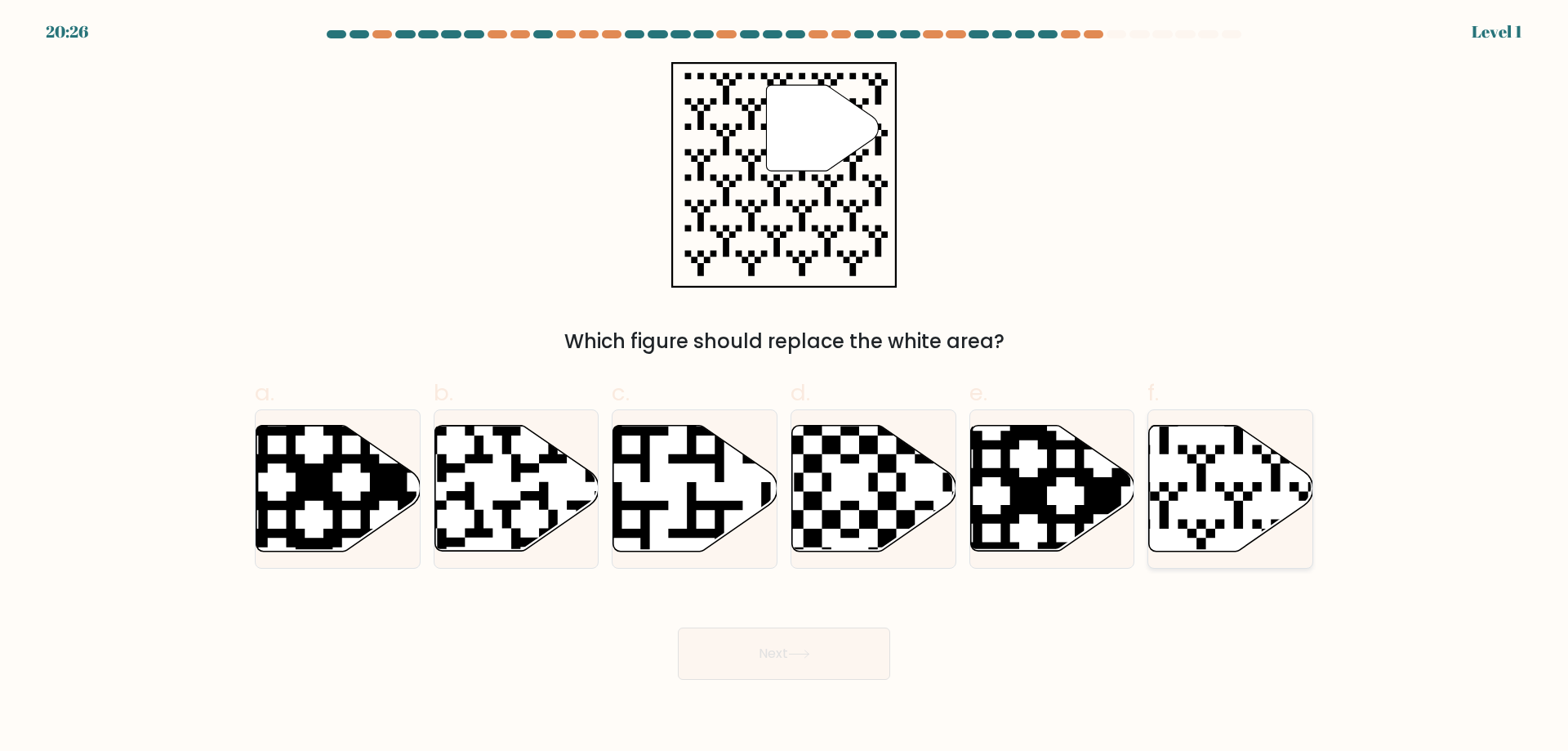
click at [1172, 475] on icon at bounding box center [1231, 488] width 165 height 125
click at [784, 387] on input "f." at bounding box center [784, 381] width 1 height 11
radio input "true"
click at [789, 663] on button "Next" at bounding box center [784, 653] width 212 height 53
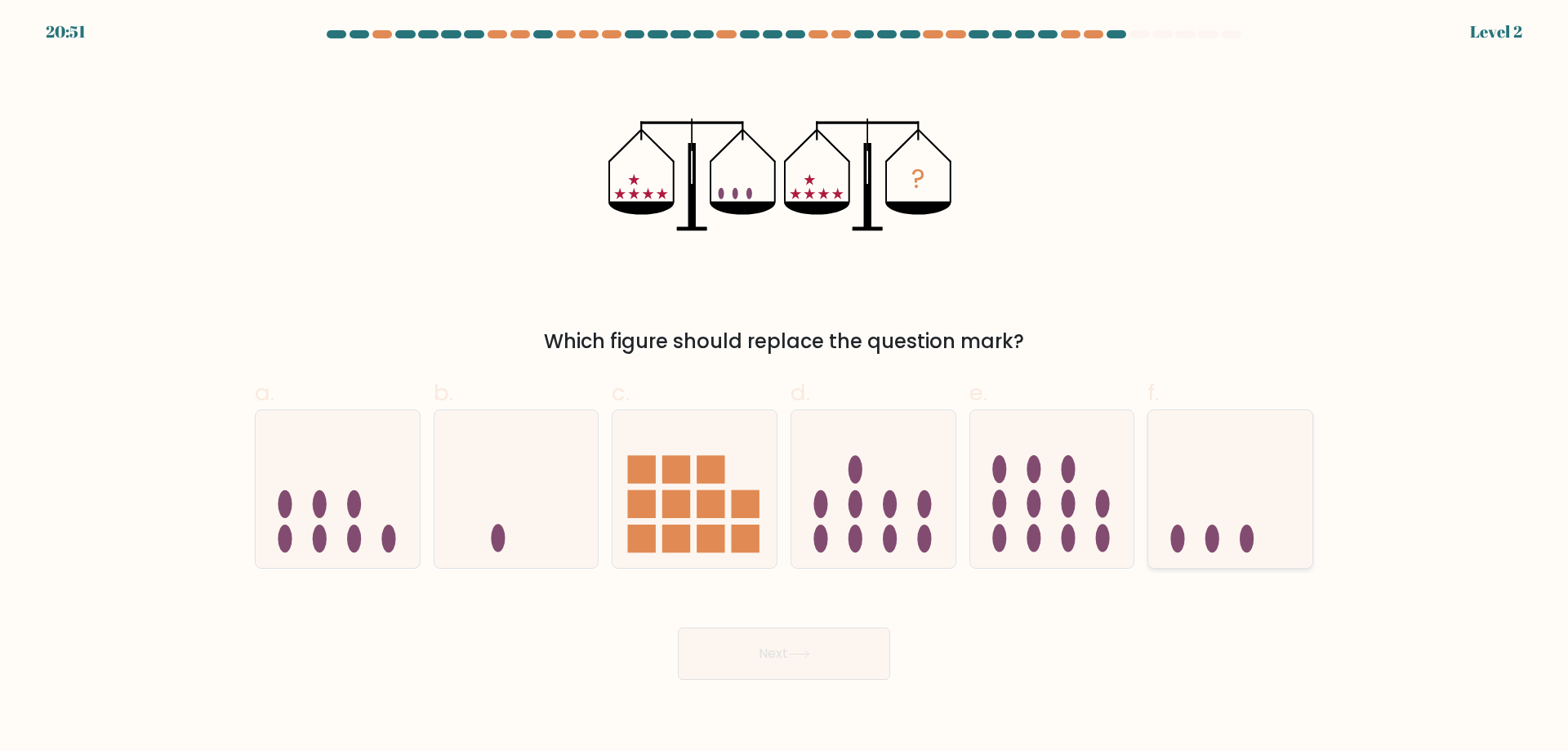
click at [1186, 488] on icon at bounding box center [1230, 489] width 165 height 136
click at [784, 387] on input "f." at bounding box center [784, 381] width 1 height 11
radio input "true"
click at [784, 667] on button "Next" at bounding box center [784, 653] width 212 height 53
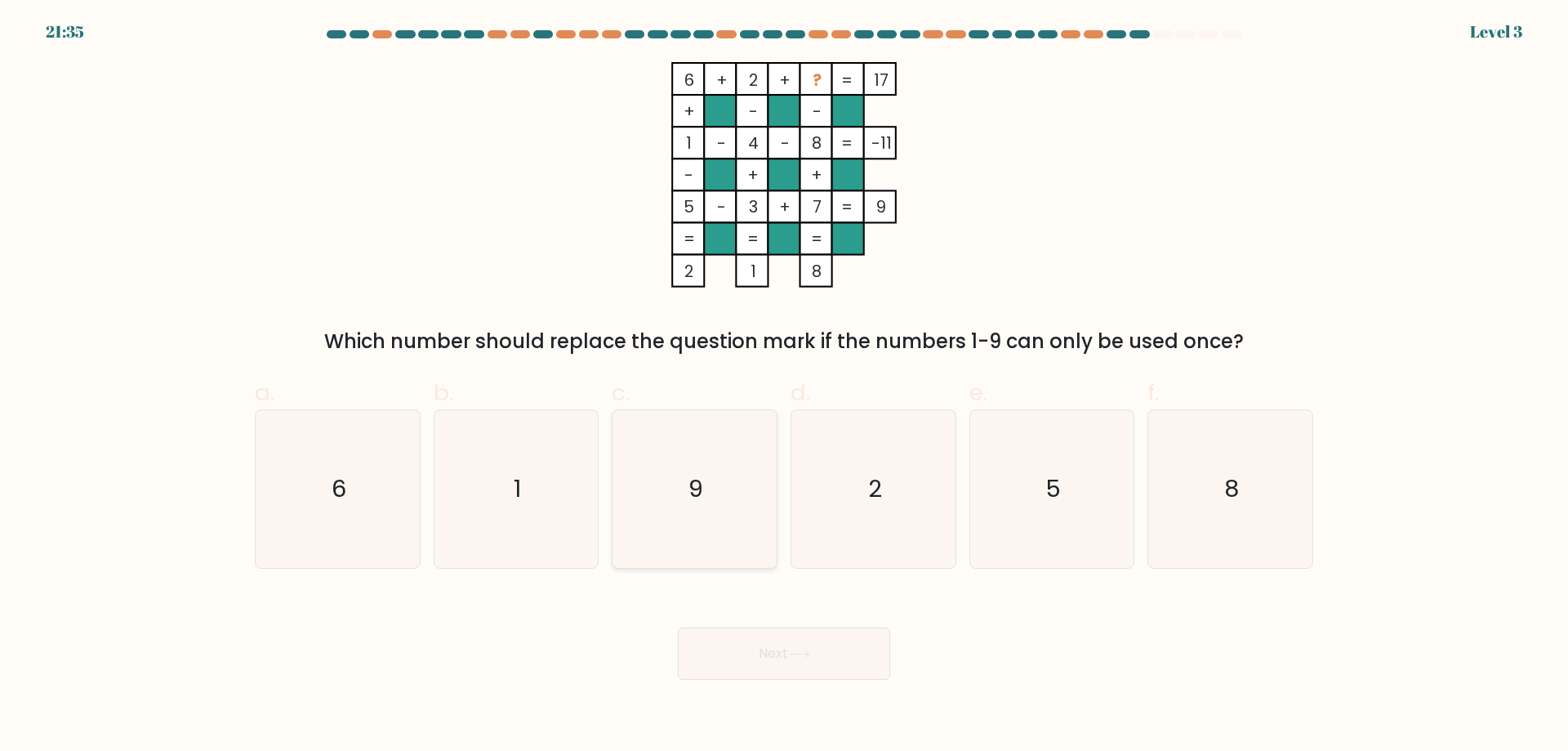
click at [755, 501] on icon "9" at bounding box center [695, 489] width 158 height 158
click at [784, 387] on input "c. 9" at bounding box center [784, 381] width 1 height 11
radio input "true"
click at [740, 630] on button "Next" at bounding box center [784, 653] width 212 height 53
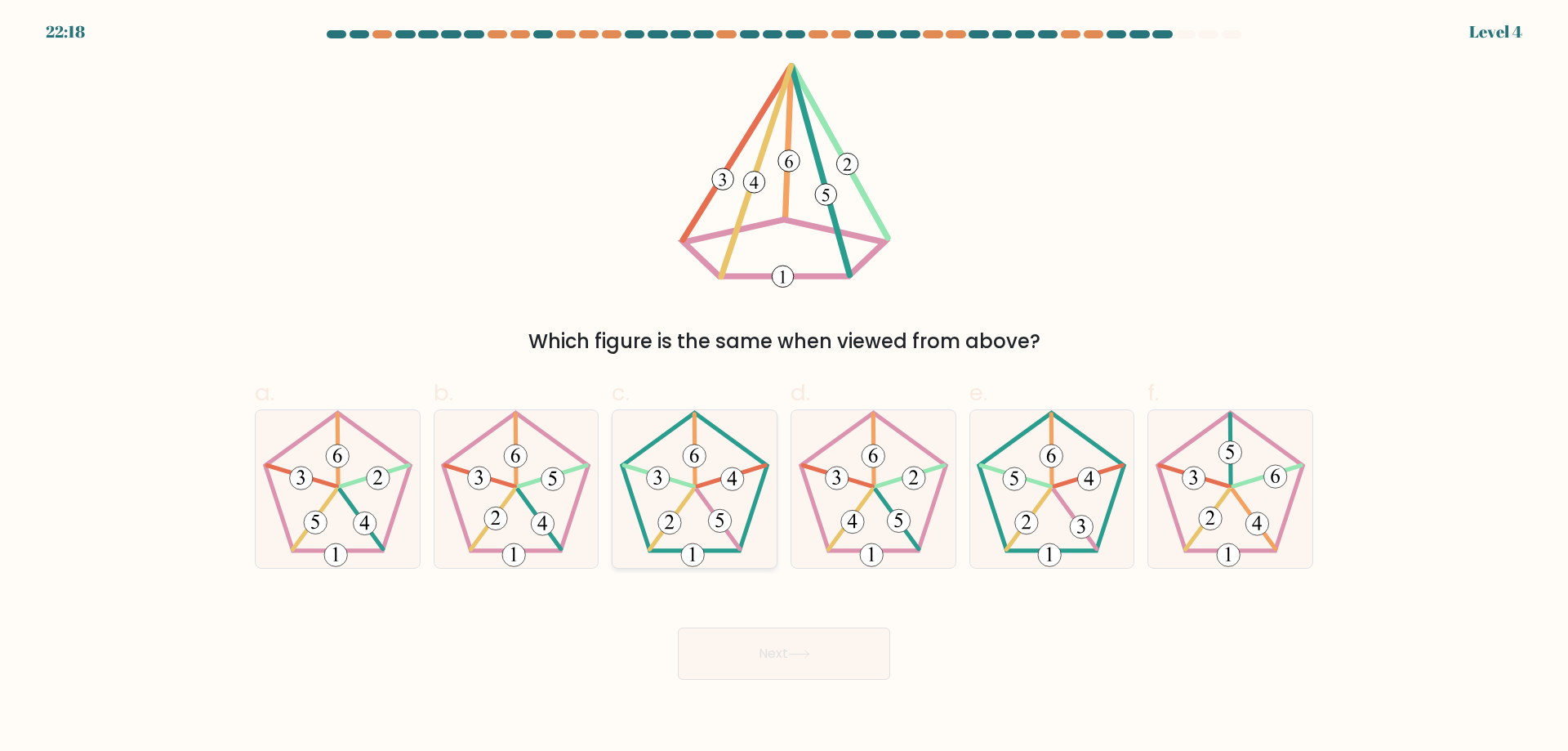
click at [706, 511] on icon at bounding box center [695, 489] width 158 height 158
click at [784, 387] on input "c." at bounding box center [784, 381] width 1 height 11
radio input "true"
click at [929, 508] on icon at bounding box center [873, 489] width 158 height 158
click at [784, 387] on input "d." at bounding box center [784, 381] width 1 height 11
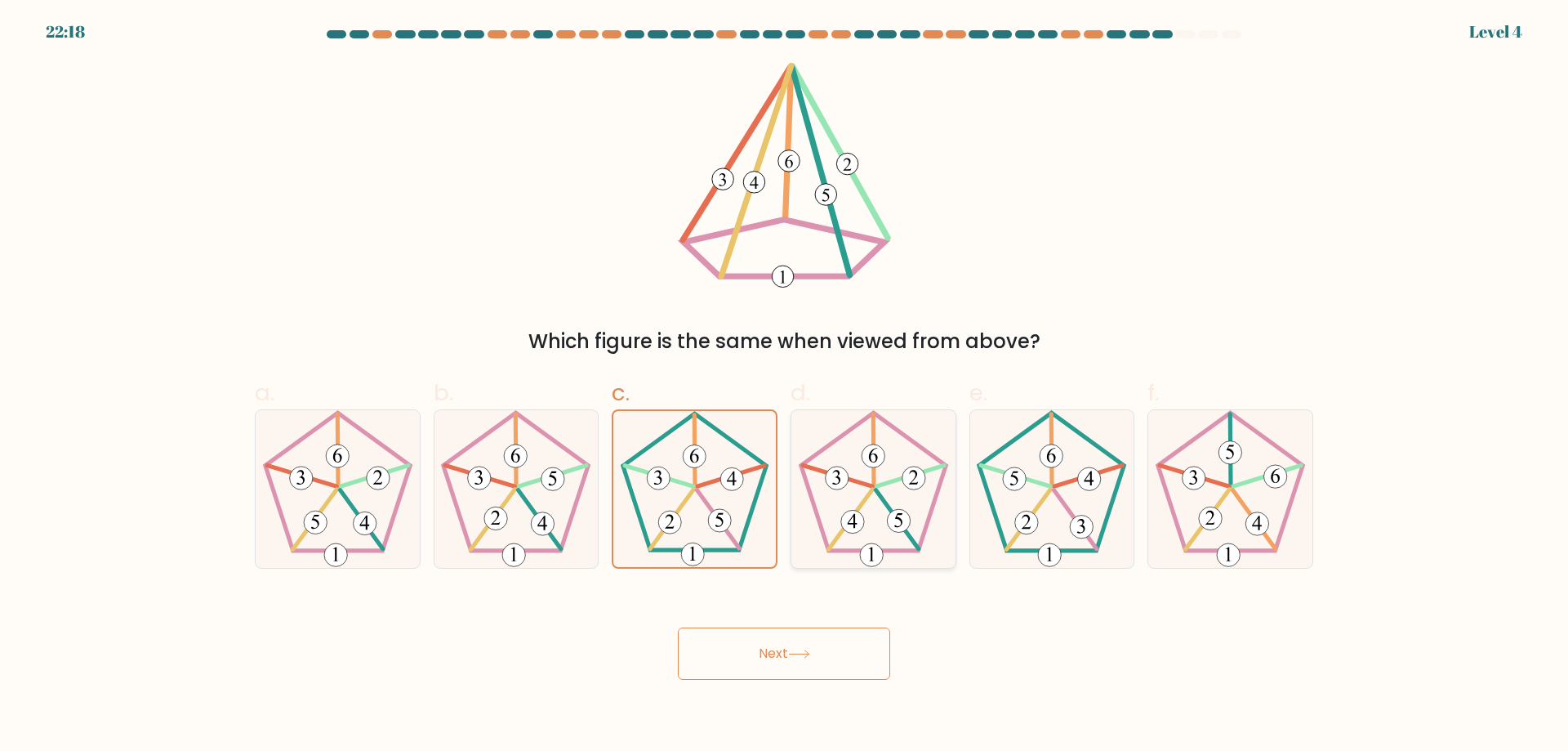
radio input "true"
click at [517, 517] on icon at bounding box center [516, 489] width 158 height 158
click at [784, 387] on input "b." at bounding box center [784, 381] width 1 height 11
radio input "true"
click at [757, 655] on button "Next" at bounding box center [784, 653] width 212 height 53
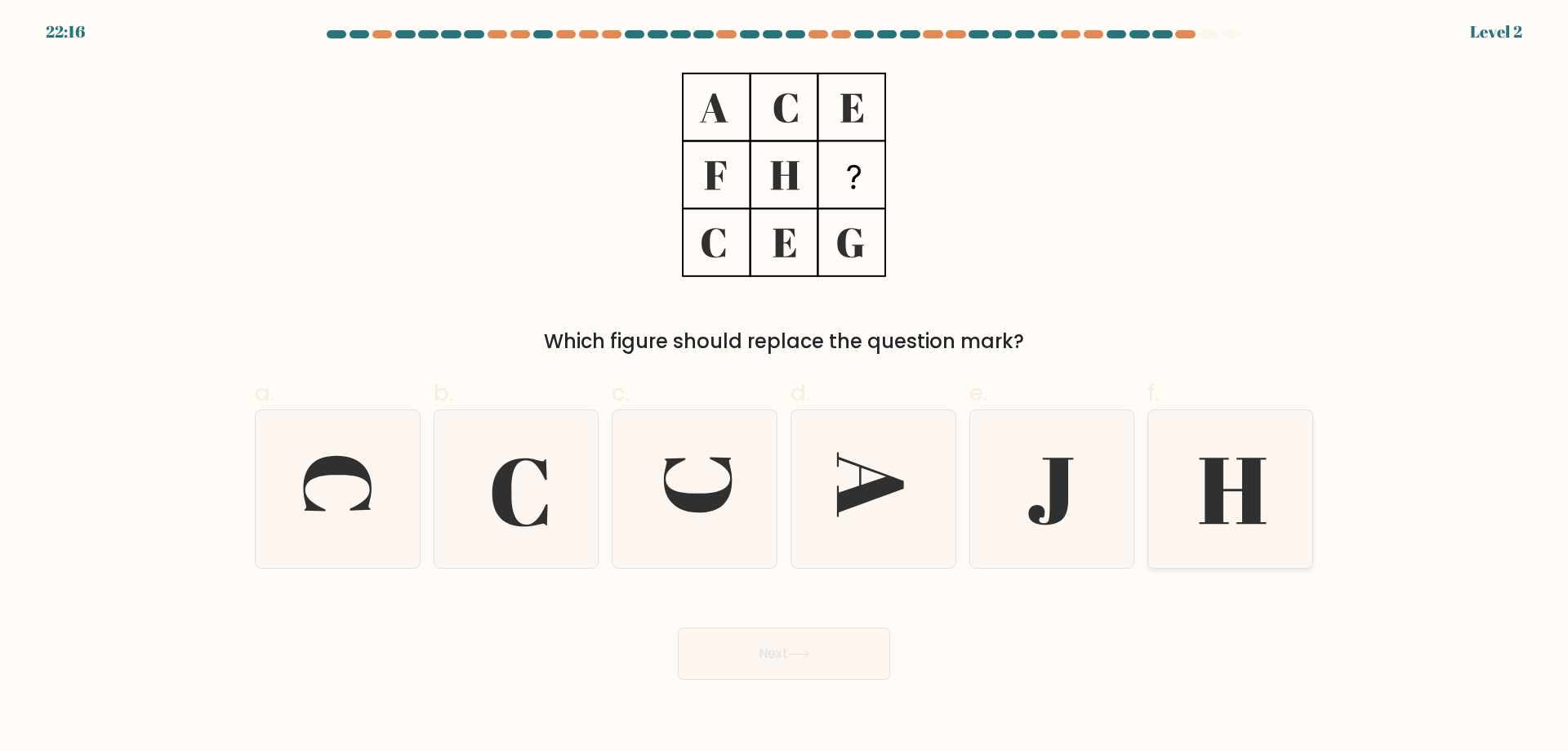
click at [1199, 482] on icon at bounding box center [1230, 489] width 158 height 158
click at [784, 387] on input "f." at bounding box center [784, 381] width 1 height 11
radio input "true"
click at [774, 644] on button "Next" at bounding box center [784, 653] width 212 height 53
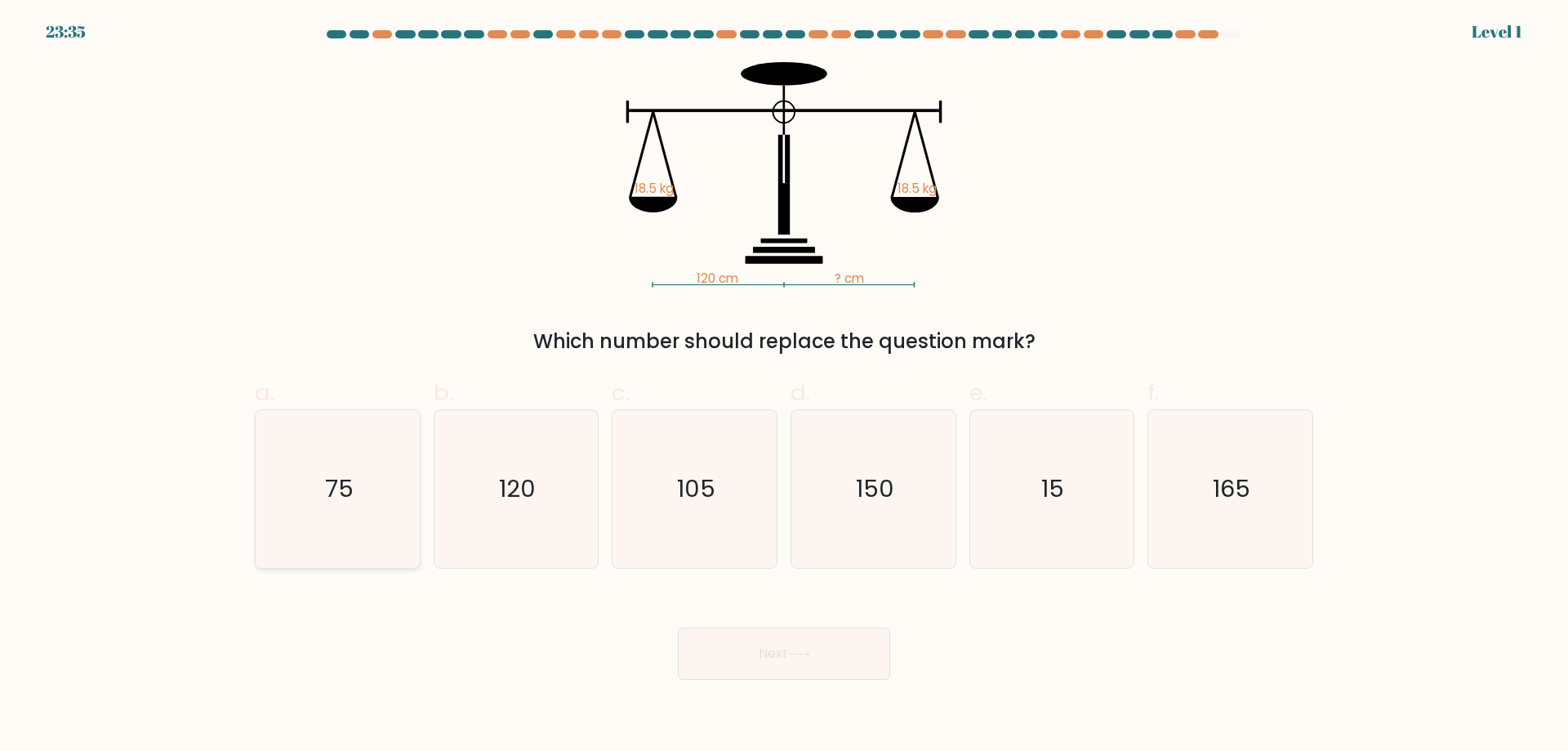
click at [356, 497] on icon "75" at bounding box center [338, 489] width 158 height 158
click at [784, 387] on input "a. 75" at bounding box center [784, 381] width 1 height 11
radio input "true"
click at [537, 527] on icon "120" at bounding box center [516, 489] width 158 height 158
click at [784, 387] on input "b. 120" at bounding box center [784, 381] width 1 height 11
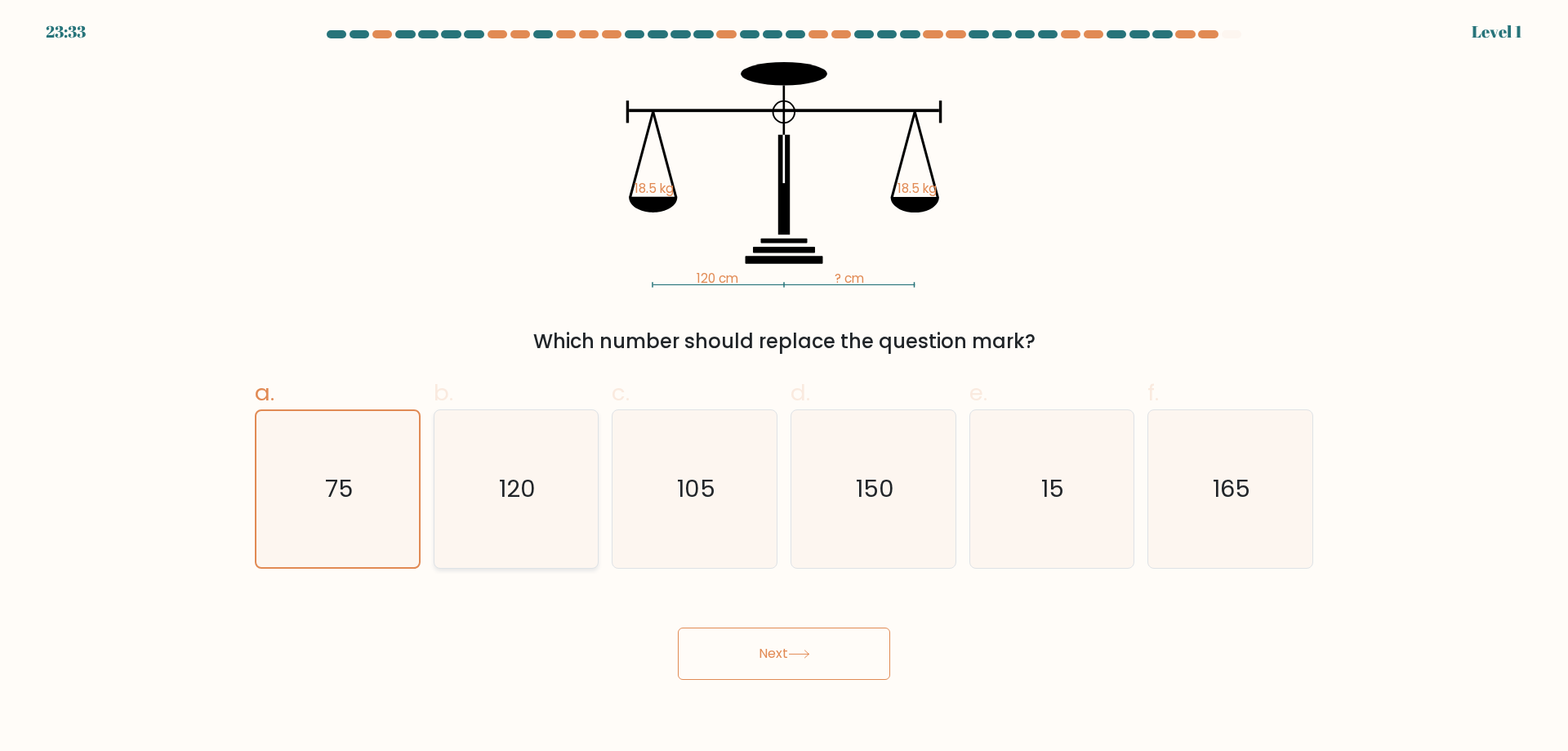
radio input "true"
click at [789, 662] on button "Next" at bounding box center [784, 653] width 212 height 53
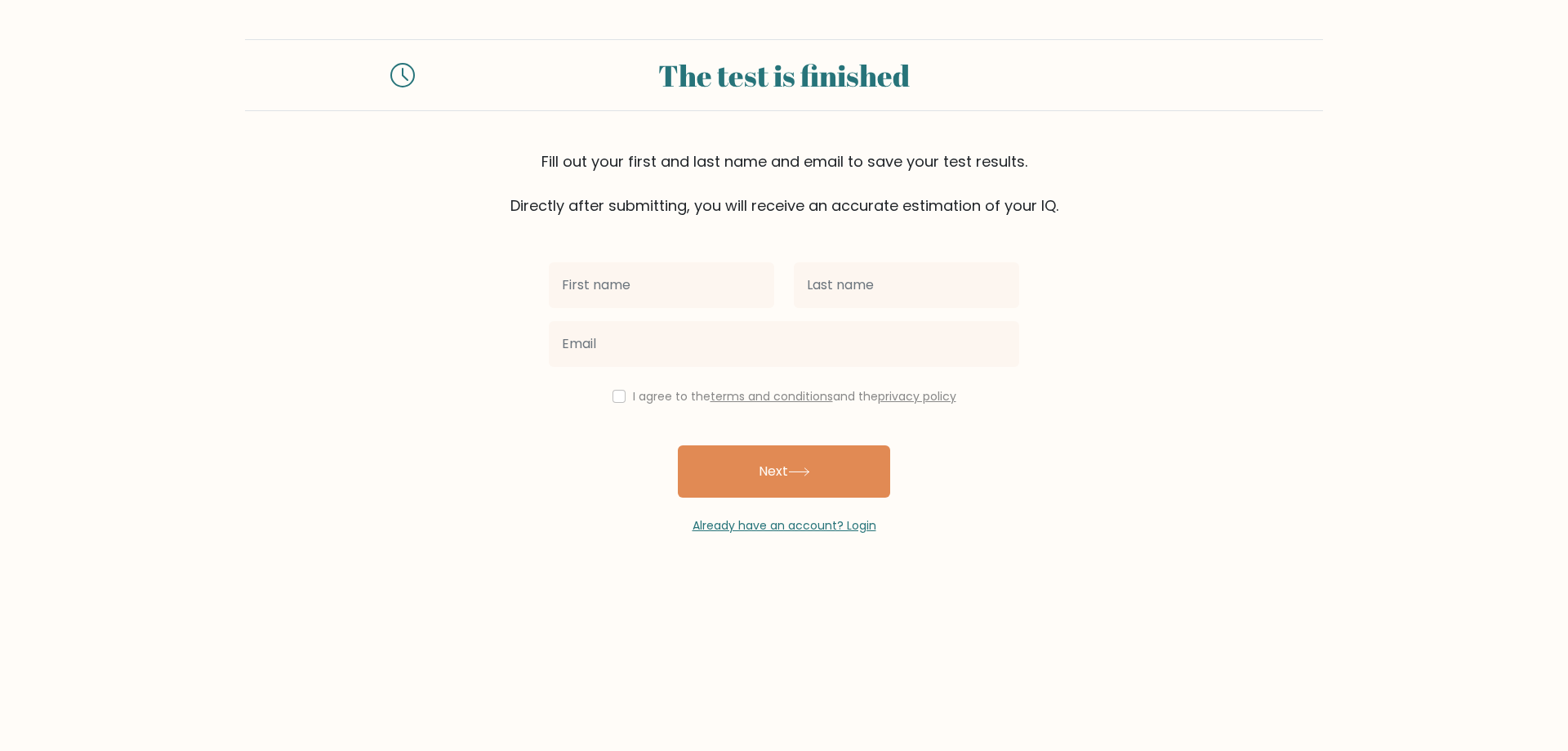
click at [681, 287] on input "text" at bounding box center [662, 285] width 226 height 46
type input "JC BHENZ"
click at [922, 284] on input "text" at bounding box center [907, 285] width 226 height 46
type input "SAPUGAY"
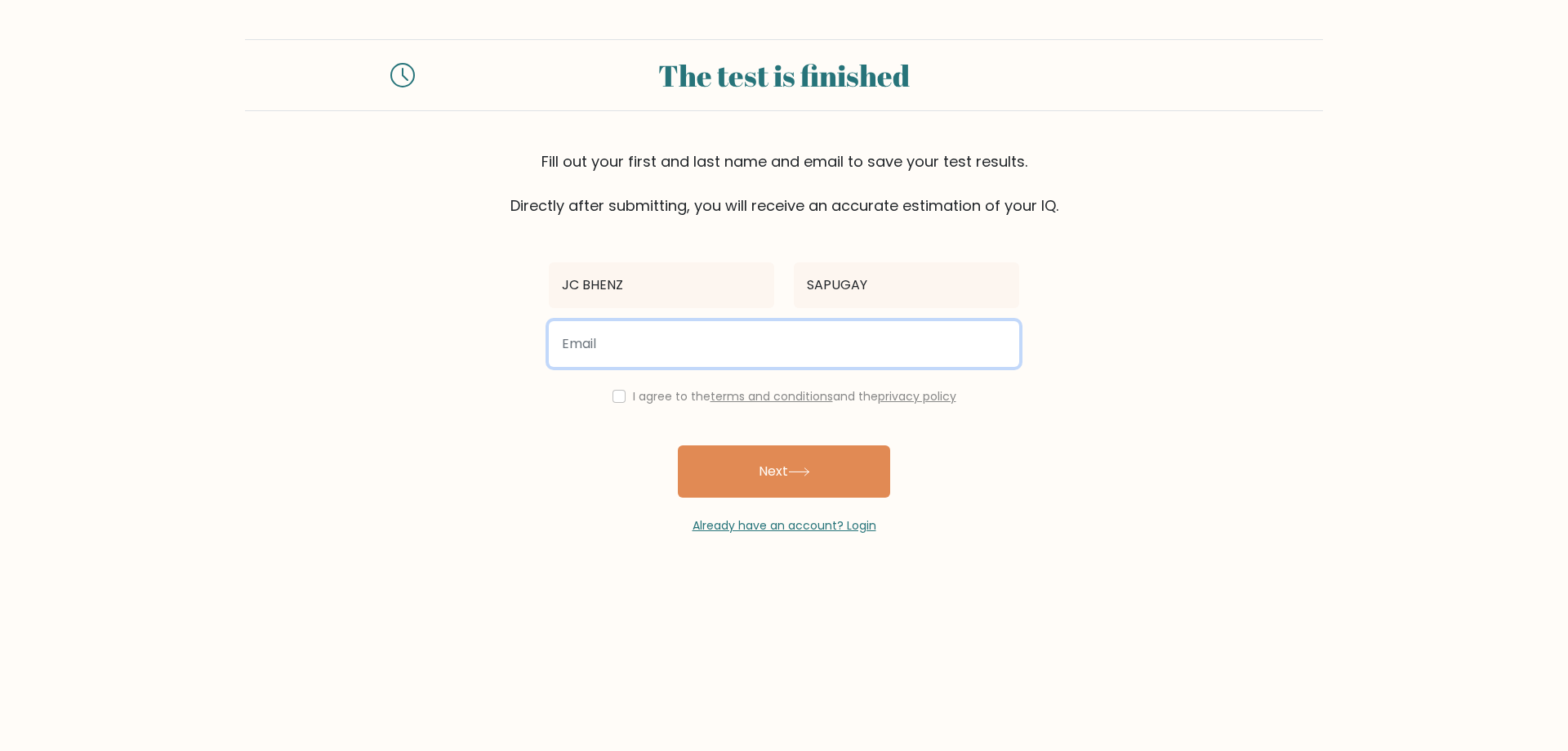
click at [768, 363] on input "email" at bounding box center [784, 343] width 471 height 46
type input "jcbhenz557@gmail.com"
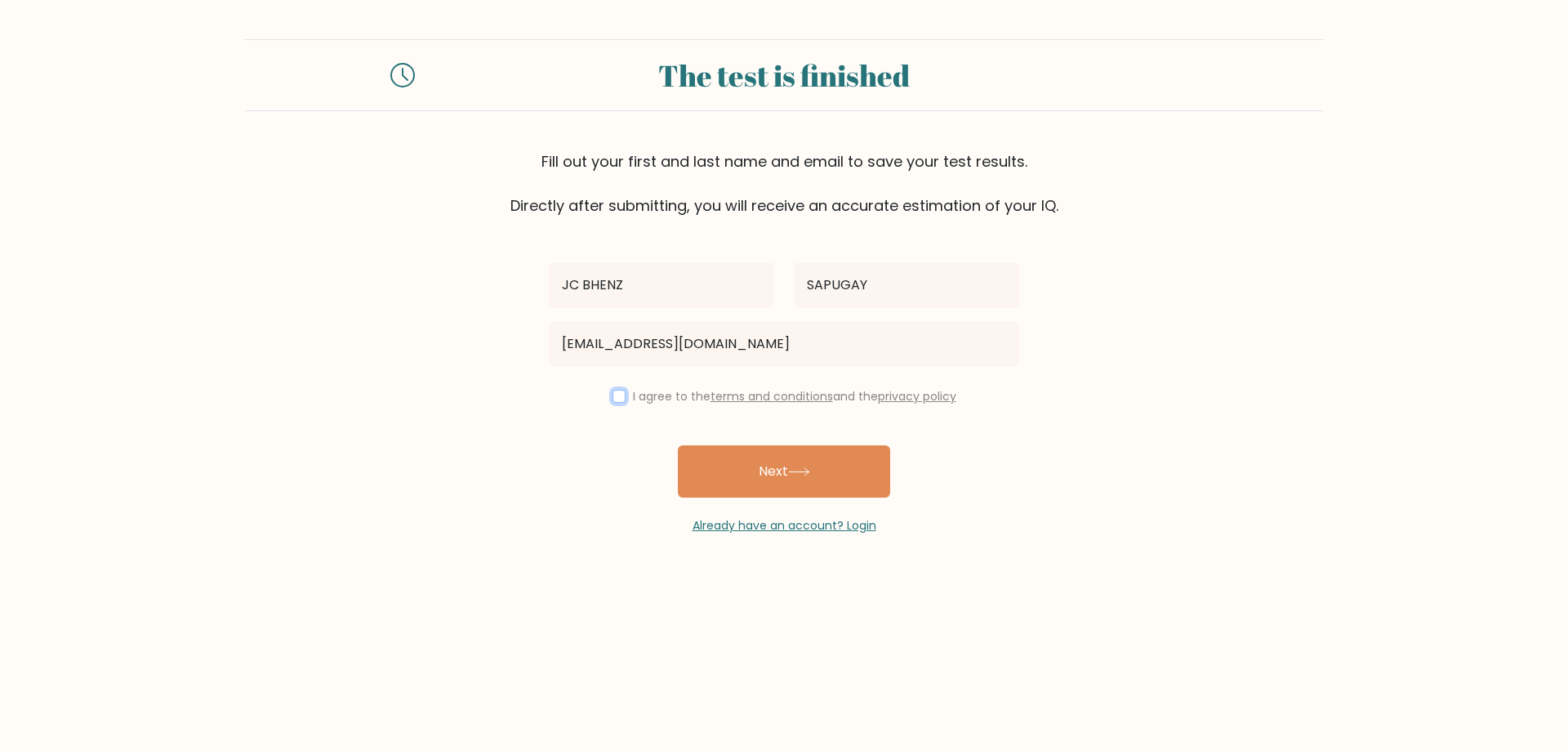
click at [613, 393] on input "checkbox" at bounding box center [619, 396] width 13 height 13
checkbox input "true"
click at [727, 461] on button "Next" at bounding box center [784, 471] width 212 height 53
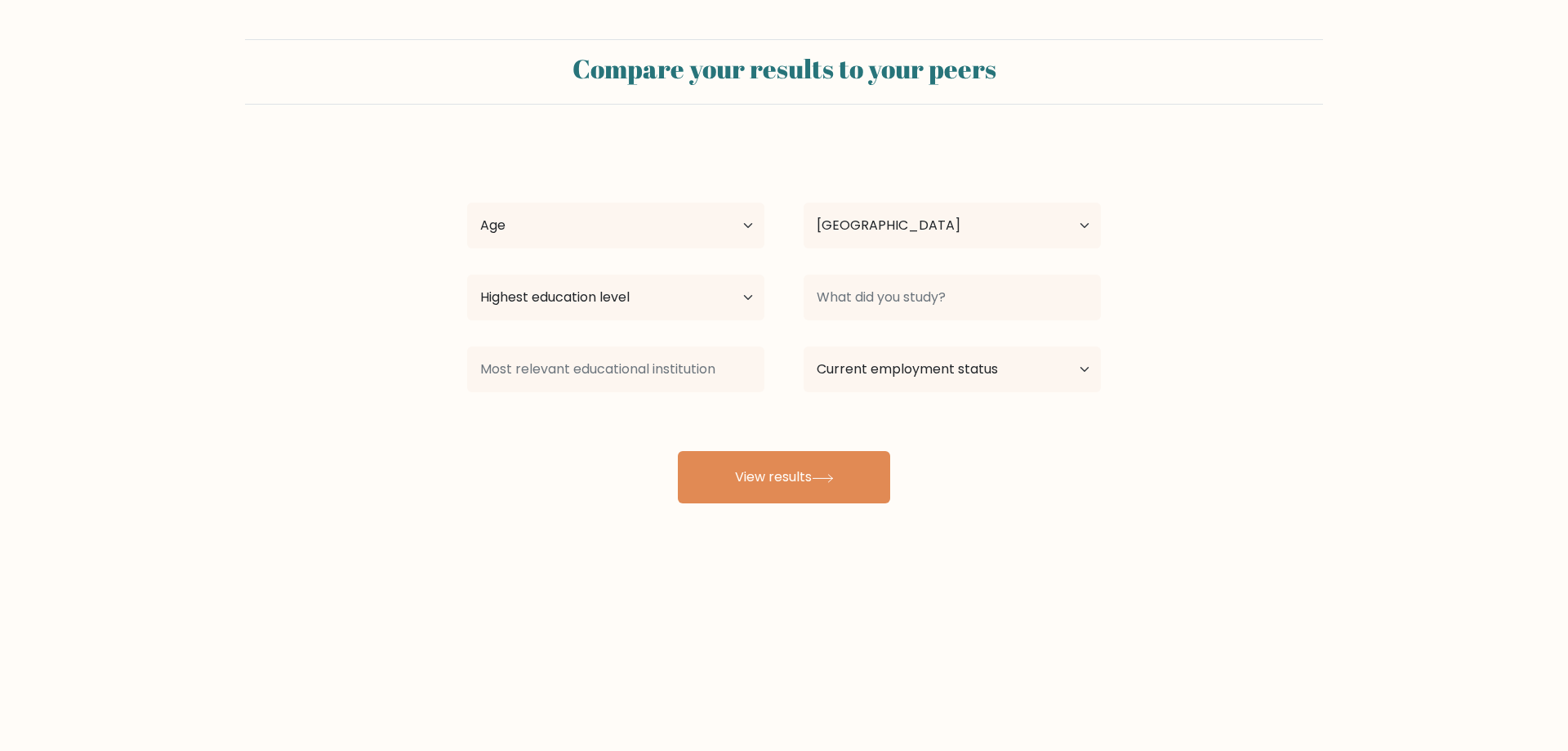
select select "PH"
click at [602, 221] on select "Age Under [DEMOGRAPHIC_DATA] [DEMOGRAPHIC_DATA] [DEMOGRAPHIC_DATA] [DEMOGRAPHIC…" at bounding box center [615, 226] width 298 height 46
select select "18_24"
click at [467, 203] on select "Age Under 18 years old 18-24 years old 25-34 years old 35-44 years old 45-54 ye…" at bounding box center [615, 226] width 298 height 46
click at [851, 228] on select "Country Afghanistan Albania Algeria American Samoa Andorra Angola Anguilla Anta…" at bounding box center [952, 226] width 298 height 46
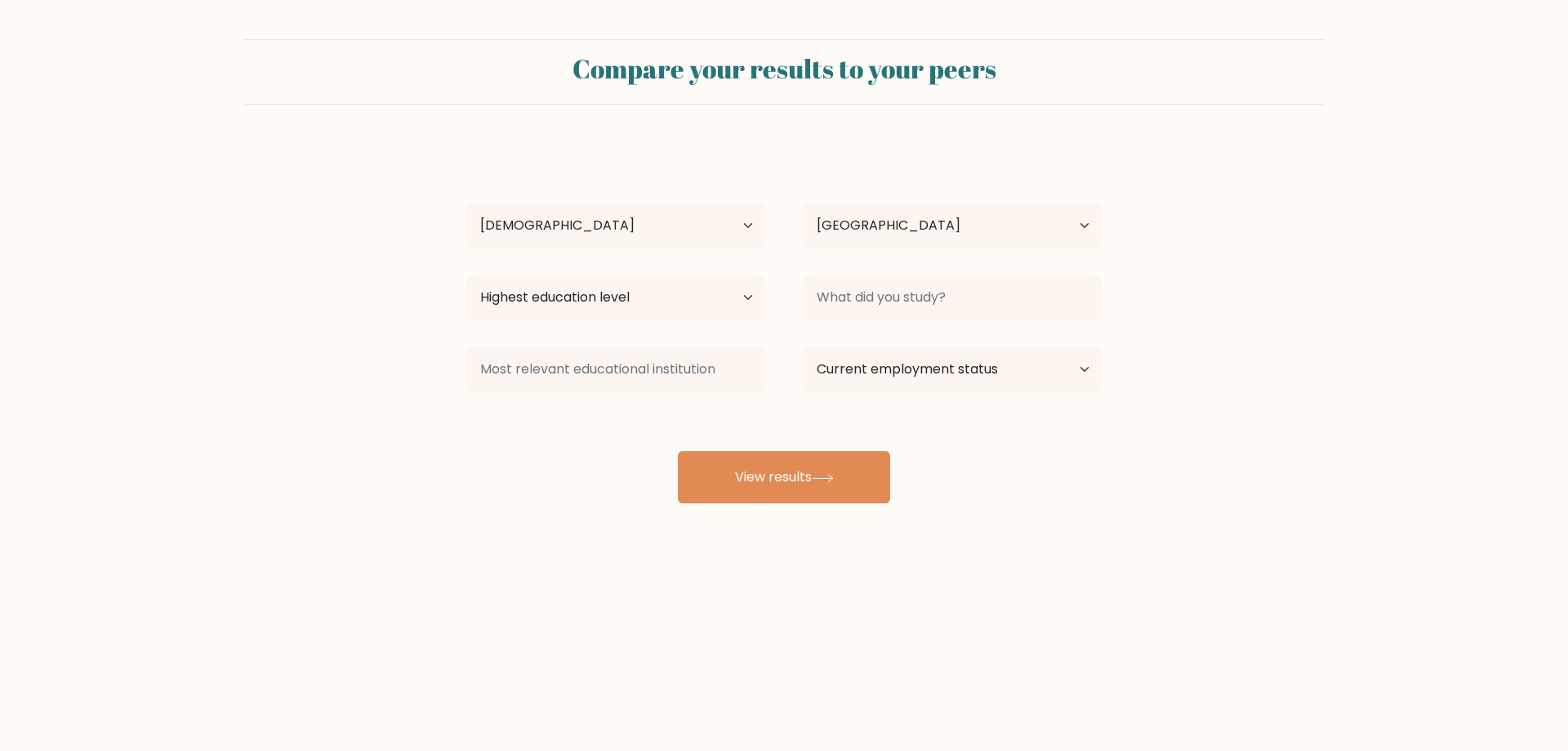
drag, startPoint x: 1471, startPoint y: 346, endPoint x: 1463, endPoint y: 347, distance: 8.1
click at [1469, 345] on form "Compare your results to your peers JC BHENZ SAPUGAY Age Under 18 years old 18-2…" at bounding box center [784, 271] width 1568 height 464
click at [851, 310] on input at bounding box center [952, 298] width 298 height 46
click at [905, 299] on input "humm" at bounding box center [952, 298] width 298 height 46
drag, startPoint x: 905, startPoint y: 299, endPoint x: 584, endPoint y: 245, distance: 325.5
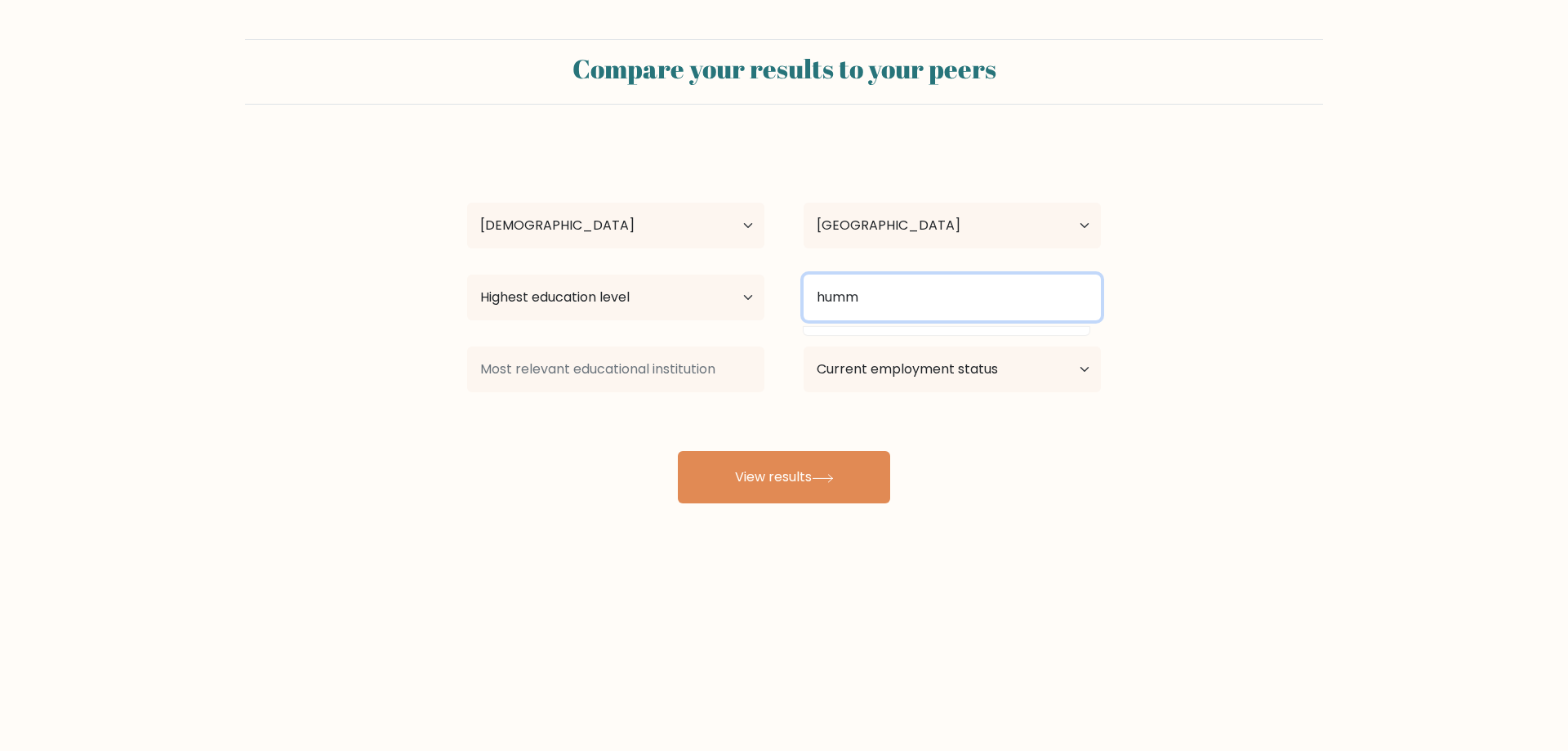
click at [584, 245] on div "JC BHENZ SAPUGAY Age Under 18 years old 18-24 years old 25-34 years old 35-44 y…" at bounding box center [784, 323] width 653 height 360
type input "humms"
drag, startPoint x: 533, startPoint y: 460, endPoint x: 566, endPoint y: 399, distance: 69.4
click at [533, 459] on div "JC BHENZ SAPUGAY Age Under 18 years old 18-24 years old 25-34 years old 35-44 y…" at bounding box center [784, 323] width 653 height 360
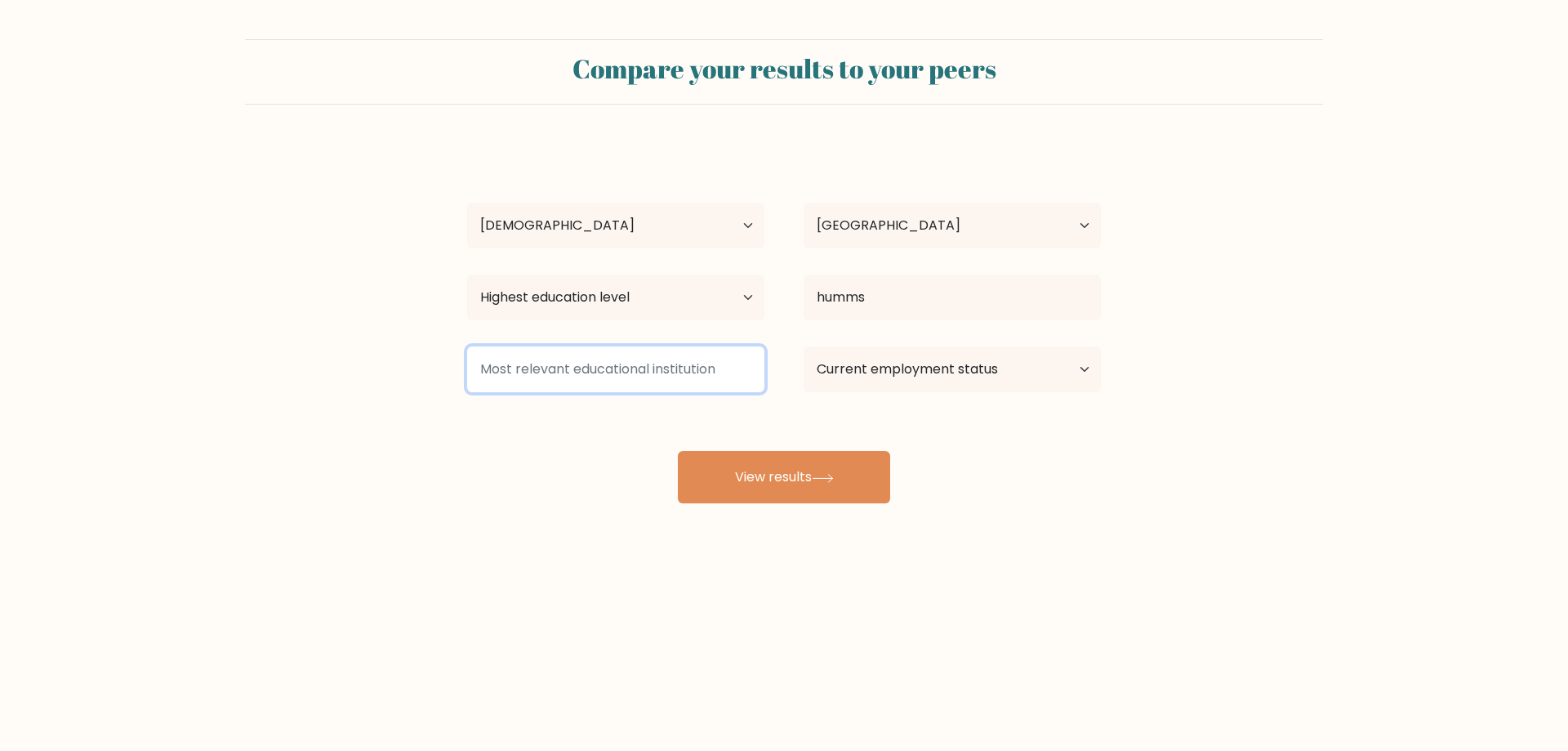
click at [607, 357] on input at bounding box center [615, 369] width 298 height 46
click at [935, 372] on select "Current employment status Employed Student Retired Other / prefer not to answer" at bounding box center [952, 369] width 298 height 46
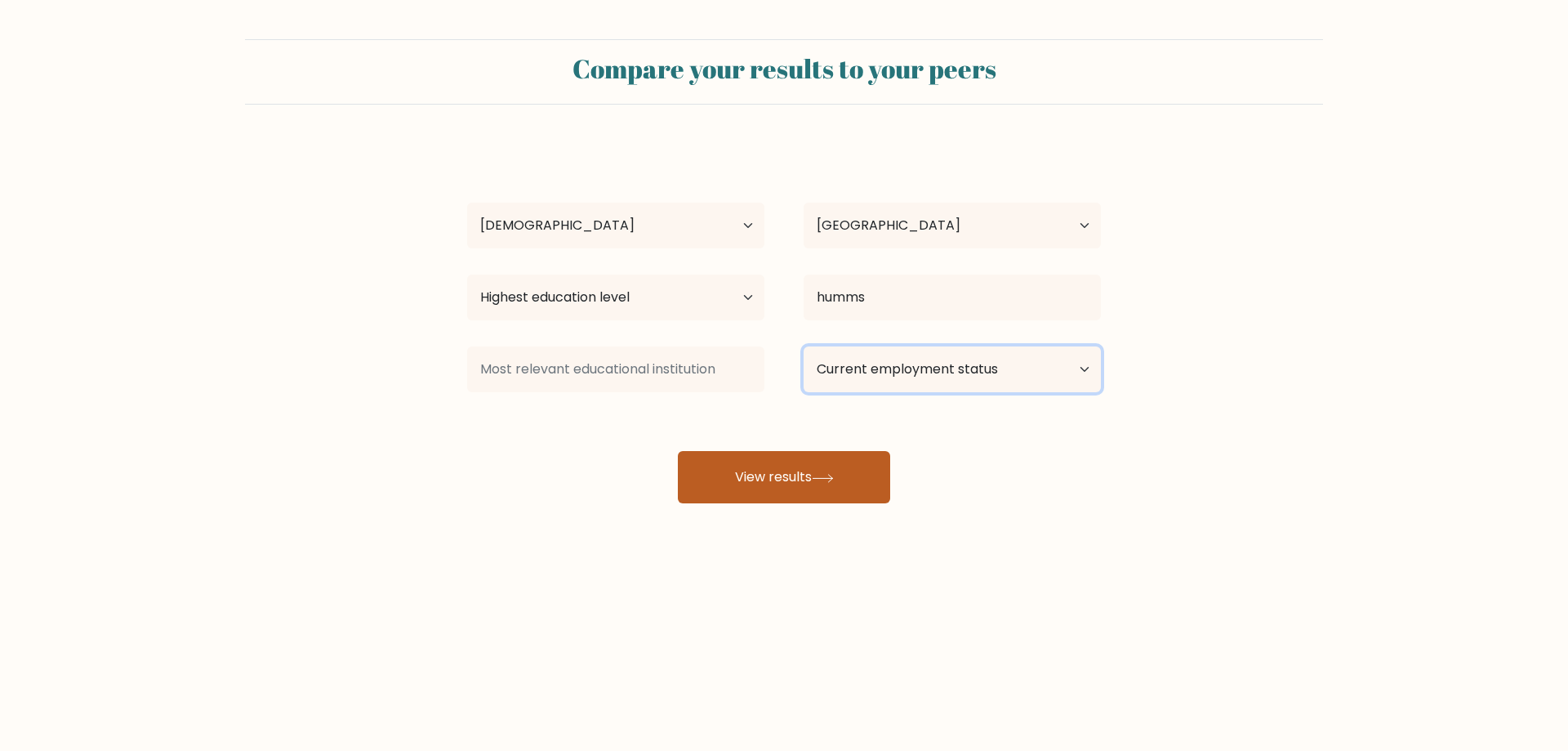
select select "other"
click at [804, 346] on select "Current employment status Employed Student Retired Other / prefer not to answer" at bounding box center [952, 369] width 298 height 46
click at [900, 380] on select "Current employment status Employed Student Retired Other / prefer not to answer" at bounding box center [952, 369] width 298 height 46
click at [900, 378] on select "Current employment status Employed Student Retired Other / prefer not to answer" at bounding box center [952, 369] width 298 height 46
click at [798, 505] on div "Compare your results to your peers JC BHENZ SAPUGAY Age Under 18 years old 18-2…" at bounding box center [784, 309] width 1568 height 619
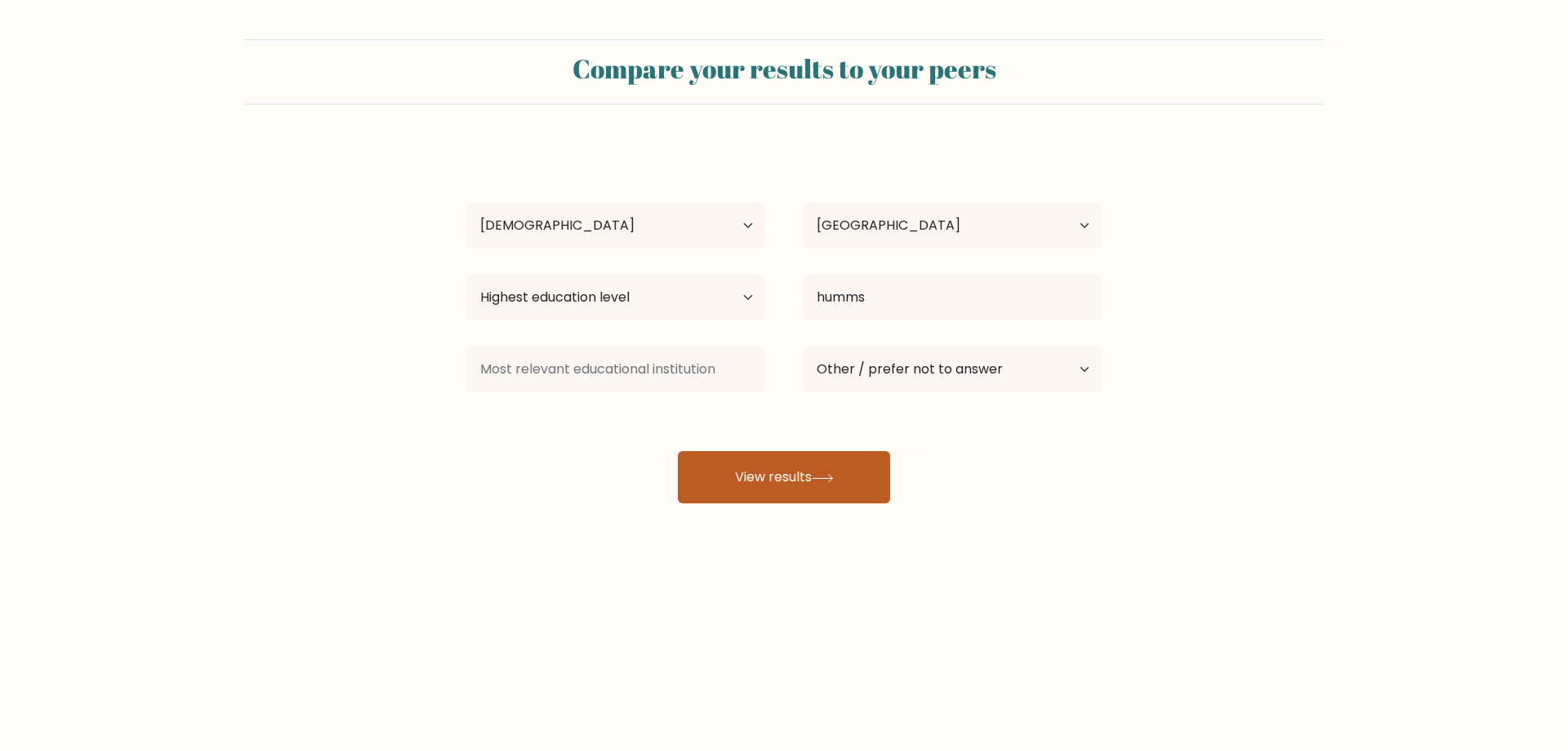
click at [813, 476] on button "View results" at bounding box center [784, 476] width 212 height 53
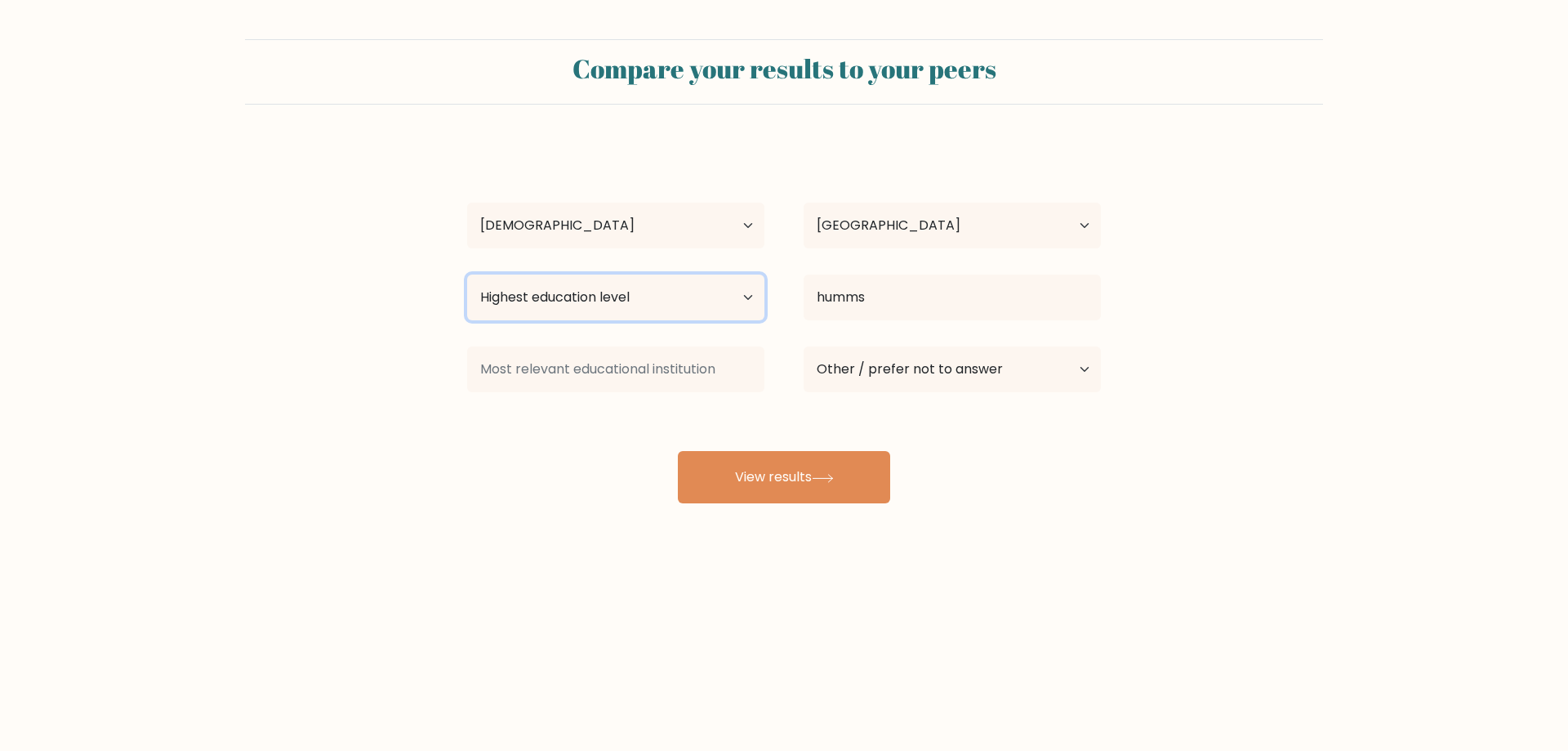
click at [655, 304] on select "Highest education level No schooling Primary Lower Secondary Upper Secondary Oc…" at bounding box center [615, 298] width 298 height 46
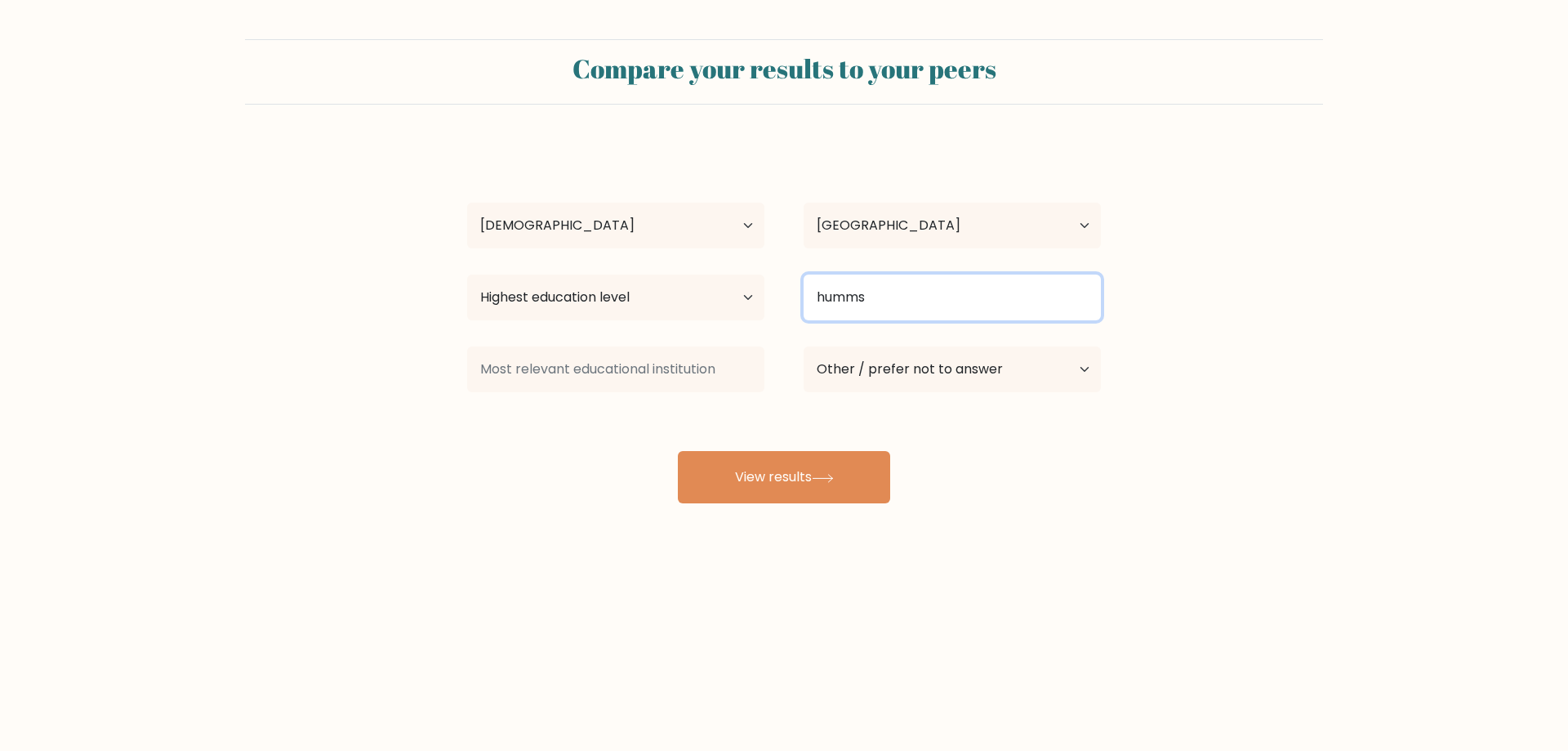
click at [887, 302] on input "humms" at bounding box center [952, 298] width 298 height 46
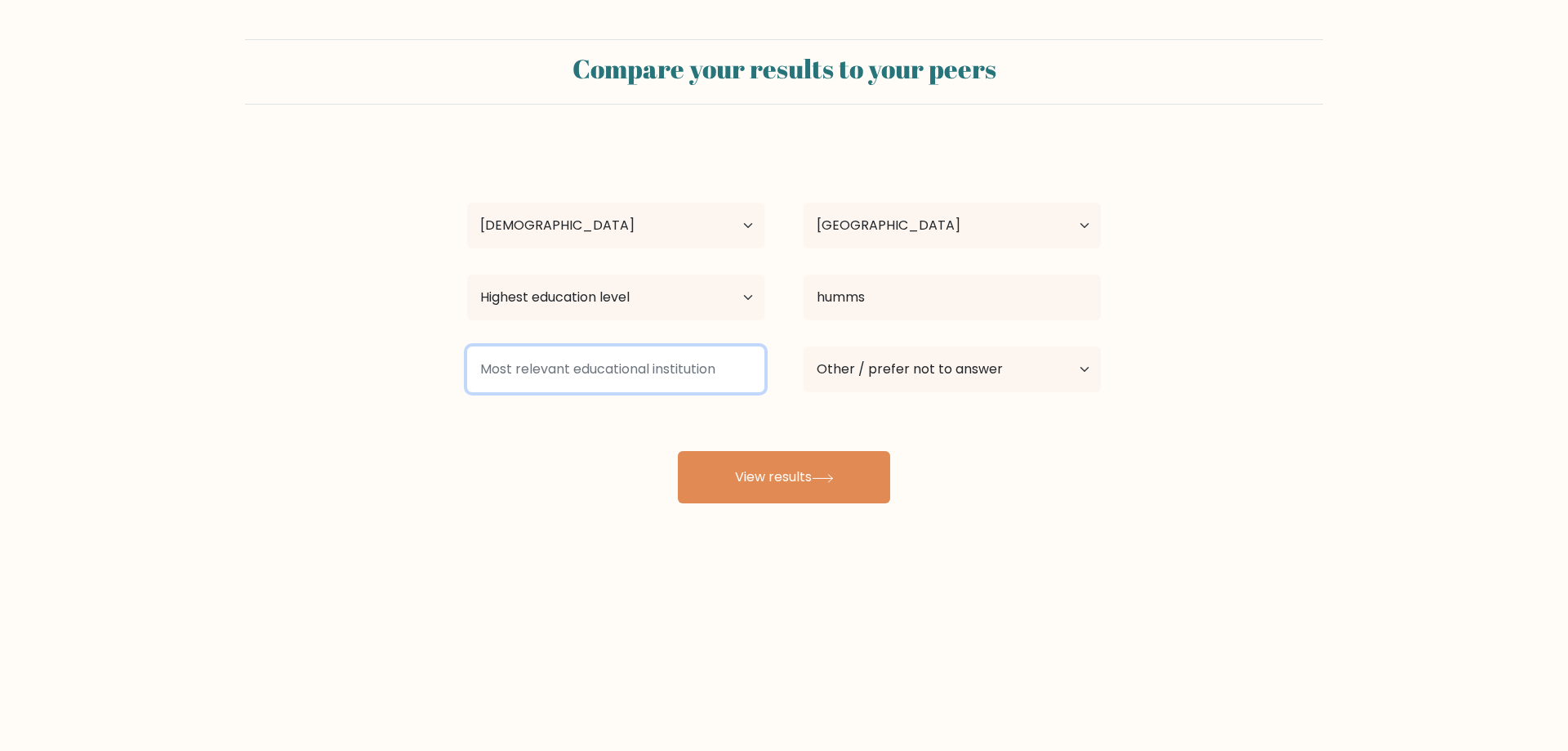
click at [618, 370] on input at bounding box center [615, 369] width 298 height 46
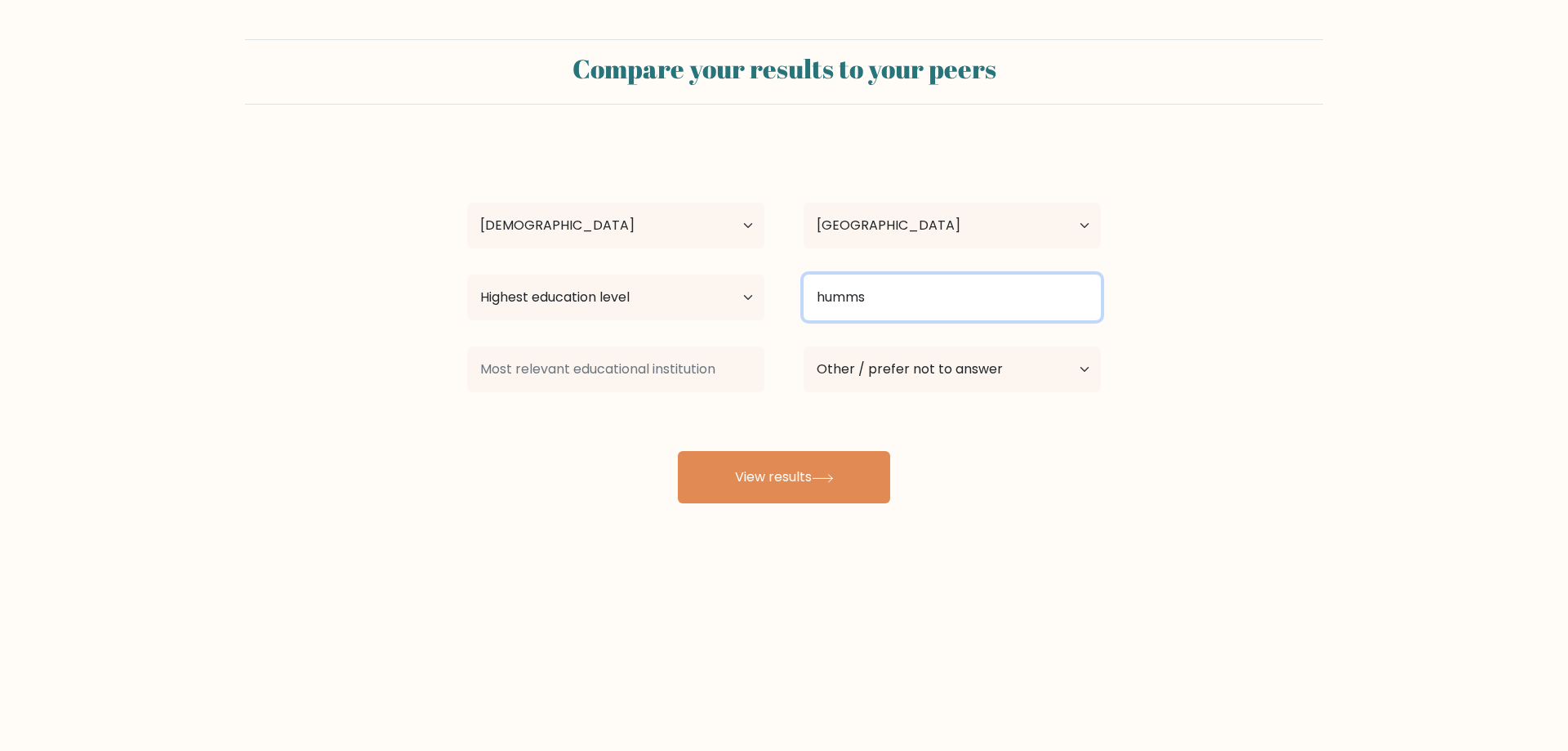
drag, startPoint x: 958, startPoint y: 296, endPoint x: 584, endPoint y: 304, distance: 374.1
click at [586, 304] on div "Highest education level No schooling Primary Lower Secondary Upper Secondary Oc…" at bounding box center [784, 297] width 673 height 58
click at [908, 304] on input at bounding box center [952, 298] width 298 height 46
click at [921, 372] on select "Current employment status Employed Student Retired Other / prefer not to answer" at bounding box center [952, 369] width 298 height 46
select select "student"
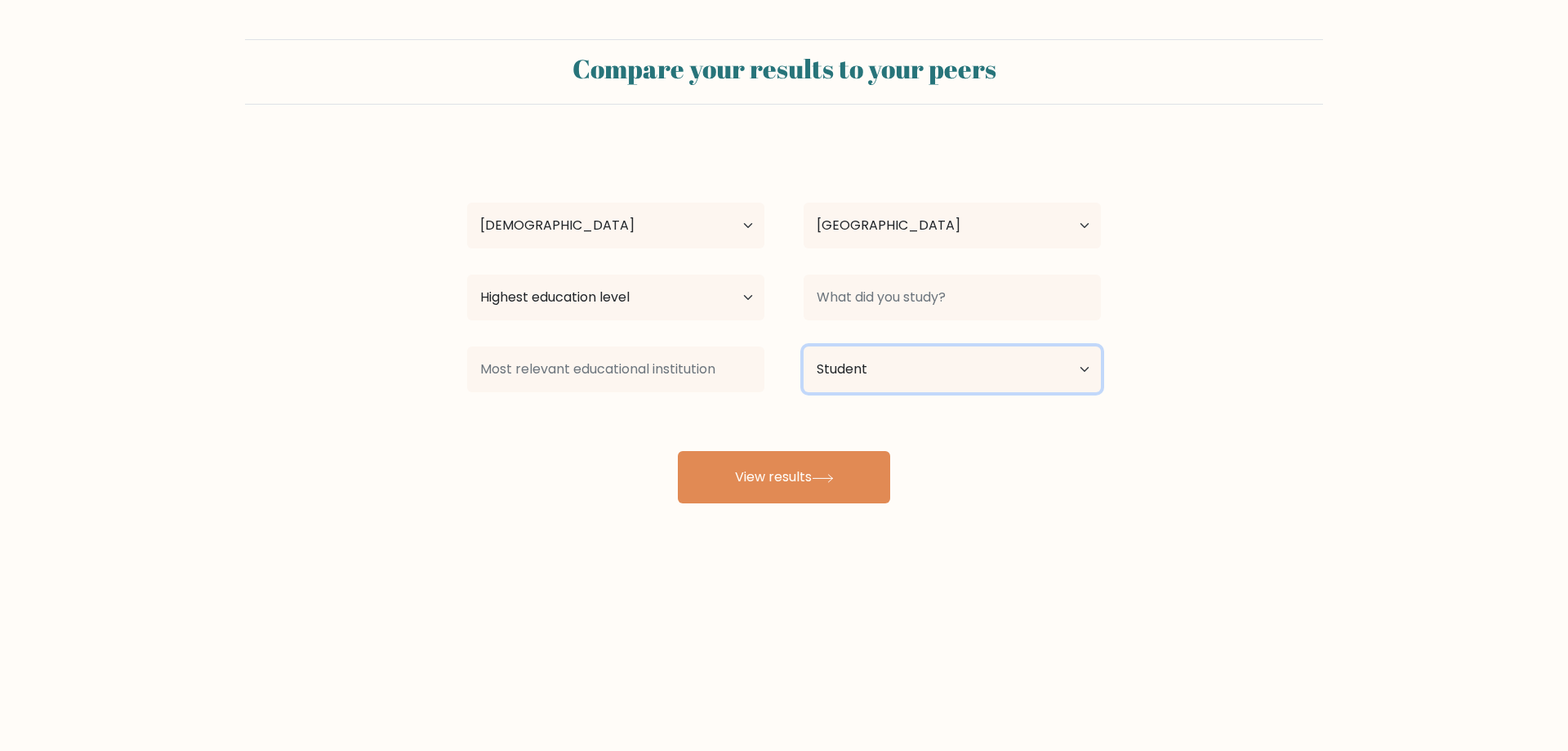
click at [804, 346] on select "Current employment status Employed Student Retired Other / prefer not to answer" at bounding box center [952, 369] width 298 height 46
click at [869, 304] on input at bounding box center [952, 298] width 298 height 46
type input "hmms"
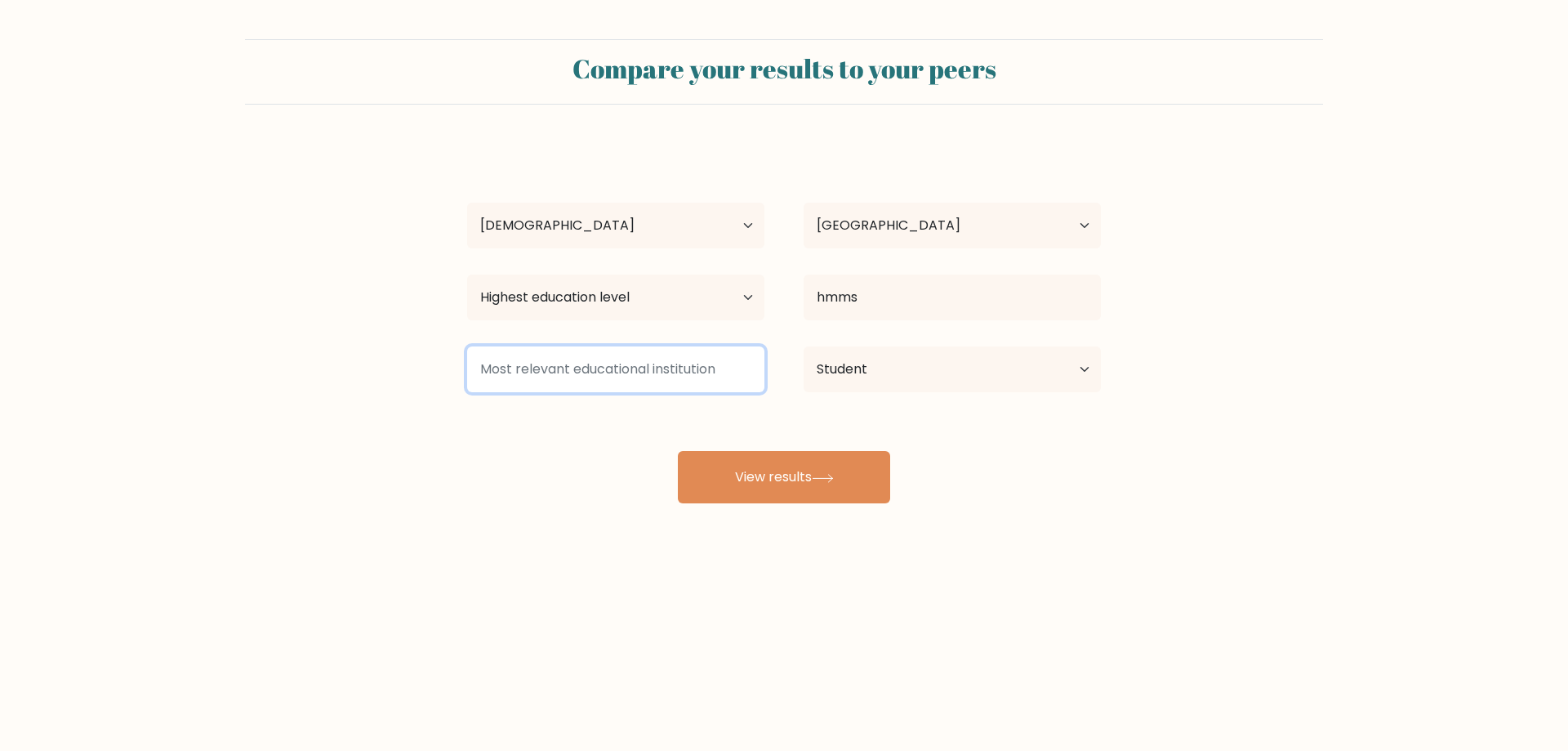
click at [515, 364] on input at bounding box center [615, 369] width 298 height 46
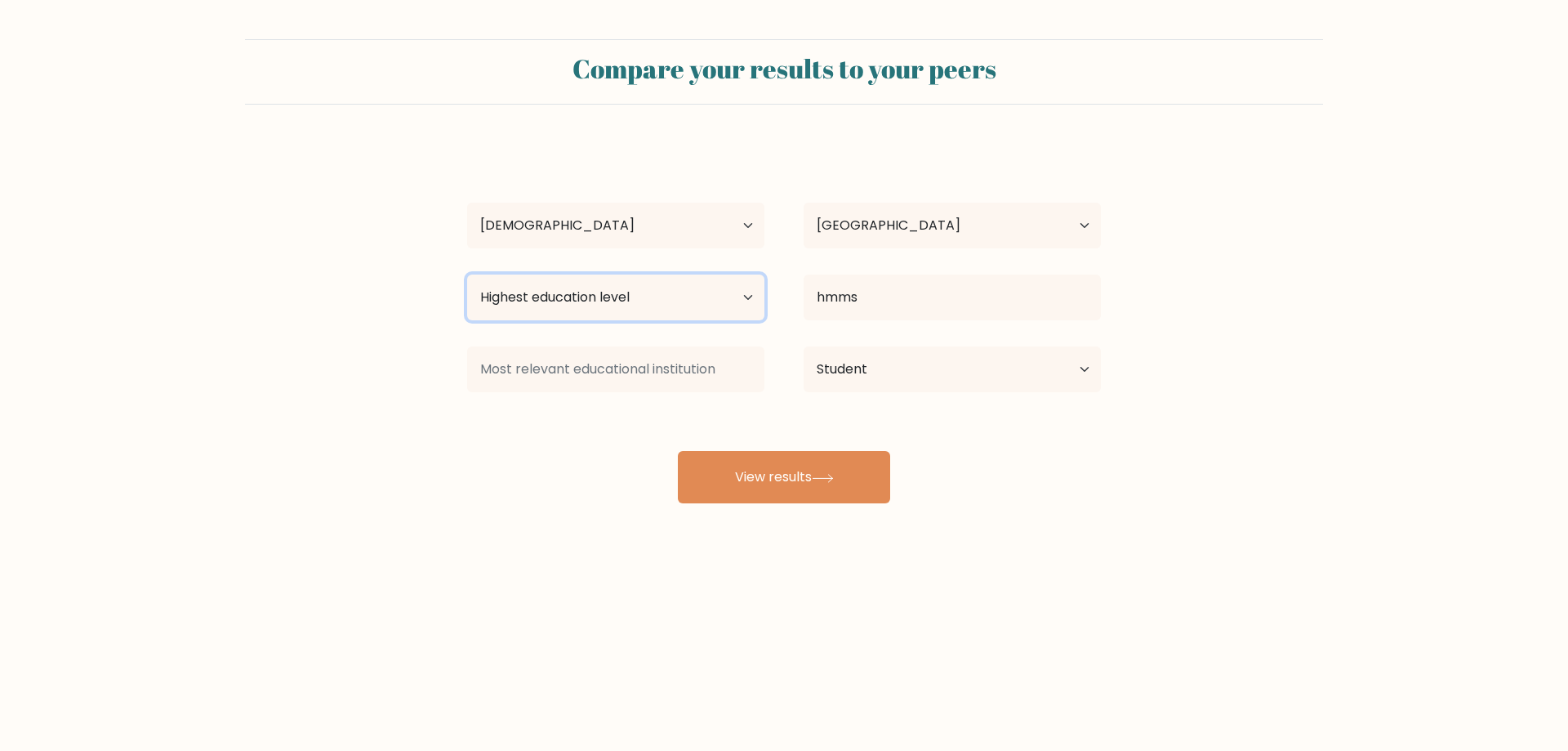
click at [607, 295] on select "Highest education level No schooling Primary Lower Secondary Upper Secondary Oc…" at bounding box center [615, 298] width 298 height 46
click at [360, 472] on form "Compare your results to your peers JC BHENZ SAPUGAY Age Under 18 years old 18-2…" at bounding box center [784, 271] width 1568 height 464
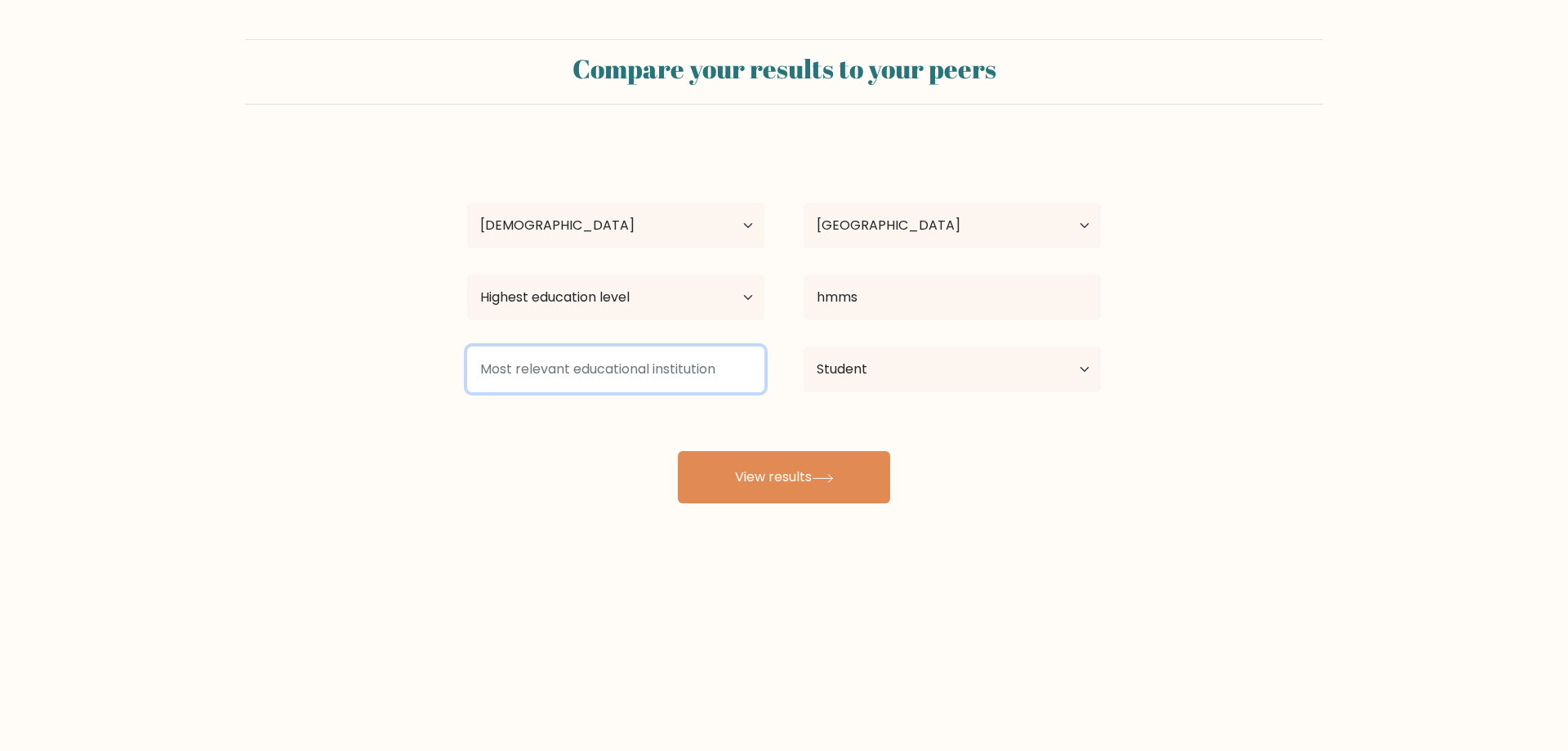
click at [622, 364] on input at bounding box center [615, 369] width 298 height 46
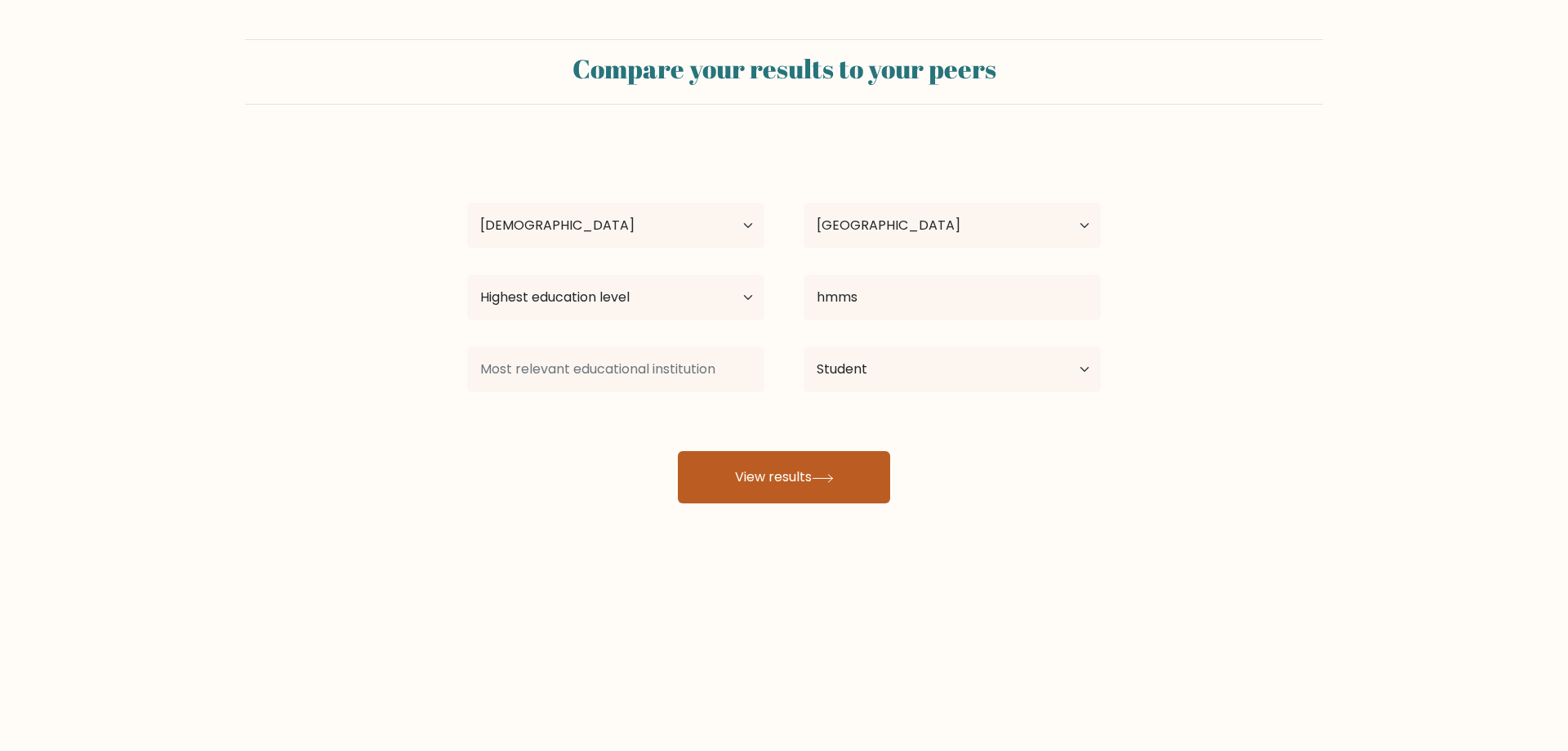
click at [774, 472] on button "View results" at bounding box center [784, 476] width 212 height 53
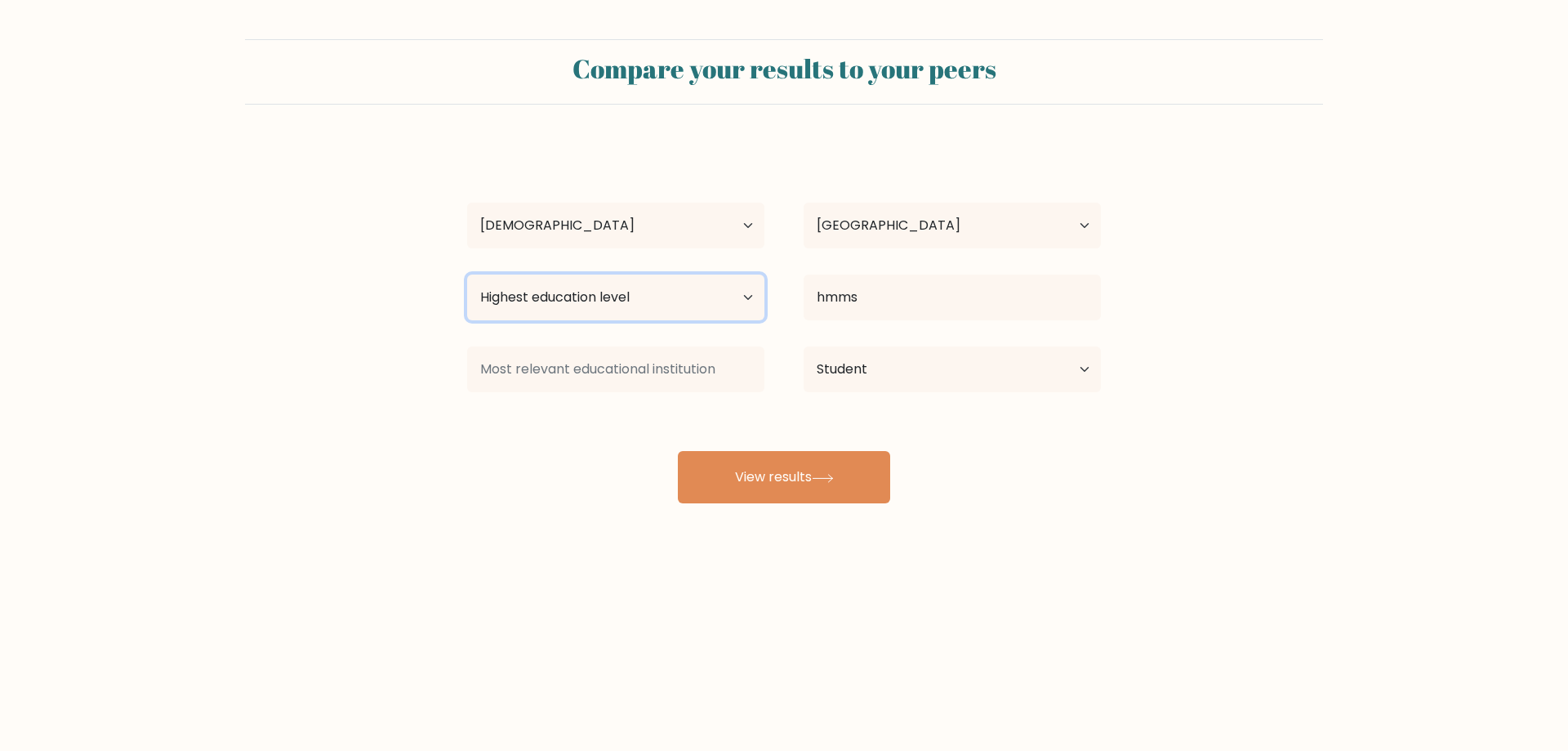
click at [664, 301] on select "Highest education level No schooling Primary Lower Secondary Upper Secondary Oc…" at bounding box center [615, 298] width 298 height 46
select select "upper_secondary"
click at [467, 275] on select "Highest education level No schooling Primary Lower Secondary Upper Secondary Oc…" at bounding box center [615, 298] width 298 height 46
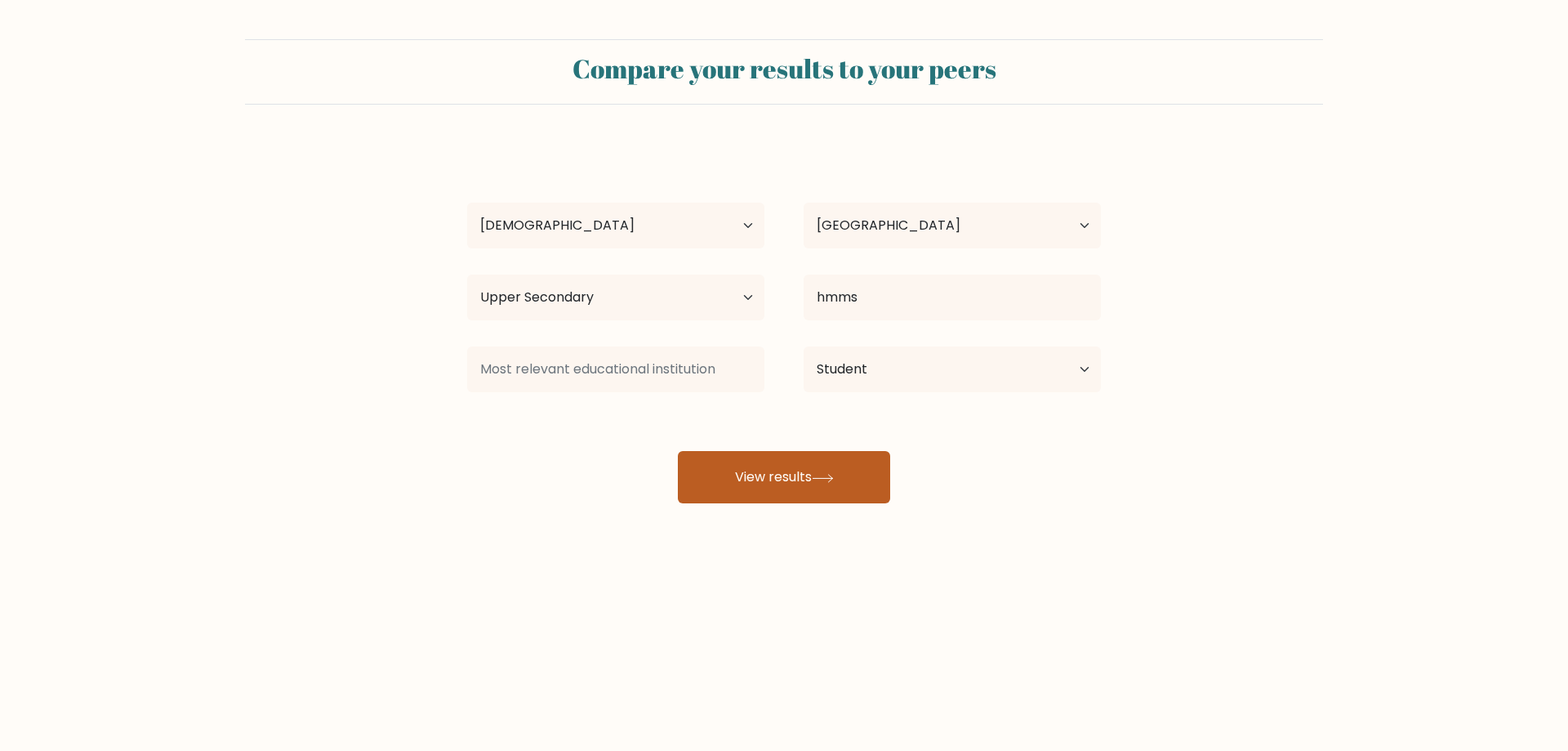
click at [774, 469] on button "View results" at bounding box center [784, 476] width 212 height 53
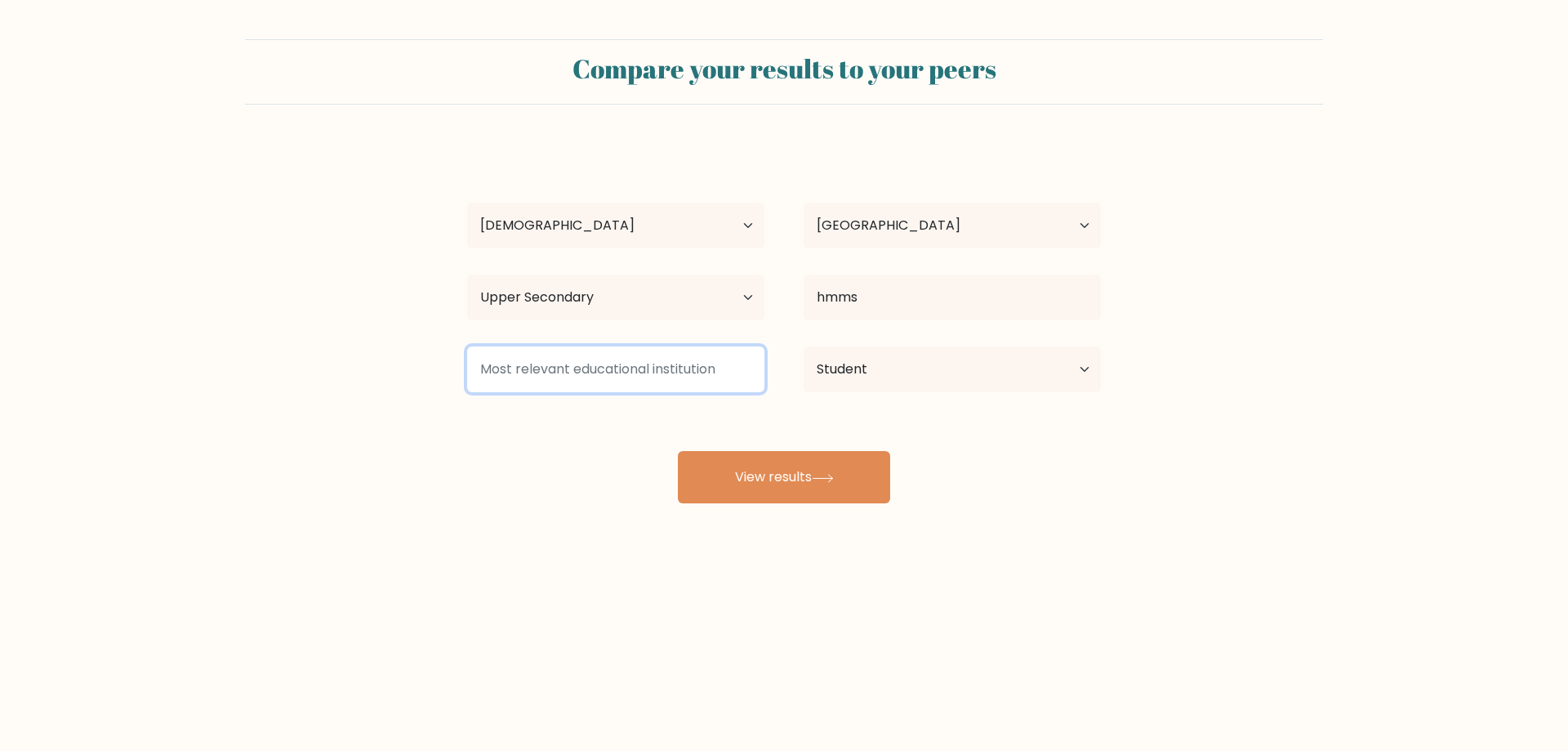
click at [607, 374] on input at bounding box center [615, 369] width 298 height 46
click at [632, 371] on input "asd" at bounding box center [615, 369] width 298 height 46
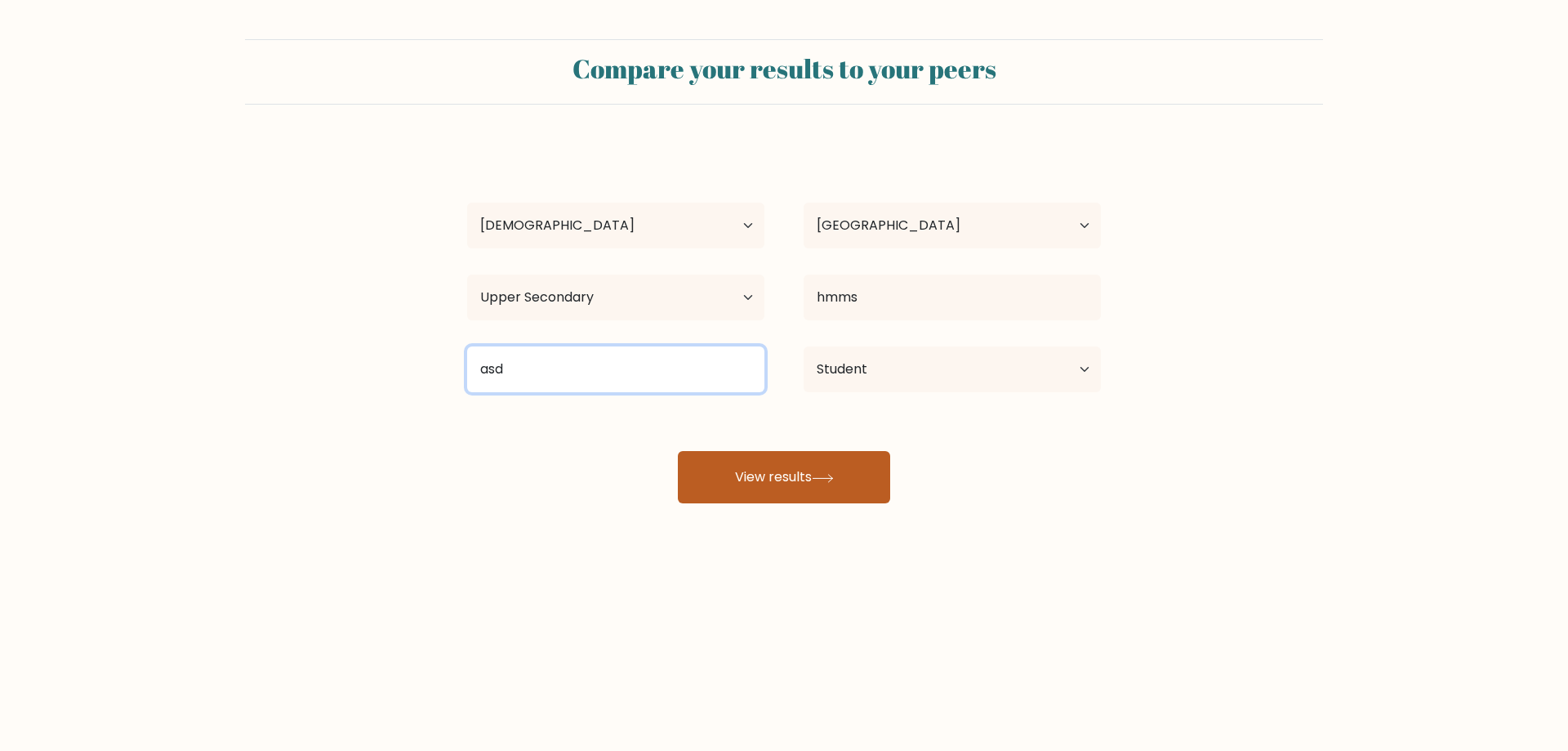
type input "asd"
click at [792, 486] on button "View results" at bounding box center [784, 476] width 212 height 53
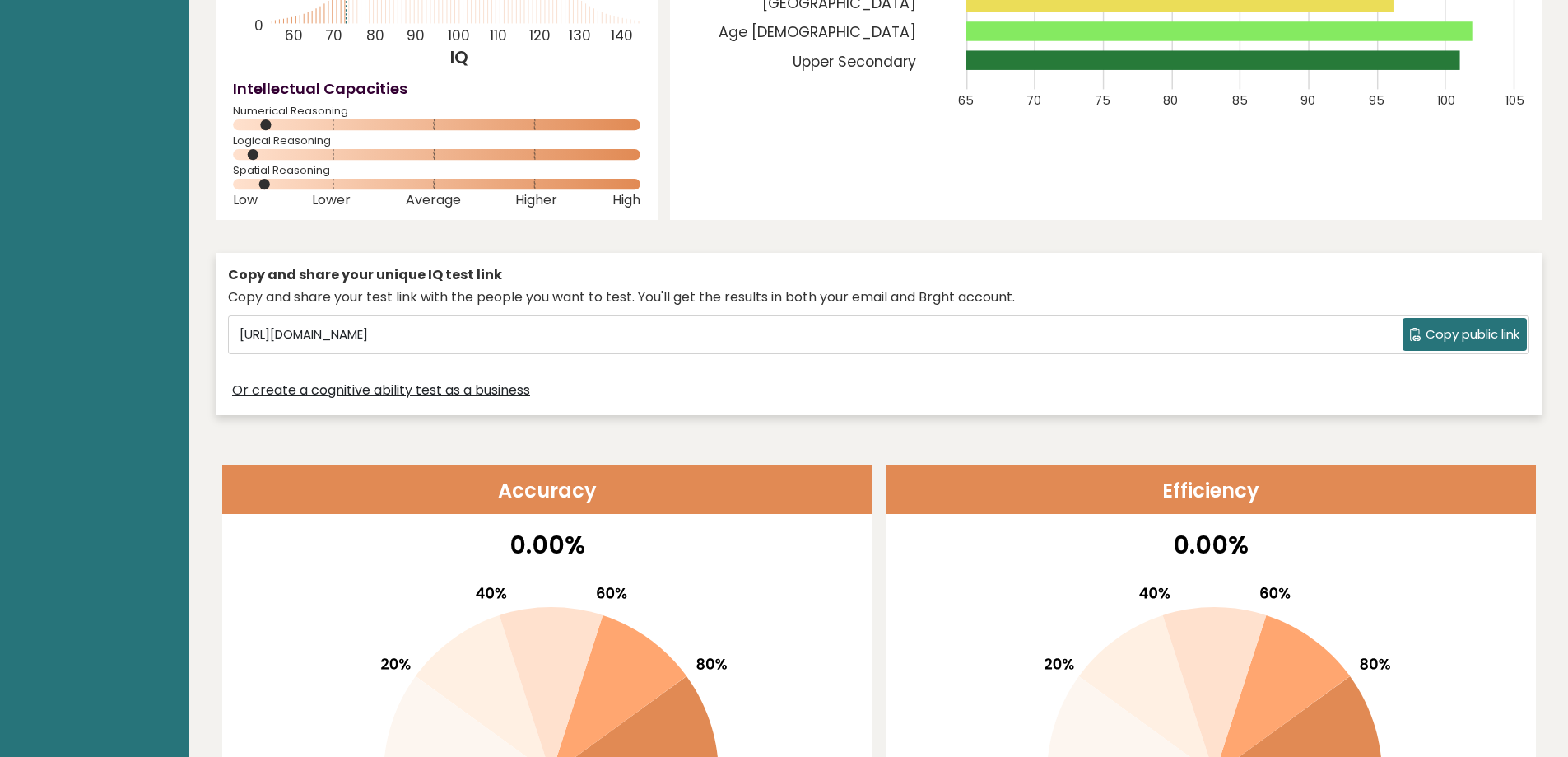
scroll to position [316, 0]
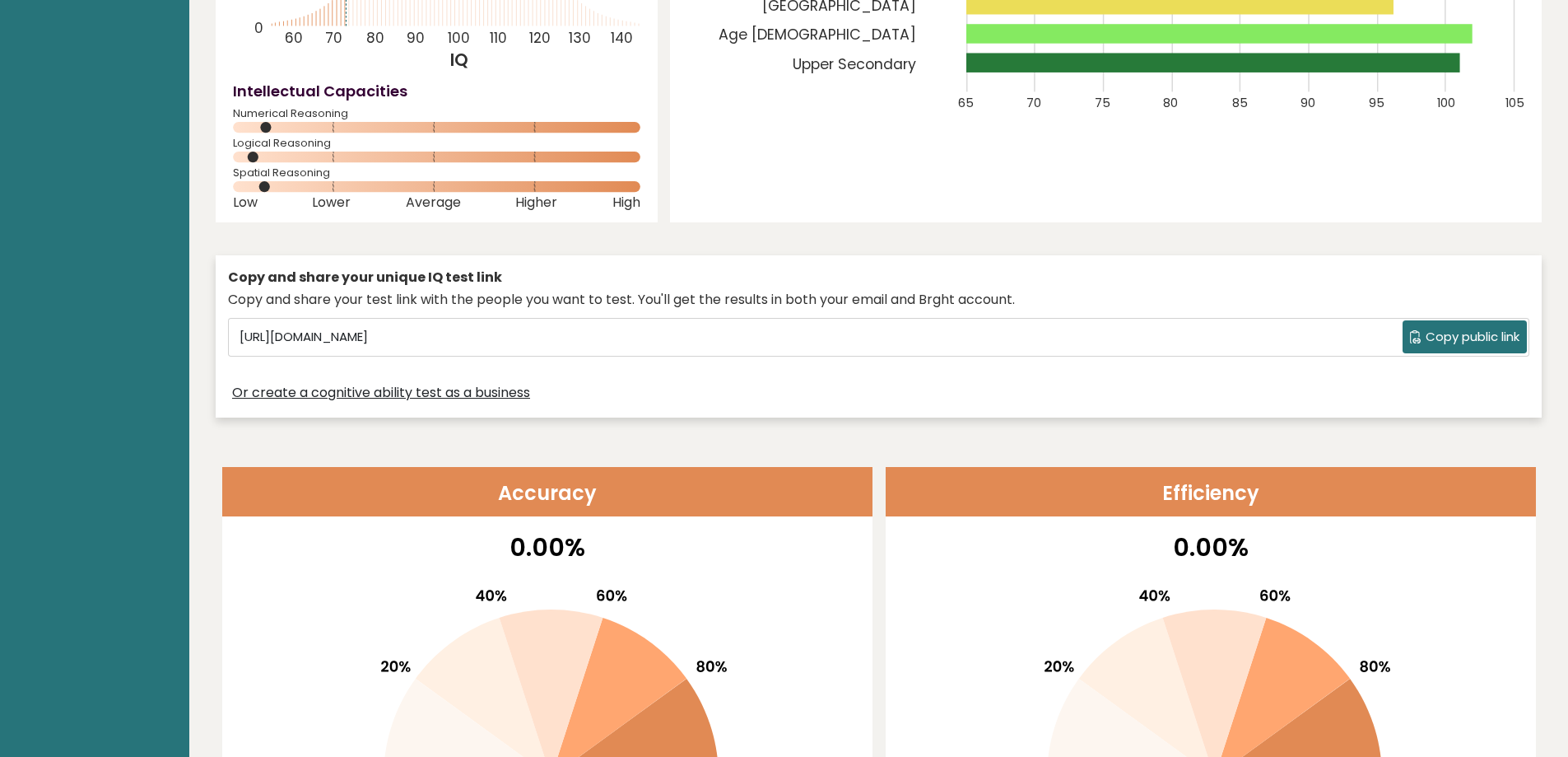
click at [1497, 329] on span "Copy public link" at bounding box center [1473, 338] width 94 height 19
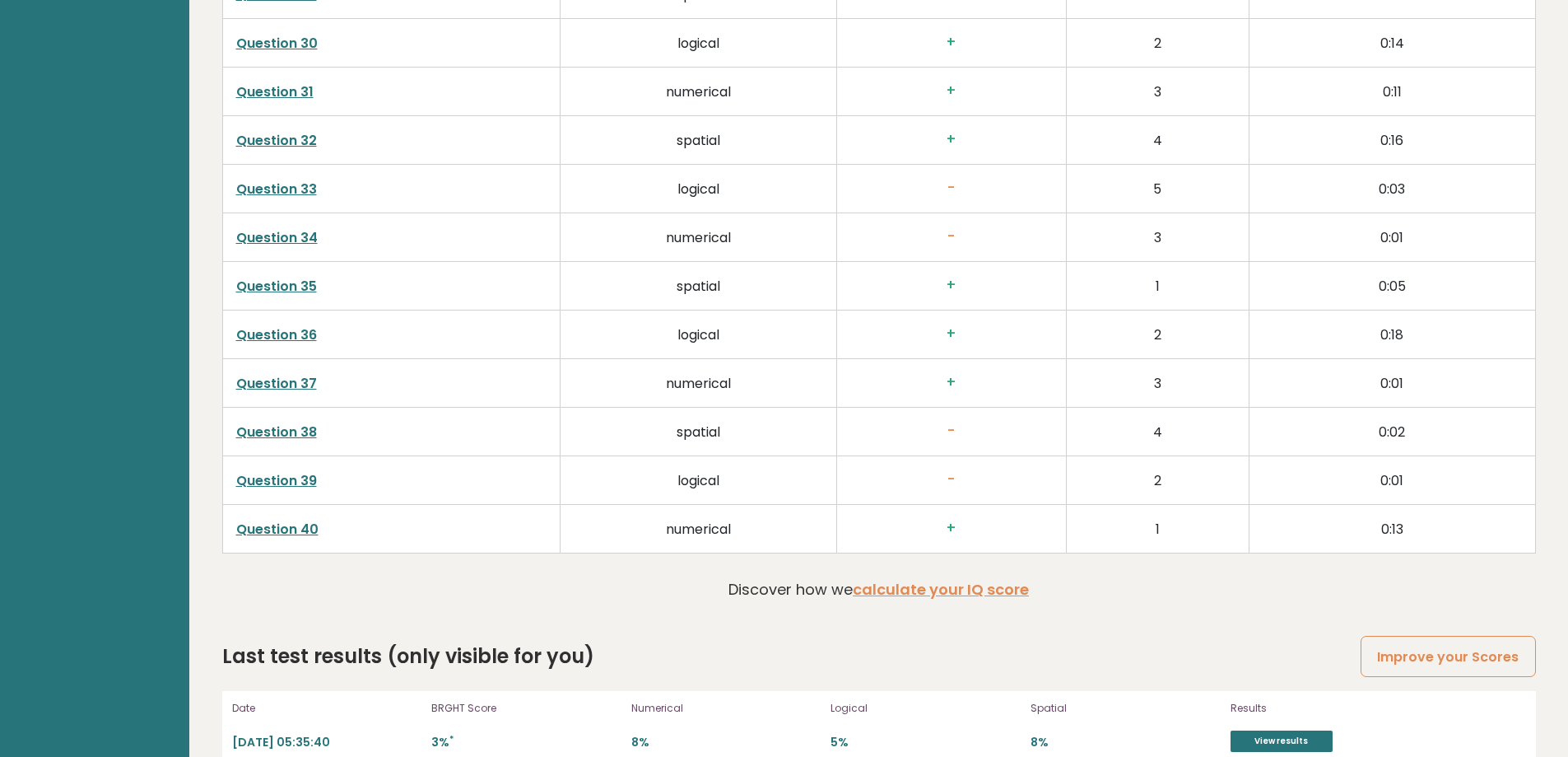
scroll to position [4221, 0]
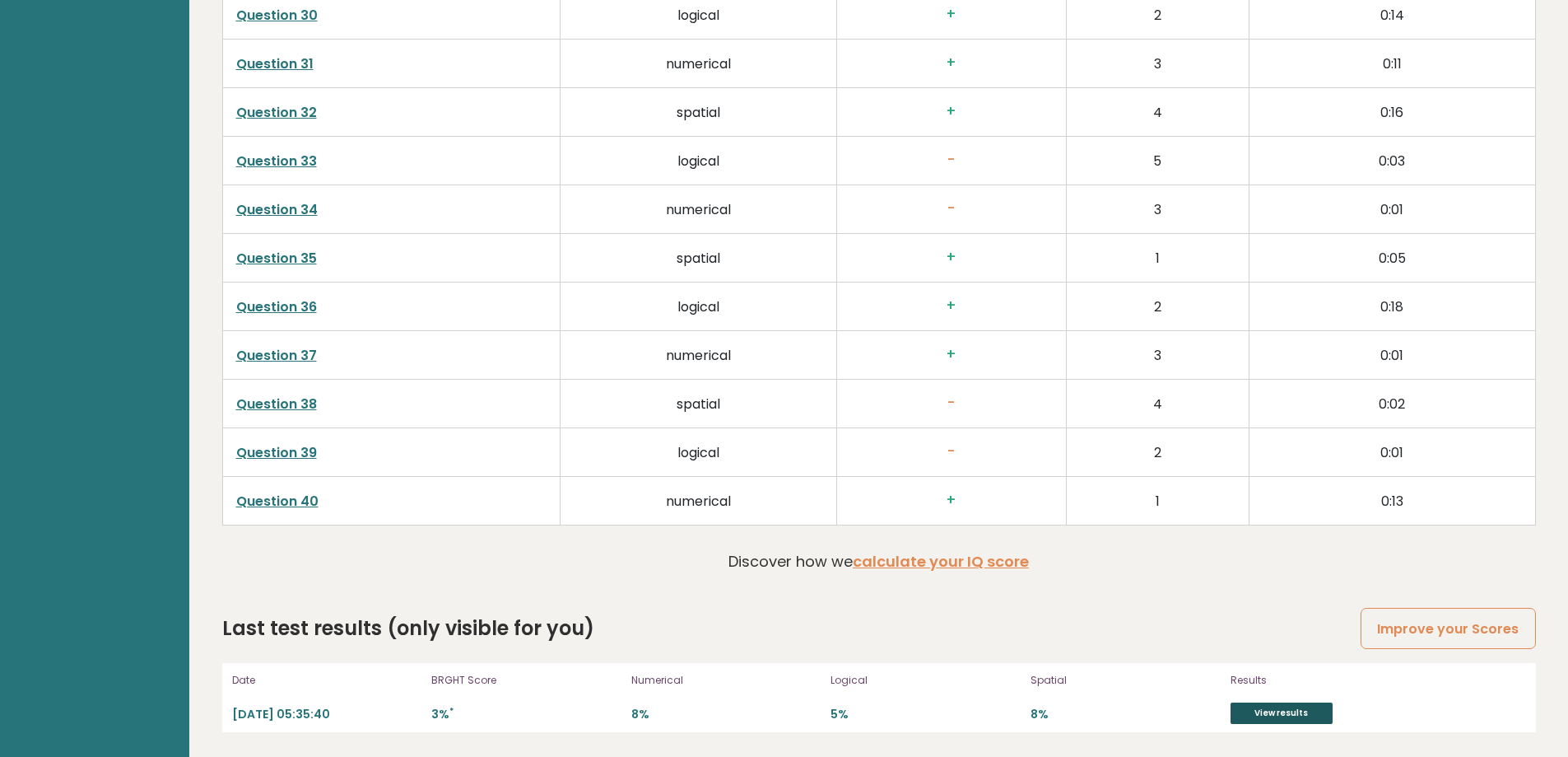
click at [1244, 717] on link "View results" at bounding box center [1282, 713] width 102 height 21
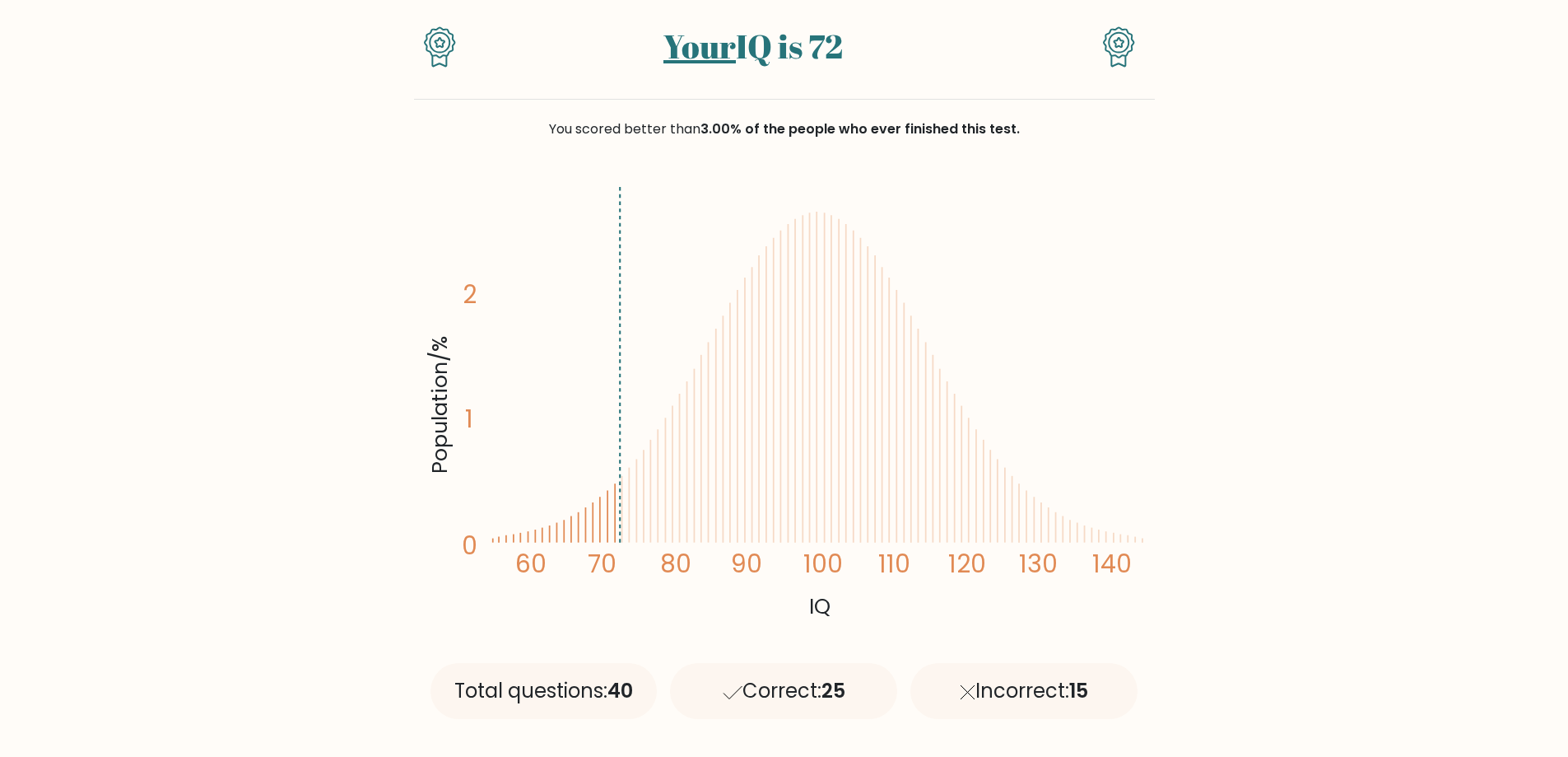
scroll to position [148, 0]
